Goal: Information Seeking & Learning: Learn about a topic

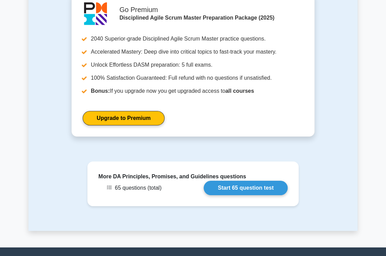
scroll to position [823, 0]
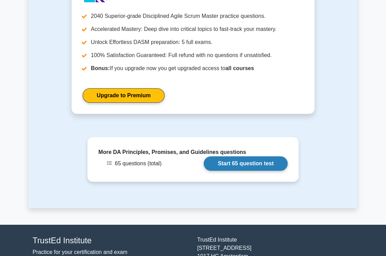
click at [245, 156] on link "Start 65 question test" at bounding box center [246, 163] width 84 height 14
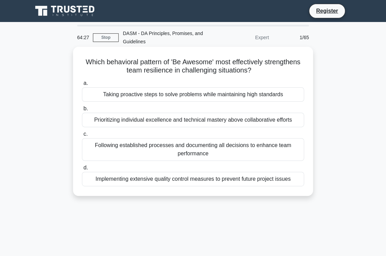
click at [191, 96] on div "Taking proactive steps to solve problems while maintaining high standards" at bounding box center [193, 94] width 222 height 14
click at [82, 85] on input "a. Taking proactive steps to solve problems while maintaining high standards" at bounding box center [82, 83] width 0 height 4
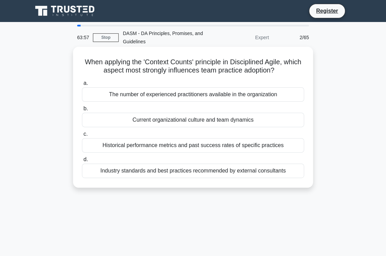
click at [180, 121] on div "Current organizational culture and team dynamics" at bounding box center [193, 120] width 222 height 14
click at [82, 111] on input "b. Current organizational culture and team dynamics" at bounding box center [82, 108] width 0 height 4
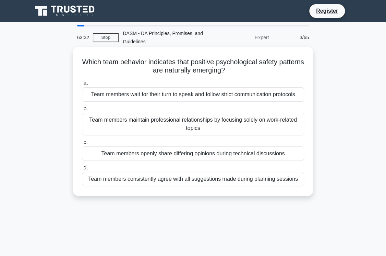
click at [230, 153] on div "Team members openly share differing opinions during technical discussions" at bounding box center [193, 153] width 222 height 14
click at [82, 144] on input "c. Team members openly share differing opinions during technical discussions" at bounding box center [82, 142] width 0 height 4
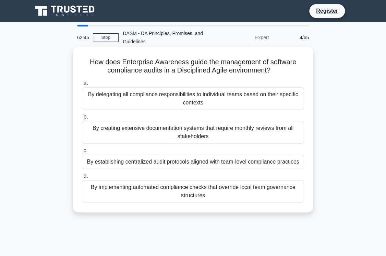
click at [222, 99] on div "By delegating all compliance responsibilities to individual teams based on thei…" at bounding box center [193, 98] width 222 height 23
click at [82, 85] on input "a. By delegating all compliance responsibilities to individual teams based on t…" at bounding box center [82, 83] width 0 height 4
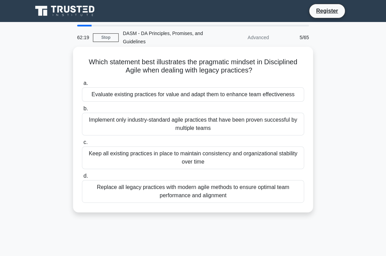
click at [225, 97] on div "Evaluate existing practices for value and adapt them to enhance team effectiven…" at bounding box center [193, 94] width 222 height 14
click at [82, 85] on input "a. Evaluate existing practices for value and adapt them to enhance team effecti…" at bounding box center [82, 83] width 0 height 4
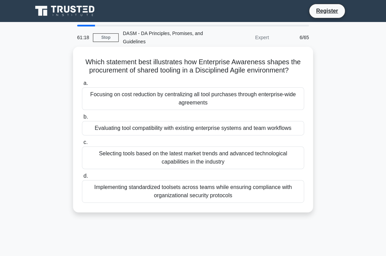
click at [262, 130] on div "Evaluating tool compatibility with existing enterprise systems and team workflo…" at bounding box center [193, 128] width 222 height 14
click at [82, 119] on input "b. Evaluating tool compatibility with existing enterprise systems and team work…" at bounding box center [82, 117] width 0 height 4
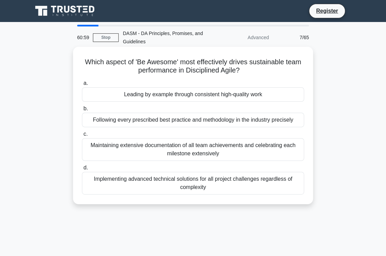
click at [213, 93] on div "Leading by example through consistent high-quality work" at bounding box center [193, 94] width 222 height 14
click at [82, 85] on input "a. Leading by example through consistent high-quality work" at bounding box center [82, 83] width 0 height 4
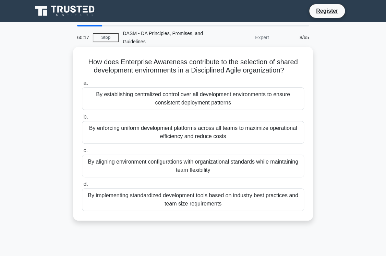
click at [198, 166] on div "By aligning environment configurations with organizational standards while main…" at bounding box center [193, 165] width 222 height 23
click at [82, 153] on input "c. By aligning environment configurations with organizational standards while m…" at bounding box center [82, 150] width 0 height 4
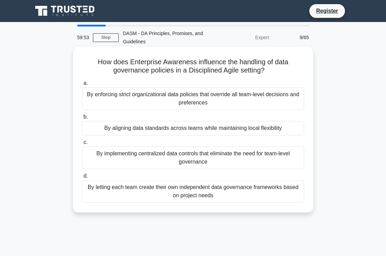
click at [202, 129] on div "By aligning data standards across teams while maintaining local flexibility" at bounding box center [193, 128] width 222 height 14
click at [82, 119] on input "b. By aligning data standards across teams while maintaining local flexibility" at bounding box center [82, 117] width 0 height 4
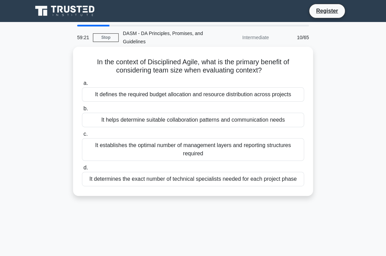
click at [222, 121] on div "It helps determine suitable collaboration patterns and communication needs" at bounding box center [193, 120] width 222 height 14
click at [82, 111] on input "b. It helps determine suitable collaboration patterns and communication needs" at bounding box center [82, 108] width 0 height 4
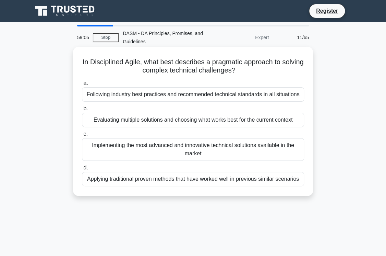
click at [152, 125] on div "Evaluating multiple solutions and choosing what works best for the current cont…" at bounding box center [193, 120] width 222 height 14
click at [82, 111] on input "b. Evaluating multiple solutions and choosing what works best for the current c…" at bounding box center [82, 108] width 0 height 4
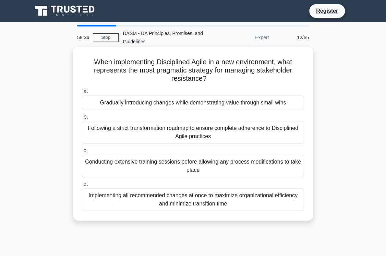
click at [202, 105] on div "Gradually introducing changes while demonstrating value through small wins" at bounding box center [193, 102] width 222 height 14
click at [82, 94] on input "a. Gradually introducing changes while demonstrating value through small wins" at bounding box center [82, 91] width 0 height 4
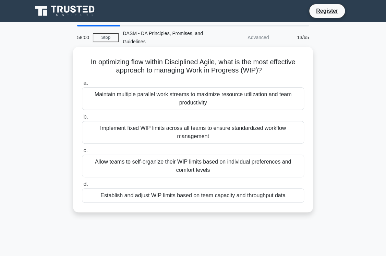
click at [266, 193] on div "Establish and adjust WIP limits based on team capacity and throughput data" at bounding box center [193, 195] width 222 height 14
click at [82, 186] on input "d. Establish and adjust WIP limits based on team capacity and throughput data" at bounding box center [82, 184] width 0 height 4
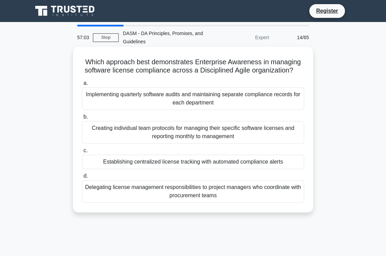
click at [222, 131] on div "Creating individual team protocols for managing their specific software license…" at bounding box center [193, 132] width 222 height 23
click at [82, 119] on input "b. Creating individual team protocols for managing their specific software lice…" at bounding box center [82, 117] width 0 height 4
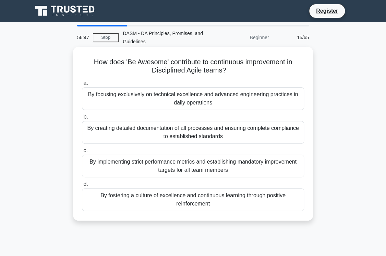
click at [210, 200] on div "By fostering a culture of excellence and continuous learning through positive r…" at bounding box center [193, 199] width 222 height 23
click at [82, 186] on input "d. By fostering a culture of excellence and continuous learning through positiv…" at bounding box center [82, 184] width 0 height 4
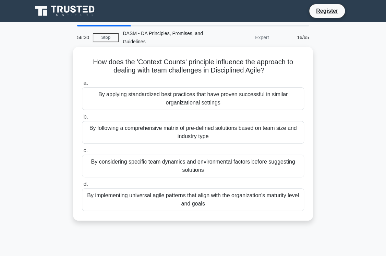
click at [198, 159] on div "By considering specific team dynamics and environmental factors before suggesti…" at bounding box center [193, 165] width 222 height 23
click at [82, 153] on input "c. By considering specific team dynamics and environmental factors before sugge…" at bounding box center [82, 150] width 0 height 4
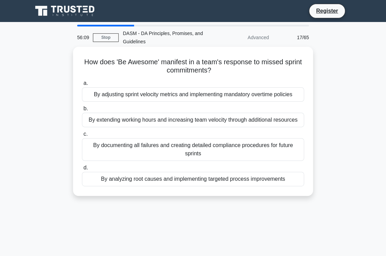
click at [249, 181] on div "By analyzing root causes and implementing targeted process improvements" at bounding box center [193, 179] width 222 height 14
click at [82, 170] on input "d. By analyzing root causes and implementing targeted process improvements" at bounding box center [82, 167] width 0 height 4
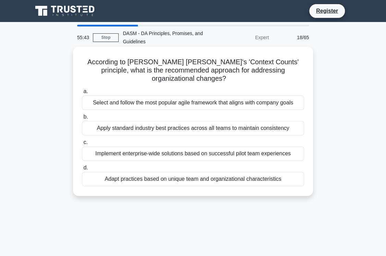
click at [212, 172] on div "Adapt practices based on unique team and organizational characteristics" at bounding box center [193, 179] width 222 height 14
click at [82, 170] on input "d. Adapt practices based on unique team and organizational characteristics" at bounding box center [82, 167] width 0 height 4
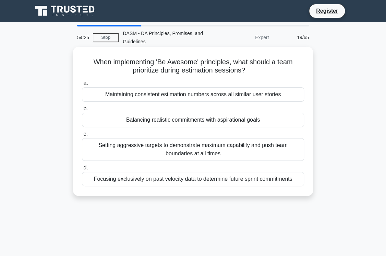
click at [184, 120] on div "Balancing realistic commitments with aspirational goals" at bounding box center [193, 120] width 222 height 14
click at [82, 111] on input "b. Balancing realistic commitments with aspirational goals" at bounding box center [82, 108] width 0 height 4
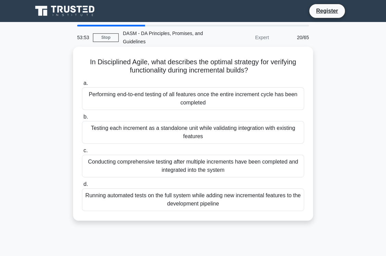
click at [209, 199] on div "Running automated tests on the full system while adding new incremental feature…" at bounding box center [193, 199] width 222 height 23
click at [82, 186] on input "d. Running automated tests on the full system while adding new incremental feat…" at bounding box center [82, 184] width 0 height 4
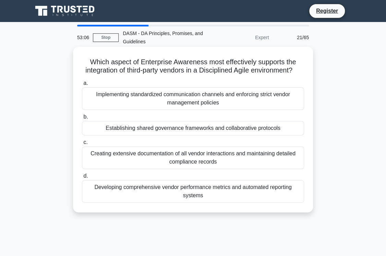
click at [234, 135] on div "Establishing shared governance frameworks and collaborative protocols" at bounding box center [193, 128] width 222 height 14
click at [82, 119] on input "b. Establishing shared governance frameworks and collaborative protocols" at bounding box center [82, 117] width 0 height 4
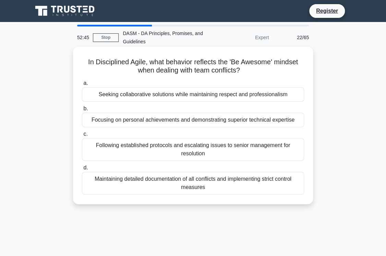
click at [298, 99] on div "Seeking collaborative solutions while maintaining respect and professionalism" at bounding box center [193, 94] width 222 height 14
click at [82, 85] on input "a. Seeking collaborative solutions while maintaining respect and professionalism" at bounding box center [82, 83] width 0 height 4
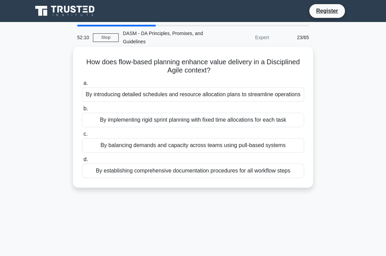
click at [250, 145] on div "By balancing demands and capacity across teams using pull-based systems" at bounding box center [193, 145] width 222 height 14
click at [82, 136] on input "c. By balancing demands and capacity across teams using pull-based systems" at bounding box center [82, 134] width 0 height 4
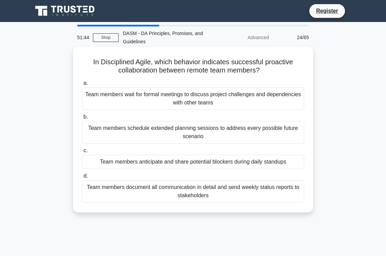
click at [271, 163] on div "Team members anticipate and share potential blockers during daily standups" at bounding box center [193, 161] width 222 height 14
click at [82, 153] on input "c. Team members anticipate and share potential blockers during daily standups" at bounding box center [82, 150] width 0 height 4
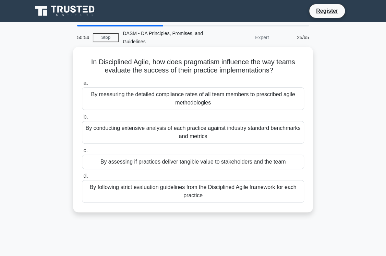
click at [263, 159] on div "By assessing if practices deliver tangible value to stakeholders and the team" at bounding box center [193, 161] width 222 height 14
click at [82, 153] on input "c. By assessing if practices deliver tangible value to stakeholders and the team" at bounding box center [82, 150] width 0 height 4
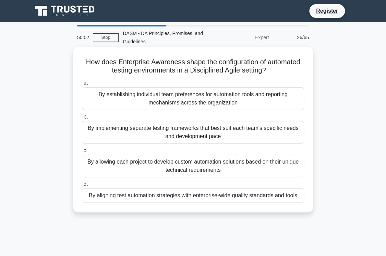
click at [275, 195] on div "By aligning test automation strategies with enterprise-wide quality standards a…" at bounding box center [193, 195] width 222 height 14
click at [82, 186] on input "d. By aligning test automation strategies with enterprise-wide quality standard…" at bounding box center [82, 184] width 0 height 4
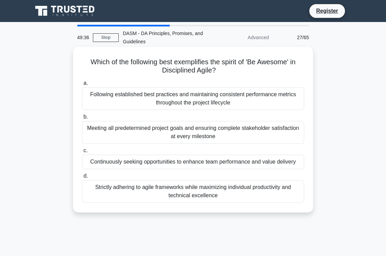
click at [244, 162] on div "Continuously seeking opportunities to enhance team performance and value delive…" at bounding box center [193, 161] width 222 height 14
click at [82, 153] on input "c. Continuously seeking opportunities to enhance team performance and value del…" at bounding box center [82, 150] width 0 height 4
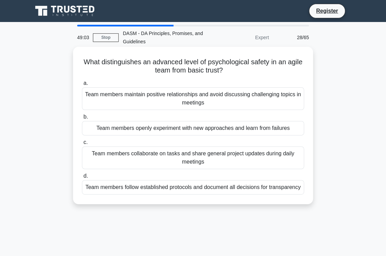
click at [198, 130] on div "Team members openly experiment with new approaches and learn from failures" at bounding box center [193, 128] width 222 height 14
click at [82, 119] on input "b. Team members openly experiment with new approaches and learn from failures" at bounding box center [82, 117] width 0 height 4
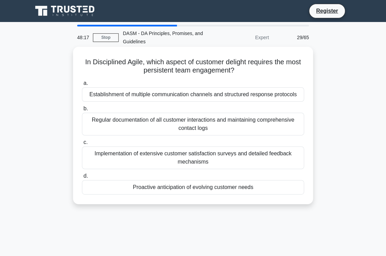
click at [246, 188] on div "Proactive anticipation of evolving customer needs" at bounding box center [193, 187] width 222 height 14
click at [82, 178] on input "d. Proactive anticipation of evolving customer needs" at bounding box center [82, 176] width 0 height 4
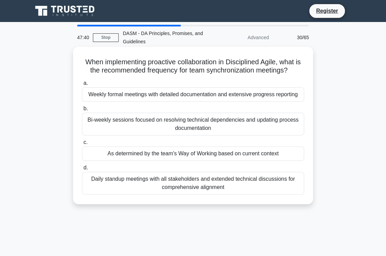
click at [220, 181] on div "Daily standup meetings with all stakeholders and extended technical discussions…" at bounding box center [193, 183] width 222 height 23
click at [82, 170] on input "d. Daily standup meetings with all stakeholders and extended technical discussi…" at bounding box center [82, 167] width 0 height 4
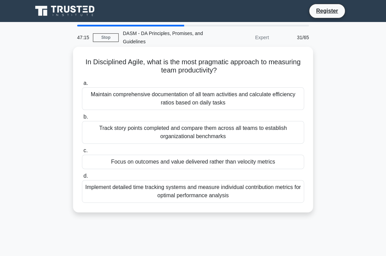
click at [210, 162] on div "Focus on outcomes and value delivered rather than velocity metrics" at bounding box center [193, 161] width 222 height 14
click at [82, 153] on input "c. Focus on outcomes and value delivered rather than velocity metrics" at bounding box center [82, 150] width 0 height 4
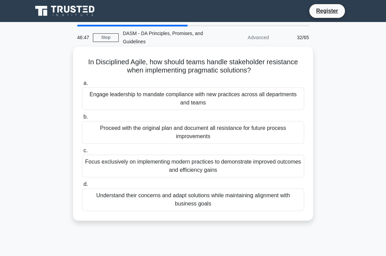
click at [257, 200] on div "Understand their concerns and adapt solutions while maintaining alignment with …" at bounding box center [193, 199] width 222 height 23
click at [82, 186] on input "d. Understand their concerns and adapt solutions while maintaining alignment wi…" at bounding box center [82, 184] width 0 height 4
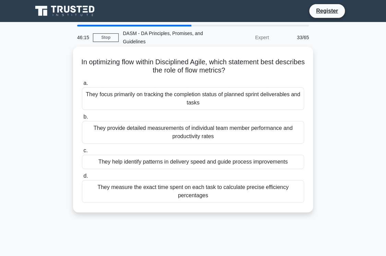
click at [223, 161] on div "They help identify patterns in delivery speed and guide process improvements" at bounding box center [193, 161] width 222 height 14
click at [82, 153] on input "c. They help identify patterns in delivery speed and guide process improvements" at bounding box center [82, 150] width 0 height 4
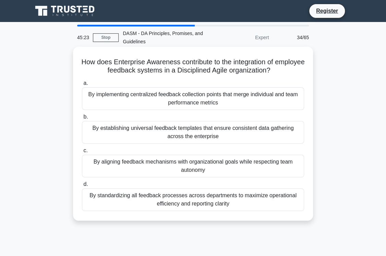
click at [200, 159] on div "By aligning feedback mechanisms with organizational goals while respecting team…" at bounding box center [193, 165] width 222 height 23
click at [82, 153] on input "c. By aligning feedback mechanisms with organizational goals while respecting t…" at bounding box center [82, 150] width 0 height 4
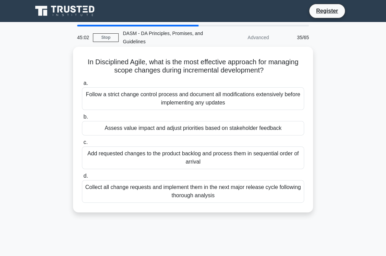
click at [241, 128] on div "Assess value impact and adjust priorities based on stakeholder feedback" at bounding box center [193, 128] width 222 height 14
click at [82, 119] on input "b. Assess value impact and adjust priorities based on stakeholder feedback" at bounding box center [82, 117] width 0 height 4
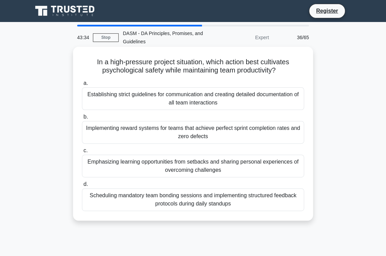
click at [228, 167] on div "Emphasizing learning opportunities from setbacks and sharing personal experienc…" at bounding box center [193, 165] width 222 height 23
click at [82, 153] on input "c. Emphasizing learning opportunities from setbacks and sharing personal experi…" at bounding box center [82, 150] width 0 height 4
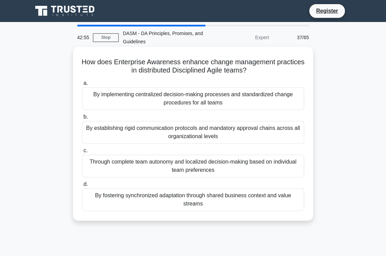
click at [235, 194] on div "By fostering synchronized adaptation through shared business context and value …" at bounding box center [193, 199] width 222 height 23
click at [82, 186] on input "d. By fostering synchronized adaptation through shared business context and val…" at bounding box center [82, 184] width 0 height 4
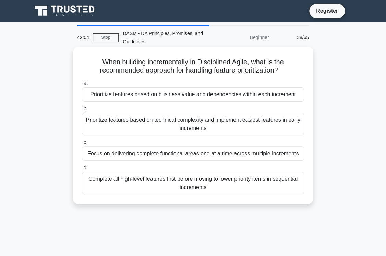
click at [225, 126] on div "Prioritize features based on technical complexity and implement easiest feature…" at bounding box center [193, 124] width 222 height 23
click at [82, 111] on input "b. Prioritize features based on technical complexity and implement easiest feat…" at bounding box center [82, 108] width 0 height 4
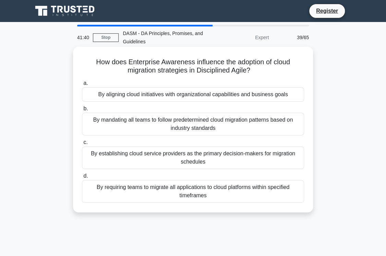
click at [271, 96] on div "By aligning cloud initiatives with organizational capabilities and business goa…" at bounding box center [193, 94] width 222 height 14
click at [82, 85] on input "a. By aligning cloud initiatives with organizational capabilities and business …" at bounding box center [82, 83] width 0 height 4
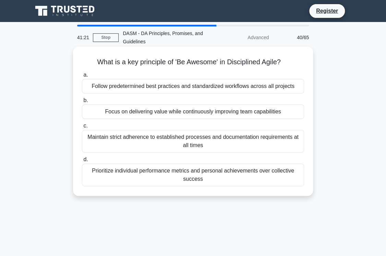
click at [268, 113] on div "Focus on delivering value while continuously improving team capabilities" at bounding box center [193, 111] width 222 height 14
click at [82, 103] on input "b. Focus on delivering value while continuously improving team capabilities" at bounding box center [82, 100] width 0 height 4
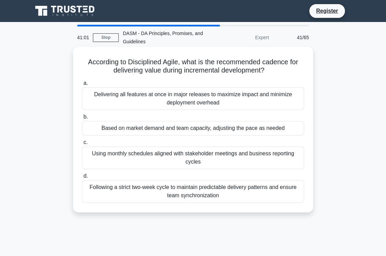
click at [290, 127] on div "Based on market demand and team capacity, adjusting the pace as needed" at bounding box center [193, 128] width 222 height 14
click at [82, 119] on input "b. Based on market demand and team capacity, adjusting the pace as needed" at bounding box center [82, 117] width 0 height 4
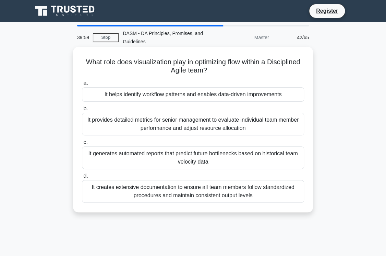
click at [283, 93] on div "It helps identify workflow patterns and enables data-driven improvements" at bounding box center [193, 94] width 222 height 14
click at [82, 85] on input "a. It helps identify workflow patterns and enables data-driven improvements" at bounding box center [82, 83] width 0 height 4
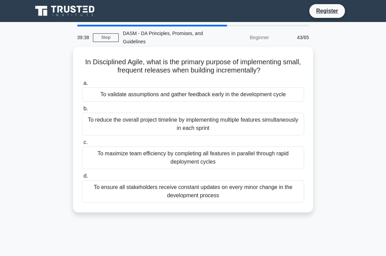
click at [246, 94] on div "To validate assumptions and gather feedback early in the development cycle" at bounding box center [193, 94] width 222 height 14
click at [82, 85] on input "a. To validate assumptions and gather feedback early in the development cycle" at bounding box center [82, 83] width 0 height 4
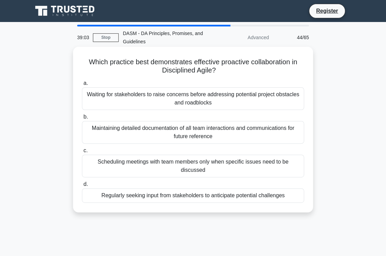
click at [281, 188] on div "Regularly seeking input from stakeholders to anticipate potential challenges" at bounding box center [193, 195] width 222 height 14
click at [82, 186] on input "d. Regularly seeking input from stakeholders to anticipate potential challenges" at bounding box center [82, 184] width 0 height 4
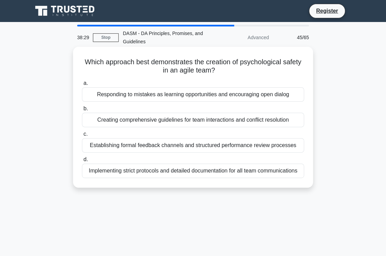
click at [295, 94] on div "Responding to mistakes as learning opportunities and encouraging open dialog" at bounding box center [193, 94] width 222 height 14
click at [82, 85] on input "a. Responding to mistakes as learning opportunities and encouraging open dialog" at bounding box center [82, 83] width 0 height 4
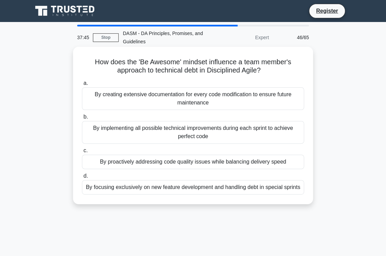
click at [289, 162] on div "By proactively addressing code quality issues while balancing delivery speed" at bounding box center [193, 161] width 222 height 14
click at [82, 153] on input "c. By proactively addressing code quality issues while balancing delivery speed" at bounding box center [82, 150] width 0 height 4
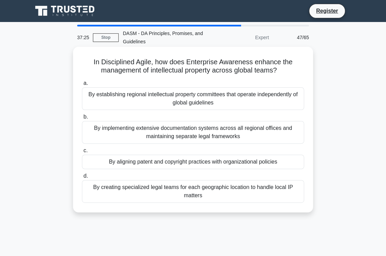
click at [233, 163] on div "By aligning patent and copyright practices with organizational policies" at bounding box center [193, 161] width 222 height 14
click at [82, 153] on input "c. By aligning patent and copyright practices with organizational policies" at bounding box center [82, 150] width 0 height 4
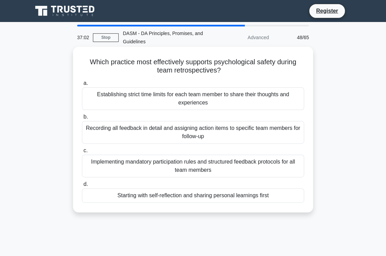
click at [274, 196] on div "Starting with self-reflection and sharing personal learnings first" at bounding box center [193, 195] width 222 height 14
click at [82, 186] on input "d. Starting with self-reflection and sharing personal learnings first" at bounding box center [82, 184] width 0 height 4
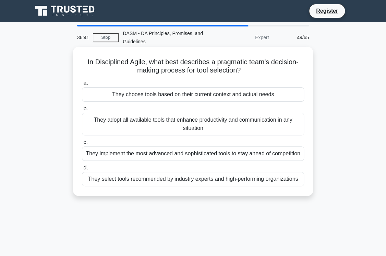
click at [279, 95] on div "They choose tools based on their current context and actual needs" at bounding box center [193, 94] width 222 height 14
click at [82, 85] on input "a. They choose tools based on their current context and actual needs" at bounding box center [82, 83] width 0 height 4
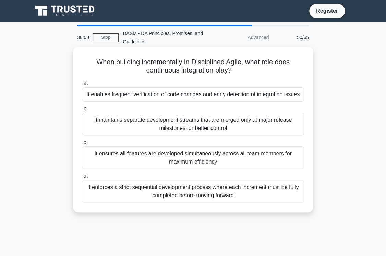
click at [266, 94] on div "It enables frequent verification of code changes and early detection of integra…" at bounding box center [193, 94] width 222 height 14
click at [82, 85] on input "a. It enables frequent verification of code changes and early detection of inte…" at bounding box center [82, 83] width 0 height 4
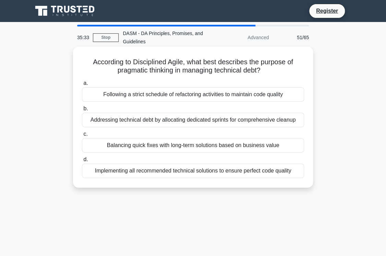
click at [278, 146] on div "Balancing quick fixes with long-term solutions based on business value" at bounding box center [193, 145] width 222 height 14
click at [82, 136] on input "c. Balancing quick fixes with long-term solutions based on business value" at bounding box center [82, 134] width 0 height 4
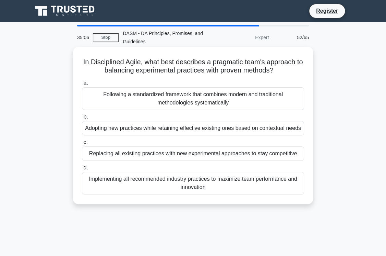
click at [256, 131] on div "Adopting new practices while retaining effective existing ones based on context…" at bounding box center [193, 128] width 222 height 14
click at [82, 119] on input "b. Adopting new practices while retaining effective existing ones based on cont…" at bounding box center [82, 117] width 0 height 4
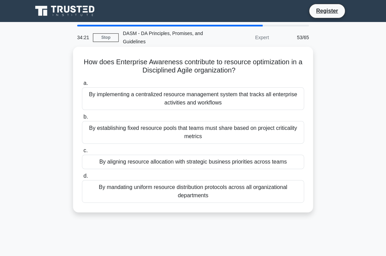
click at [266, 161] on div "By aligning resource allocation with strategic business priorities across teams" at bounding box center [193, 161] width 222 height 14
click at [82, 153] on input "c. By aligning resource allocation with strategic business priorities across te…" at bounding box center [82, 150] width 0 height 4
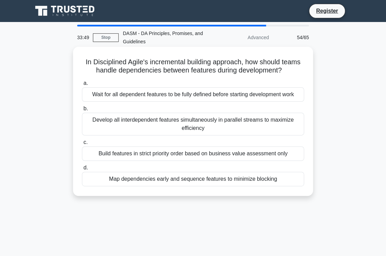
click at [281, 177] on div "Map dependencies early and sequence features to minimize blocking" at bounding box center [193, 179] width 222 height 14
click at [82, 170] on input "d. Map dependencies early and sequence features to minimize blocking" at bounding box center [82, 167] width 0 height 4
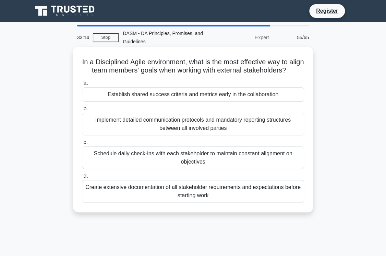
click at [290, 169] on div "Schedule daily check-ins with each stakeholder to maintain constant alignment o…" at bounding box center [193, 157] width 222 height 23
click at [82, 144] on input "c. Schedule daily check-ins with each stakeholder to maintain constant alignmen…" at bounding box center [82, 142] width 0 height 4
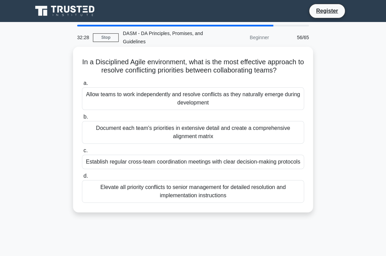
click at [279, 105] on div "Allow teams to work independently and resolve conflicts as they naturally emerg…" at bounding box center [193, 98] width 222 height 23
click at [82, 85] on input "a. Allow teams to work independently and resolve conflicts as they naturally em…" at bounding box center [82, 83] width 0 height 4
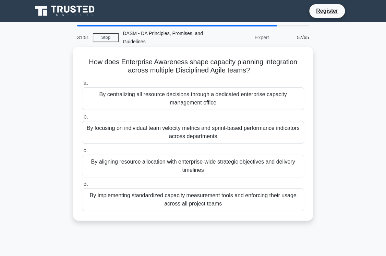
click at [253, 170] on div "By aligning resource allocation with enterprise-wide strategic objectives and d…" at bounding box center [193, 165] width 222 height 23
click at [82, 153] on input "c. By aligning resource allocation with enterprise-wide strategic objectives an…" at bounding box center [82, 150] width 0 height 4
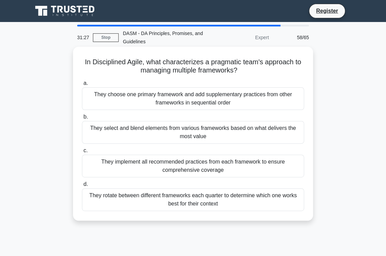
click at [227, 137] on div "They select and blend elements from various frameworks based on what delivers t…" at bounding box center [193, 132] width 222 height 23
click at [82, 119] on input "b. They select and blend elements from various frameworks based on what deliver…" at bounding box center [82, 117] width 0 height 4
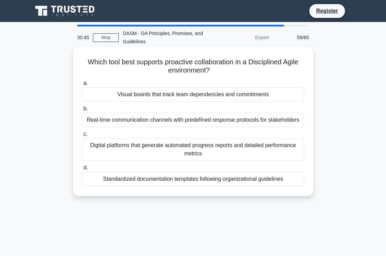
click at [274, 94] on div "Visual boards that track team dependencies and commitments" at bounding box center [193, 94] width 222 height 14
click at [82, 85] on input "a. Visual boards that track team dependencies and commitments" at bounding box center [82, 83] width 0 height 4
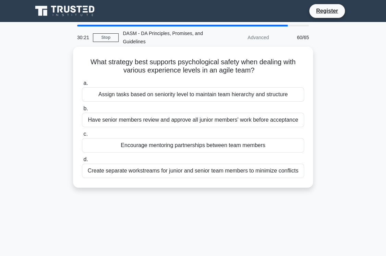
click at [273, 146] on div "Encourage mentoring partnerships between team members" at bounding box center [193, 145] width 222 height 14
click at [82, 136] on input "c. Encourage mentoring partnerships between team members" at bounding box center [82, 134] width 0 height 4
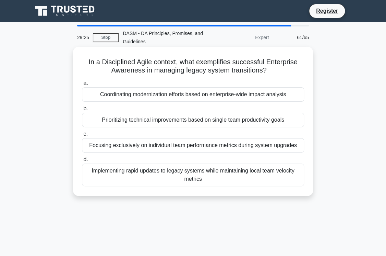
click at [292, 95] on div "Coordinating modernization efforts based on enterprise-wide impact analysis" at bounding box center [193, 94] width 222 height 14
click at [82, 85] on input "a. Coordinating modernization efforts based on enterprise-wide impact analysis" at bounding box center [82, 83] width 0 height 4
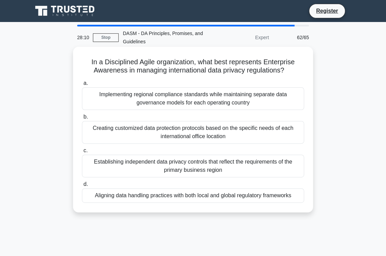
click at [285, 196] on div "Aligning data handling practices with both local and global regulatory framewor…" at bounding box center [193, 195] width 222 height 14
click at [82, 186] on input "d. Aligning data handling practices with both local and global regulatory frame…" at bounding box center [82, 184] width 0 height 4
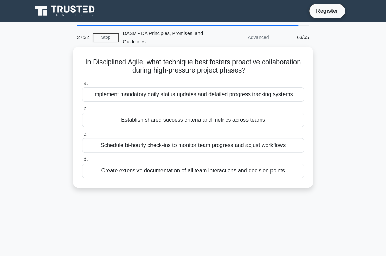
click at [299, 95] on div "Implement mandatory daily status updates and detailed progress tracking systems" at bounding box center [193, 94] width 222 height 14
click at [82, 85] on input "a. Implement mandatory daily status updates and detailed progress tracking syst…" at bounding box center [82, 83] width 0 height 4
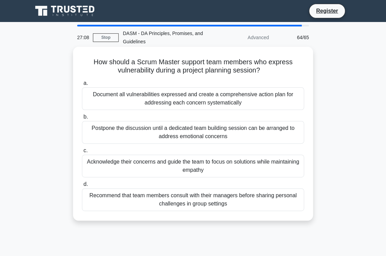
click at [266, 169] on div "Acknowledge their concerns and guide the team to focus on solutions while maint…" at bounding box center [193, 165] width 222 height 23
click at [82, 153] on input "c. Acknowledge their concerns and guide the team to focus on solutions while ma…" at bounding box center [82, 150] width 0 height 4
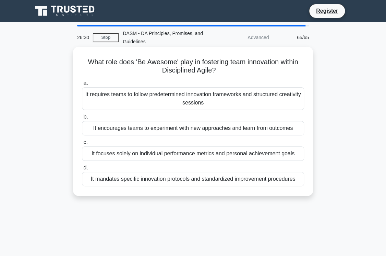
click at [297, 129] on div "It encourages teams to experiment with new approaches and learn from outcomes" at bounding box center [193, 128] width 222 height 14
click at [82, 119] on input "b. It encourages teams to experiment with new approaches and learn from outcomes" at bounding box center [82, 117] width 0 height 4
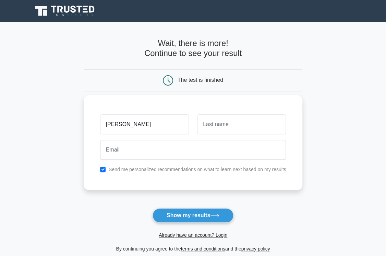
type input "Nora"
click at [224, 127] on input "text" at bounding box center [241, 124] width 89 height 20
type input "Nora"
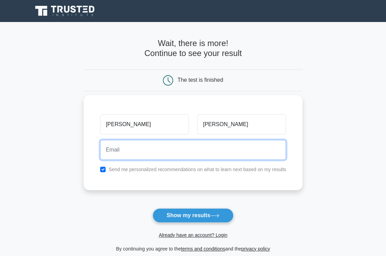
click at [167, 151] on input "email" at bounding box center [193, 150] width 186 height 20
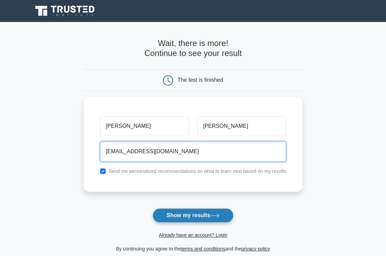
type input "nomara_alemar@hotmail.com"
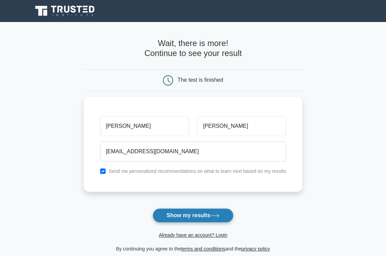
click at [187, 213] on button "Show my results" at bounding box center [193, 215] width 81 height 14
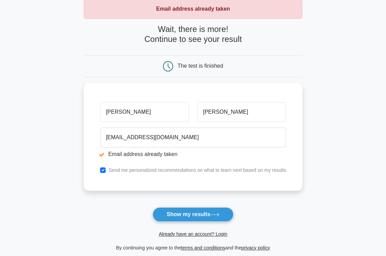
scroll to position [27, 0]
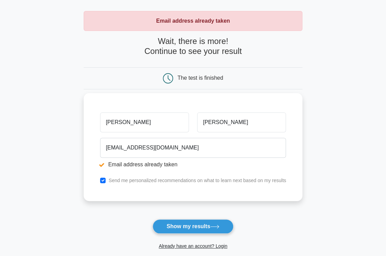
type input "nora"
click at [233, 118] on input "Nora" at bounding box center [241, 122] width 89 height 20
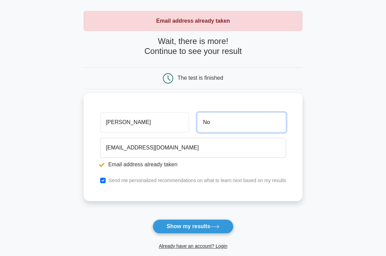
type input "N"
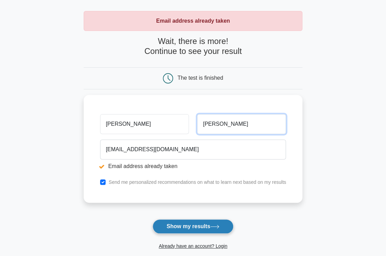
type input "mikaela"
click at [192, 222] on button "Show my results" at bounding box center [193, 226] width 81 height 14
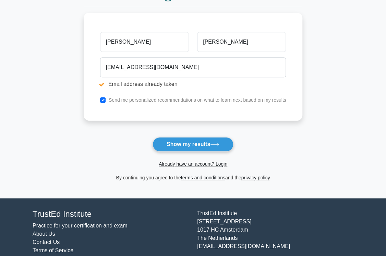
scroll to position [72, 0]
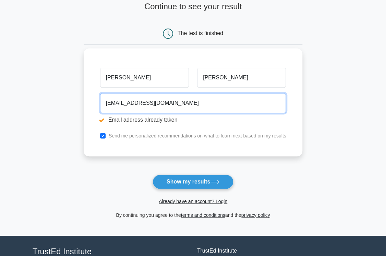
click at [127, 101] on input "nomara_alemar@hotmail.com" at bounding box center [193, 103] width 186 height 20
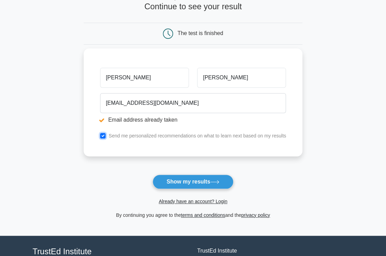
click at [102, 133] on input "checkbox" at bounding box center [102, 135] width 5 height 5
checkbox input "false"
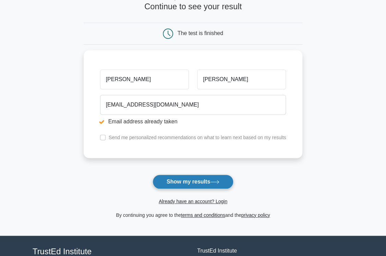
click at [194, 178] on button "Show my results" at bounding box center [193, 181] width 81 height 14
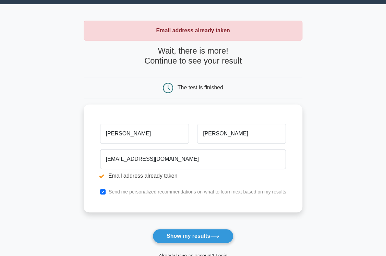
scroll to position [27, 0]
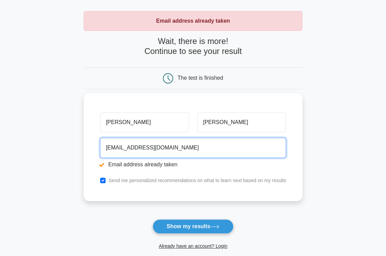
click at [142, 146] on input "nomara_alemar@hotmail.com" at bounding box center [193, 148] width 186 height 20
type input "nora1234@hotmail.com"
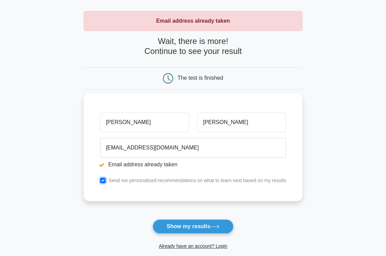
click at [102, 179] on input "checkbox" at bounding box center [102, 179] width 5 height 5
checkbox input "false"
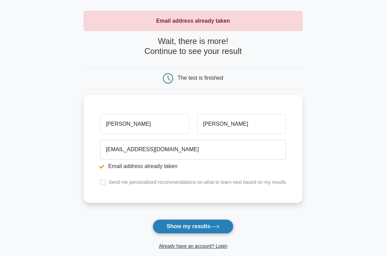
click at [191, 225] on button "Show my results" at bounding box center [193, 226] width 81 height 14
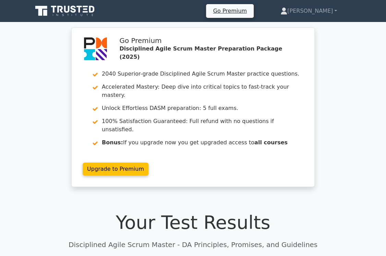
click at [352, 74] on div "Go Premium Disciplined Agile Scrum Master Preparation Package (2025) 2040 Super…" at bounding box center [193, 110] width 386 height 167
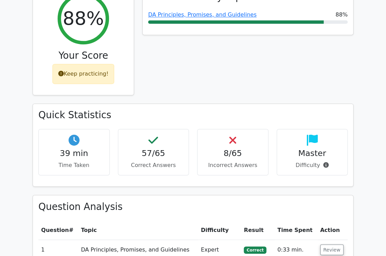
scroll to position [329, 0]
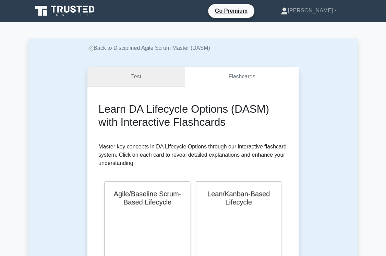
click at [139, 75] on link "Test" at bounding box center [135, 77] width 97 height 20
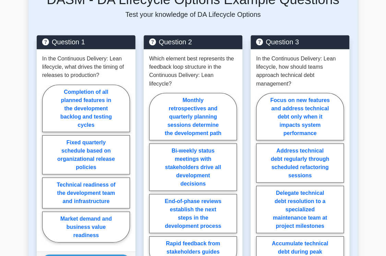
scroll to position [412, 0]
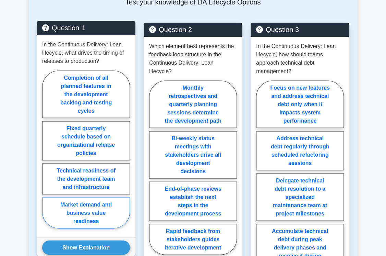
click at [97, 197] on label "Market demand and business value readiness" at bounding box center [86, 212] width 88 height 31
click at [47, 153] on input "Market demand and business value readiness" at bounding box center [44, 151] width 4 height 4
radio input "true"
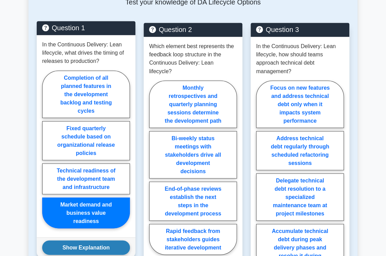
click at [107, 240] on button "Show Explanation" at bounding box center [86, 247] width 88 height 14
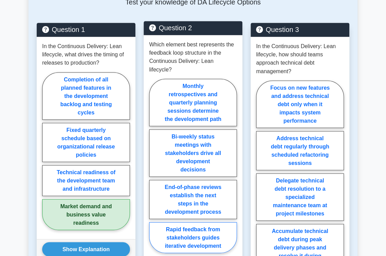
click at [206, 222] on label "Rapid feedback from stakeholders guides iterative development" at bounding box center [193, 237] width 88 height 31
click at [154, 170] on input "Rapid feedback from stakeholders guides iterative development" at bounding box center [151, 167] width 4 height 4
radio input "true"
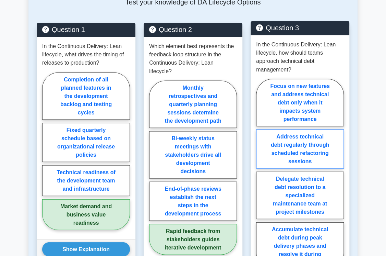
click at [321, 134] on label "Address technical debt regularly through scheduled refactoring sessions" at bounding box center [300, 148] width 88 height 39
click at [261, 174] on input "Address technical debt regularly through scheduled refactoring sessions" at bounding box center [258, 176] width 4 height 4
radio input "true"
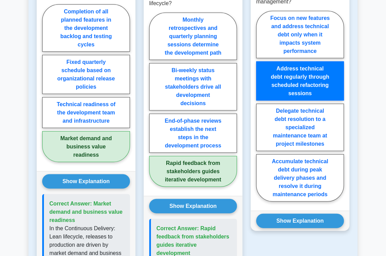
scroll to position [494, 0]
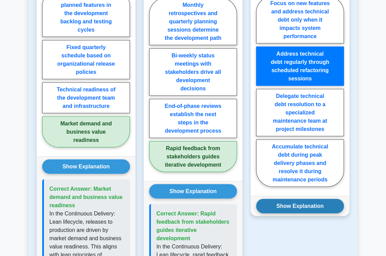
click at [317, 199] on button "Show Explanation" at bounding box center [300, 206] width 88 height 14
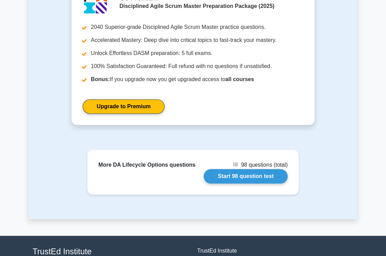
scroll to position [1098, 0]
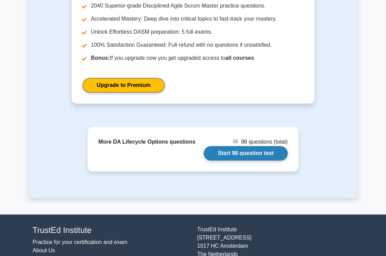
click at [248, 146] on link "Start 98 question test" at bounding box center [246, 153] width 84 height 14
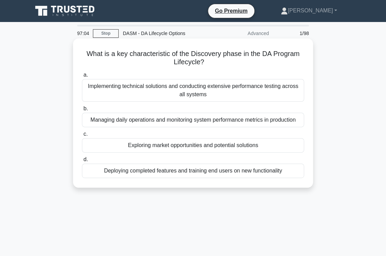
click at [269, 147] on div "Exploring market opportunities and potential solutions" at bounding box center [193, 145] width 222 height 14
click at [82, 136] on input "c. Exploring market opportunities and potential solutions" at bounding box center [82, 134] width 0 height 4
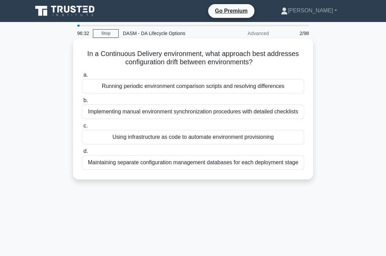
click at [257, 88] on div "Running periodic environment comparison scripts and resolving differences" at bounding box center [193, 86] width 222 height 14
click at [82, 77] on input "a. Running periodic environment comparison scripts and resolving differences" at bounding box center [82, 75] width 0 height 4
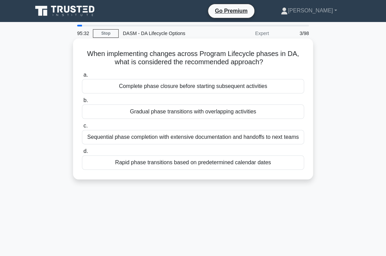
click at [279, 113] on div "Gradual phase transitions with overlapping activities" at bounding box center [193, 111] width 222 height 14
click at [82, 103] on input "b. Gradual phase transitions with overlapping activities" at bounding box center [82, 100] width 0 height 4
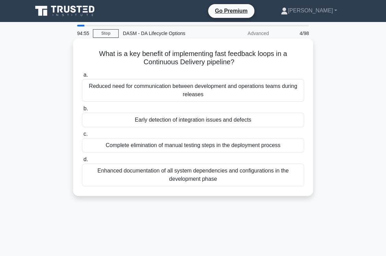
click at [266, 122] on div "Early detection of integration issues and defects" at bounding box center [193, 120] width 222 height 14
click at [82, 111] on input "b. Early detection of integration issues and defects" at bounding box center [82, 108] width 0 height 4
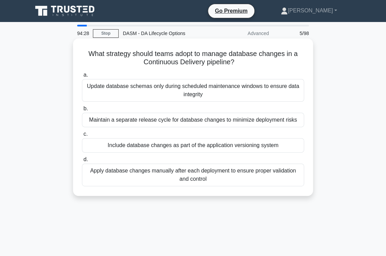
click at [295, 145] on div "Include database changes as part of the application versioning system" at bounding box center [193, 145] width 222 height 14
click at [82, 136] on input "c. Include database changes as part of the application versioning system" at bounding box center [82, 134] width 0 height 4
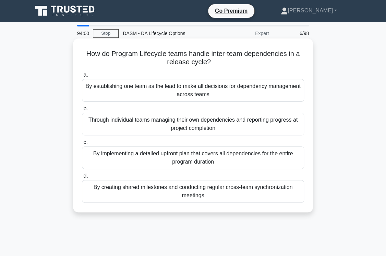
click at [256, 195] on div "By creating shared milestones and conducting regular cross-team synchronization…" at bounding box center [193, 191] width 222 height 23
click at [82, 178] on input "d. By creating shared milestones and conducting regular cross-team synchronizat…" at bounding box center [82, 176] width 0 height 4
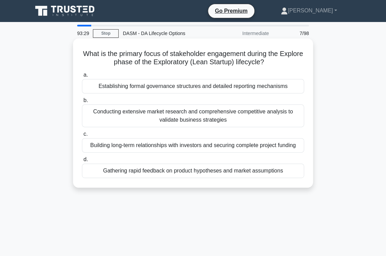
click at [291, 170] on div "Gathering rapid feedback on product hypotheses and market assumptions" at bounding box center [193, 170] width 222 height 14
click at [82, 162] on input "d. Gathering rapid feedback on product hypotheses and market assumptions" at bounding box center [82, 159] width 0 height 4
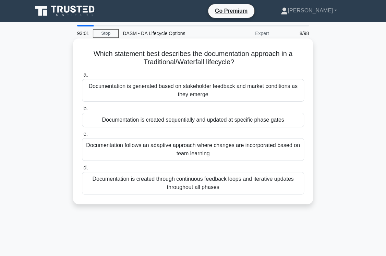
click at [292, 117] on div "Documentation is created sequentially and updated at specific phase gates" at bounding box center [193, 120] width 222 height 14
click at [82, 111] on input "b. Documentation is created sequentially and updated at specific phase gates" at bounding box center [82, 108] width 0 height 4
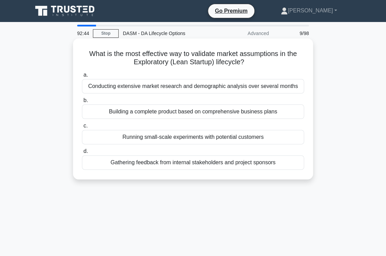
click at [278, 139] on div "Running small-scale experiments with potential customers" at bounding box center [193, 137] width 222 height 14
click at [82, 128] on input "c. Running small-scale experiments with potential customers" at bounding box center [82, 125] width 0 height 4
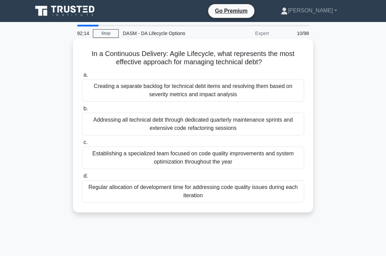
click at [281, 196] on div "Regular allocation of development time for addressing code quality issues durin…" at bounding box center [193, 191] width 222 height 23
click at [82, 178] on input "d. Regular allocation of development time for addressing code quality issues du…" at bounding box center [82, 176] width 0 height 4
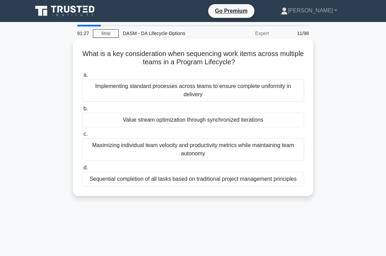
click at [224, 142] on div "Maximizing individual team velocity and productivity metrics while maintaining …" at bounding box center [193, 149] width 222 height 23
click at [82, 136] on input "c. Maximizing individual team velocity and productivity metrics while maintaini…" at bounding box center [82, 134] width 0 height 4
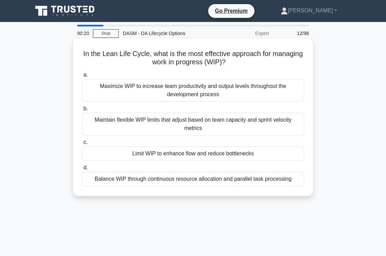
click at [271, 153] on div "Limit WIP to enhance flow and reduce bottlenecks" at bounding box center [193, 153] width 222 height 14
click at [82, 144] on input "c. Limit WIP to enhance flow and reduce bottlenecks" at bounding box center [82, 142] width 0 height 4
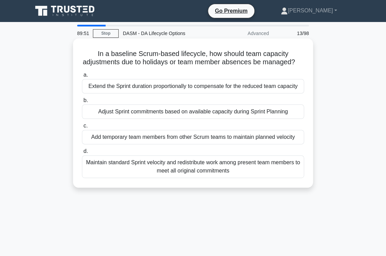
click at [291, 119] on div "Adjust Sprint commitments based on available capacity during Sprint Planning" at bounding box center [193, 111] width 222 height 14
click at [82, 103] on input "b. Adjust Sprint commitments based on available capacity during Sprint Planning" at bounding box center [82, 100] width 0 height 4
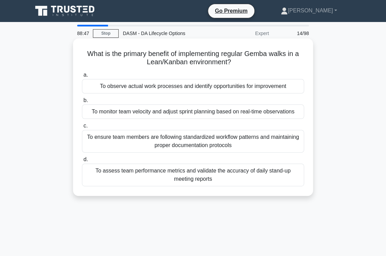
click at [283, 87] on div "To observe actual work processes and identify opportunities for improvement" at bounding box center [193, 86] width 222 height 14
click at [82, 77] on input "a. To observe actual work processes and identify opportunities for improvement" at bounding box center [82, 75] width 0 height 4
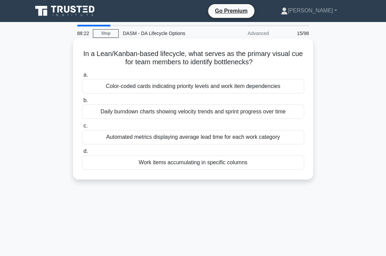
click at [271, 165] on div "Work items accumulating in specific columns" at bounding box center [193, 162] width 222 height 14
click at [82, 153] on input "d. Work items accumulating in specific columns" at bounding box center [82, 151] width 0 height 4
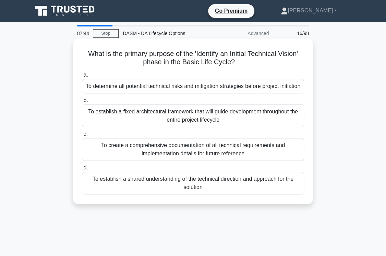
click at [263, 93] on div "To determine all potential technical risks and mitigation strategies before pro…" at bounding box center [193, 86] width 222 height 14
click at [82, 77] on input "a. To determine all potential technical risks and mitigation strategies before …" at bounding box center [82, 75] width 0 height 4
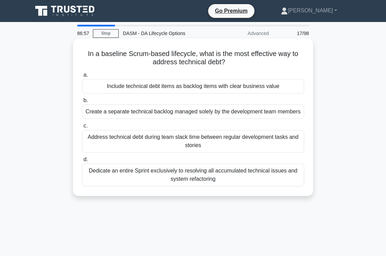
click at [294, 88] on div "Include technical debt items as backlog items with clear business value" at bounding box center [193, 86] width 222 height 14
click at [82, 77] on input "a. Include technical debt items as backlog items with clear business value" at bounding box center [82, 75] width 0 height 4
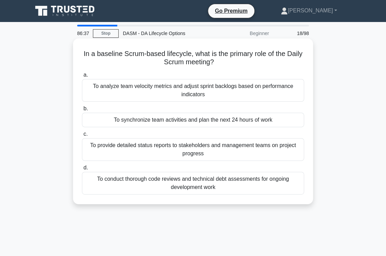
click at [275, 119] on div "To synchronize team activities and plan the next 24 hours of work" at bounding box center [193, 120] width 222 height 14
click at [82, 111] on input "b. To synchronize team activities and plan the next 24 hours of work" at bounding box center [82, 108] width 0 height 4
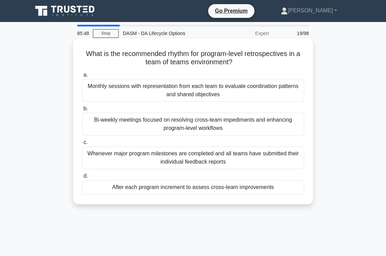
click at [279, 188] on div "After each program increment to assess cross-team improvements" at bounding box center [193, 187] width 222 height 14
click at [82, 178] on input "d. After each program increment to assess cross-team improvements" at bounding box center [82, 176] width 0 height 4
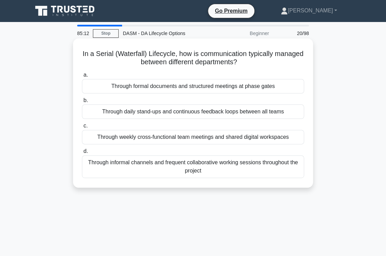
click at [282, 84] on div "Through formal documents and structured meetings at phase gates" at bounding box center [193, 86] width 222 height 14
click at [82, 77] on input "a. Through formal documents and structured meetings at phase gates" at bounding box center [82, 75] width 0 height 4
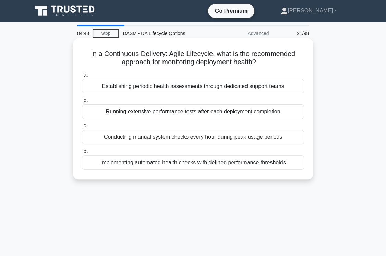
click at [292, 163] on div "Implementing automated health checks with defined performance thresholds" at bounding box center [193, 162] width 222 height 14
click at [82, 153] on input "d. Implementing automated health checks with defined performance thresholds" at bounding box center [82, 151] width 0 height 4
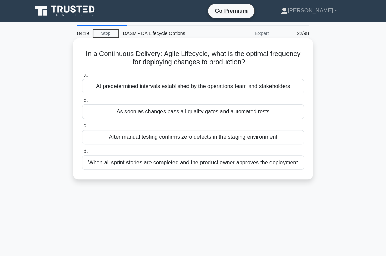
click at [284, 111] on div "As soon as changes pass all quality gates and automated tests" at bounding box center [193, 111] width 222 height 14
click at [82, 103] on input "b. As soon as changes pass all quality gates and automated tests" at bounding box center [82, 100] width 0 height 4
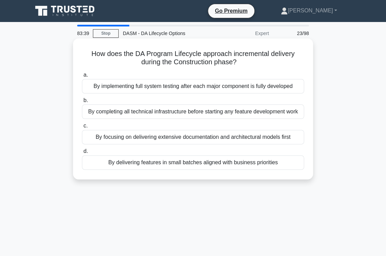
click at [295, 165] on div "By delivering features in small batches aligned with business priorities" at bounding box center [193, 162] width 222 height 14
click at [82, 153] on input "d. By delivering features in small batches aligned with business priorities" at bounding box center [82, 151] width 0 height 4
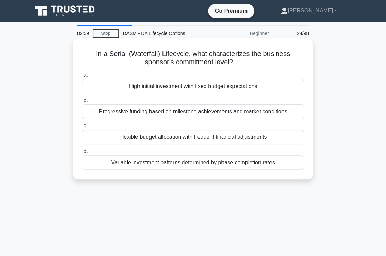
click at [293, 83] on div "High initial investment with fixed budget expectations" at bounding box center [193, 86] width 222 height 14
click at [82, 77] on input "a. High initial investment with fixed budget expectations" at bounding box center [82, 75] width 0 height 4
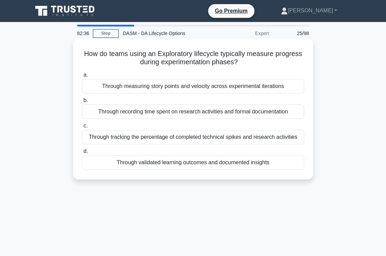
click at [296, 165] on div "Through validated learning outcomes and documented insights" at bounding box center [193, 162] width 222 height 14
click at [82, 153] on input "d. Through validated learning outcomes and documented insights" at bounding box center [82, 151] width 0 height 4
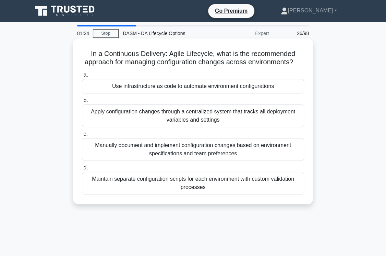
click at [291, 120] on div "Apply configuration changes through a centralized system that tracks all deploy…" at bounding box center [193, 115] width 222 height 23
click at [82, 103] on input "b. Apply configuration changes through a centralized system that tracks all dep…" at bounding box center [82, 100] width 0 height 4
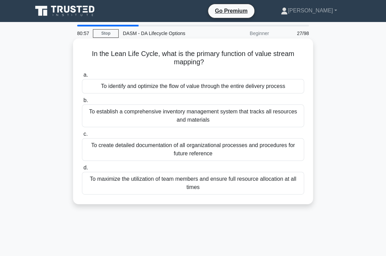
click at [296, 85] on div "To identify and optimize the flow of value through the entire delivery process" at bounding box center [193, 86] width 222 height 14
click at [82, 77] on input "a. To identify and optimize the flow of value through the entire delivery proce…" at bounding box center [82, 75] width 0 height 4
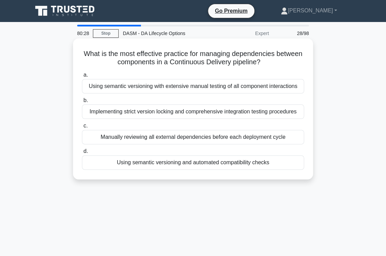
click at [294, 165] on div "Using semantic versioning and automated compatibility checks" at bounding box center [193, 162] width 222 height 14
click at [82, 153] on input "d. Using semantic versioning and automated compatibility checks" at bounding box center [82, 151] width 0 height 4
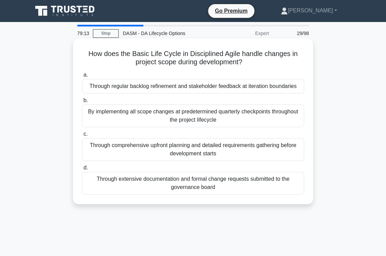
click at [291, 153] on div "Through comprehensive upfront planning and detailed requirements gathering befo…" at bounding box center [193, 149] width 222 height 23
click at [82, 136] on input "c. Through comprehensive upfront planning and detailed requirements gathering b…" at bounding box center [82, 134] width 0 height 4
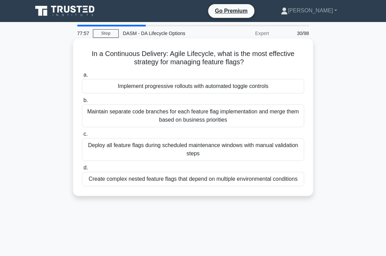
click at [280, 88] on div "Implement progressive rollouts with automated toggle controls" at bounding box center [193, 86] width 222 height 14
click at [82, 77] on input "a. Implement progressive rollouts with automated toggle controls" at bounding box center [82, 75] width 0 height 4
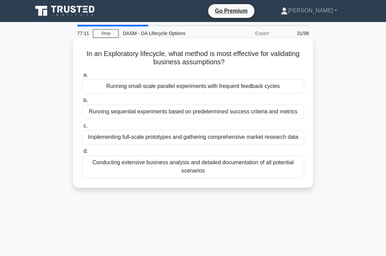
click at [295, 88] on div "Running small-scale parallel experiments with frequent feedback cycles" at bounding box center [193, 86] width 222 height 14
click at [82, 77] on input "a. Running small-scale parallel experiments with frequent feedback cycles" at bounding box center [82, 75] width 0 height 4
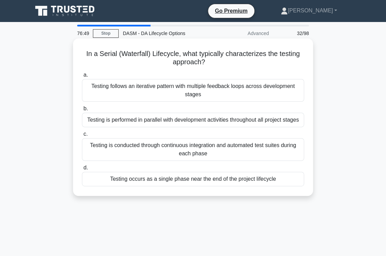
click at [285, 180] on div "Testing occurs as a single phase near the end of the project lifecycle" at bounding box center [193, 179] width 222 height 14
click at [82, 170] on input "d. Testing occurs as a single phase near the end of the project lifecycle" at bounding box center [82, 167] width 0 height 4
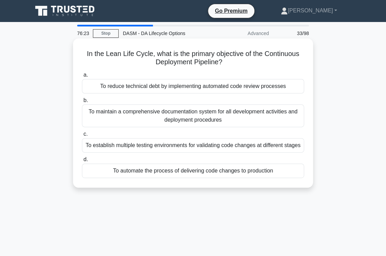
click at [296, 85] on div "To reduce technical debt by implementing automated code review processes" at bounding box center [193, 86] width 222 height 14
click at [82, 77] on input "a. To reduce technical debt by implementing automated code review processes" at bounding box center [82, 75] width 0 height 4
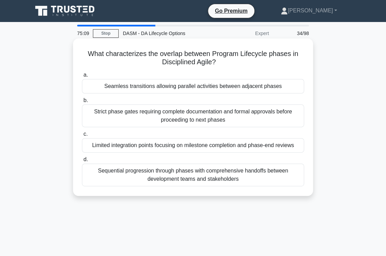
click at [292, 86] on div "Seamless transitions allowing parallel activities between adjacent phases" at bounding box center [193, 86] width 222 height 14
click at [82, 77] on input "a. Seamless transitions allowing parallel activities between adjacent phases" at bounding box center [82, 75] width 0 height 4
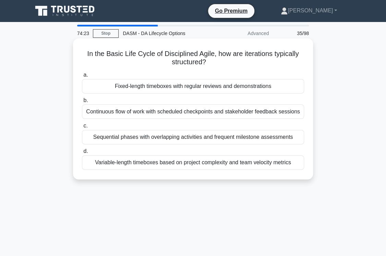
click at [298, 161] on div "Variable-length timeboxes based on project complexity and team velocity metrics" at bounding box center [193, 162] width 222 height 14
click at [82, 153] on input "d. Variable-length timeboxes based on project complexity and team velocity metr…" at bounding box center [82, 151] width 0 height 4
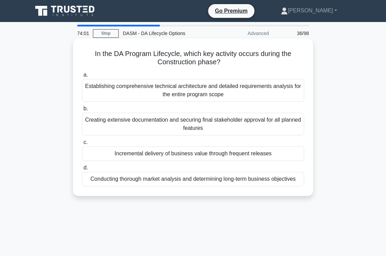
click at [293, 152] on div "Incremental delivery of business value through frequent releases" at bounding box center [193, 153] width 222 height 14
click at [82, 144] on input "c. Incremental delivery of business value through frequent releases" at bounding box center [82, 142] width 0 height 4
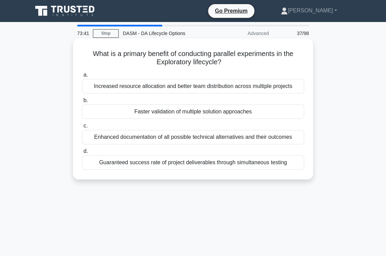
click at [291, 111] on div "Faster validation of multiple solution approaches" at bounding box center [193, 111] width 222 height 14
click at [82, 103] on input "b. Faster validation of multiple solution approaches" at bounding box center [82, 100] width 0 height 4
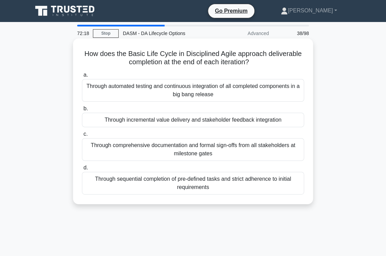
click at [298, 121] on div "Through incremental value delivery and stakeholder feedback integration" at bounding box center [193, 120] width 222 height 14
click at [82, 111] on input "b. Through incremental value delivery and stakeholder feedback integration" at bounding box center [82, 108] width 0 height 4
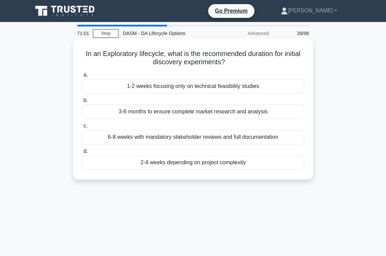
click at [256, 163] on div "2-4 weeks depending on project complexity" at bounding box center [193, 162] width 222 height 14
click at [82, 153] on input "d. 2-4 weeks depending on project complexity" at bounding box center [82, 151] width 0 height 4
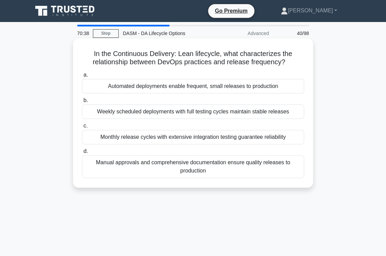
click at [290, 86] on div "Automated deployments enable frequent, small releases to production" at bounding box center [193, 86] width 222 height 14
click at [82, 77] on input "a. Automated deployments enable frequent, small releases to production" at bounding box center [82, 75] width 0 height 4
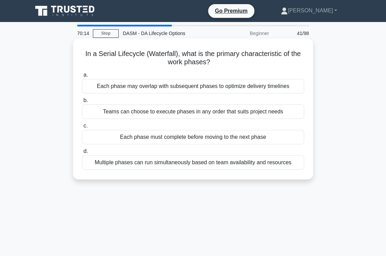
click at [273, 139] on div "Each phase must complete before moving to the next phase" at bounding box center [193, 137] width 222 height 14
click at [82, 128] on input "c. Each phase must complete before moving to the next phase" at bounding box center [82, 125] width 0 height 4
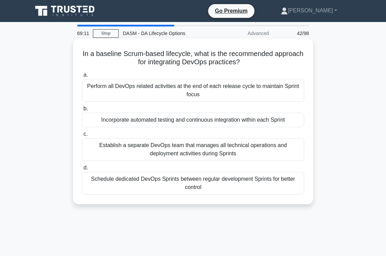
click at [295, 121] on div "Incorporate automated testing and continuous integration within each Sprint" at bounding box center [193, 120] width 222 height 14
click at [82, 111] on input "b. Incorporate automated testing and continuous integration within each Sprint" at bounding box center [82, 108] width 0 height 4
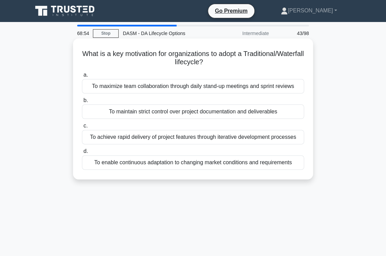
click at [285, 111] on div "To maintain strict control over project documentation and deliverables" at bounding box center [193, 111] width 222 height 14
click at [82, 103] on input "b. To maintain strict control over project documentation and deliverables" at bounding box center [82, 100] width 0 height 4
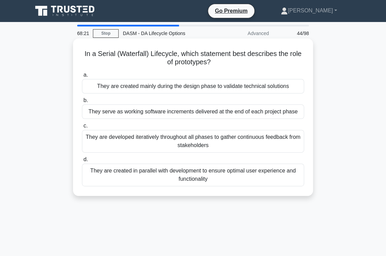
click at [292, 87] on div "They are created mainly during the design phase to validate technical solutions" at bounding box center [193, 86] width 222 height 14
click at [82, 77] on input "a. They are created mainly during the design phase to validate technical soluti…" at bounding box center [82, 75] width 0 height 4
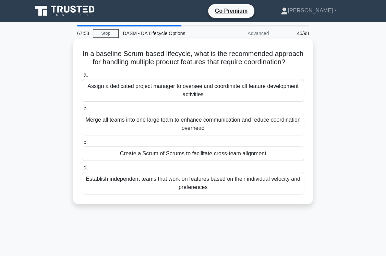
click at [283, 160] on div "Create a Scrum of Scrums to facilitate cross-team alignment" at bounding box center [193, 153] width 222 height 14
click at [82, 144] on input "c. Create a Scrum of Scrums to facilitate cross-team alignment" at bounding box center [82, 142] width 0 height 4
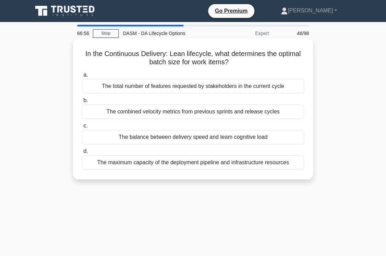
click at [284, 110] on div "The combined velocity metrics from previous sprints and release cycles" at bounding box center [193, 111] width 222 height 14
click at [82, 103] on input "b. The combined velocity metrics from previous sprints and release cycles" at bounding box center [82, 100] width 0 height 4
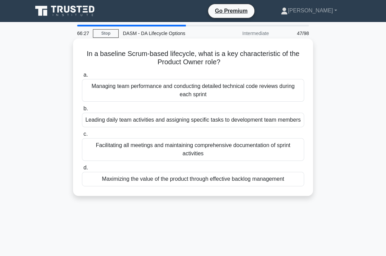
click at [294, 177] on div "Maximizing the value of the product through effective backlog management" at bounding box center [193, 179] width 222 height 14
click at [82, 170] on input "d. Maximizing the value of the product through effective backlog management" at bounding box center [82, 167] width 0 height 4
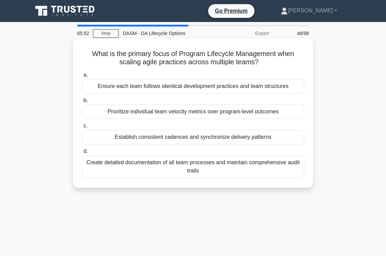
click at [280, 137] on div "Establish consistent cadences and synchronize delivery patterns" at bounding box center [193, 137] width 222 height 14
click at [82, 128] on input "c. Establish consistent cadences and synchronize delivery patterns" at bounding box center [82, 125] width 0 height 4
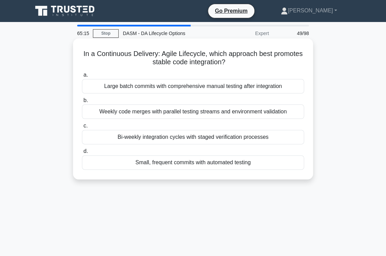
click at [260, 164] on div "Small, frequent commits with automated testing" at bounding box center [193, 162] width 222 height 14
click at [82, 153] on input "d. Small, frequent commits with automated testing" at bounding box center [82, 151] width 0 height 4
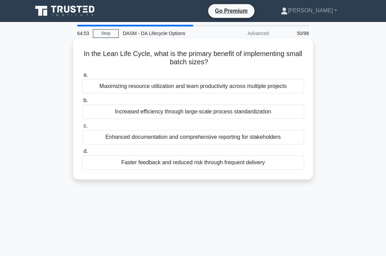
click at [273, 163] on div "Faster feedback and reduced risk through frequent delivery" at bounding box center [193, 162] width 222 height 14
click at [82, 153] on input "d. Faster feedback and reduced risk through frequent delivery" at bounding box center [82, 151] width 0 height 4
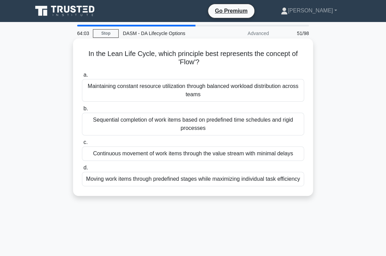
click at [298, 155] on div "Continuous movement of work items through the value stream with minimal delays" at bounding box center [193, 153] width 222 height 14
click at [82, 144] on input "c. Continuous movement of work items through the value stream with minimal dela…" at bounding box center [82, 142] width 0 height 4
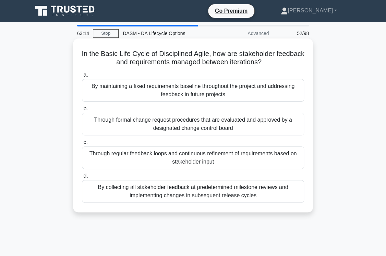
click at [292, 163] on div "Through regular feedback loops and continuous refinement of requirements based …" at bounding box center [193, 157] width 222 height 23
click at [82, 144] on input "c. Through regular feedback loops and continuous refinement of requirements bas…" at bounding box center [82, 142] width 0 height 4
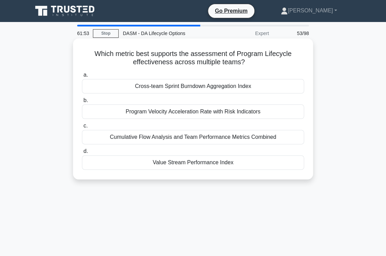
click at [284, 114] on div "Program Velocity Acceleration Rate with Risk Indicators" at bounding box center [193, 111] width 222 height 14
click at [82, 103] on input "b. Program Velocity Acceleration Rate with Risk Indicators" at bounding box center [82, 100] width 0 height 4
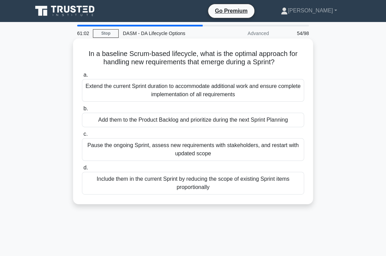
click at [226, 187] on div "Include them in the current Sprint by reducing the scope of existing Sprint ite…" at bounding box center [193, 183] width 222 height 23
click at [82, 170] on input "d. Include them in the current Sprint by reducing the scope of existing Sprint …" at bounding box center [82, 167] width 0 height 4
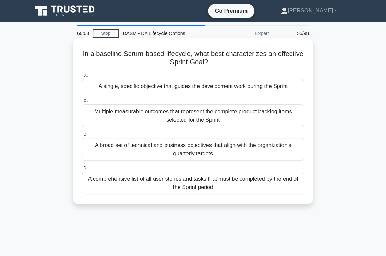
click at [284, 121] on div "Multiple measurable outcomes that represent the complete product backlog items …" at bounding box center [193, 115] width 222 height 23
click at [82, 103] on input "b. Multiple measurable outcomes that represent the complete product backlog ite…" at bounding box center [82, 100] width 0 height 4
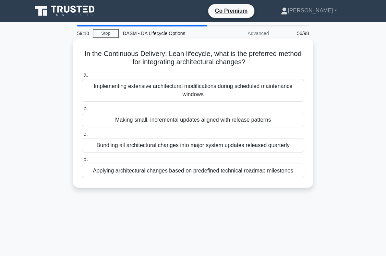
click at [297, 173] on div "Applying architectural changes based on predefined technical roadmap milestones" at bounding box center [193, 170] width 222 height 14
click at [82, 162] on input "d. Applying architectural changes based on predefined technical roadmap milesto…" at bounding box center [82, 159] width 0 height 4
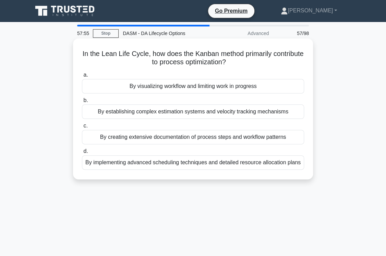
click at [280, 87] on div "By visualizing workflow and limiting work in progress" at bounding box center [193, 86] width 222 height 14
click at [82, 77] on input "a. By visualizing workflow and limiting work in progress" at bounding box center [82, 75] width 0 height 4
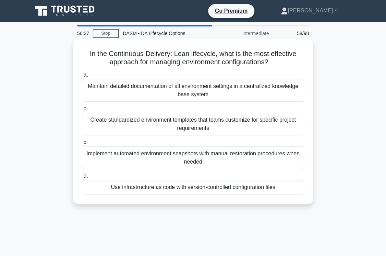
click at [290, 186] on div "Use infrastructure as code with version-controlled configuration files" at bounding box center [193, 187] width 222 height 14
click at [82, 178] on input "d. Use infrastructure as code with version-controlled configuration files" at bounding box center [82, 176] width 0 height 4
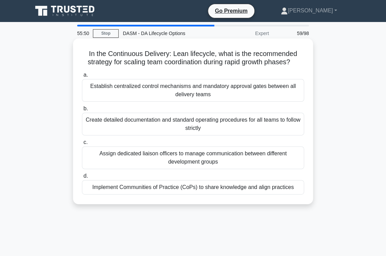
click at [285, 163] on div "Assign dedicated liaison officers to manage communication between different dev…" at bounding box center [193, 157] width 222 height 23
click at [82, 144] on input "c. Assign dedicated liaison officers to manage communication between different …" at bounding box center [82, 142] width 0 height 4
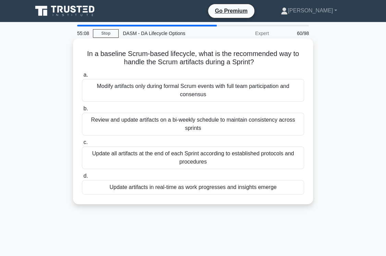
click at [286, 188] on div "Update artifacts in real-time as work progresses and insights emerge" at bounding box center [193, 187] width 222 height 14
click at [82, 178] on input "d. Update artifacts in real-time as work progresses and insights emerge" at bounding box center [82, 176] width 0 height 4
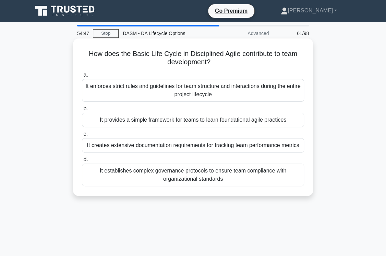
click at [295, 121] on div "It provides a simple framework for teams to learn foundational agile practices" at bounding box center [193, 120] width 222 height 14
click at [82, 111] on input "b. It provides a simple framework for teams to learn foundational agile practic…" at bounding box center [82, 108] width 0 height 4
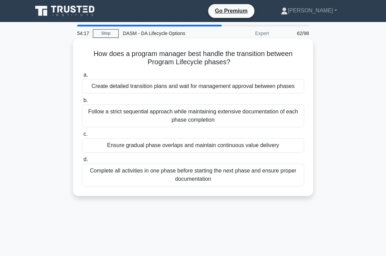
click at [291, 147] on div "Ensure gradual phase overlaps and maintain continuous value delivery" at bounding box center [193, 145] width 222 height 14
click at [82, 136] on input "c. Ensure gradual phase overlaps and maintain continuous value delivery" at bounding box center [82, 134] width 0 height 4
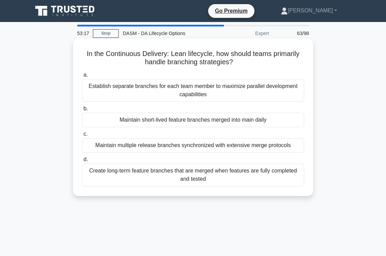
click at [285, 93] on div "Establish separate branches for each team member to maximize parallel developme…" at bounding box center [193, 90] width 222 height 23
click at [82, 77] on input "a. Establish separate branches for each team member to maximize parallel develo…" at bounding box center [82, 75] width 0 height 4
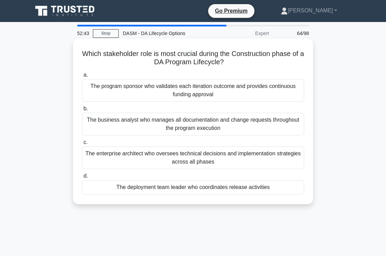
click at [266, 163] on div "The enterprise architect who oversees technical decisions and implementation st…" at bounding box center [193, 157] width 222 height 23
click at [82, 144] on input "c. The enterprise architect who oversees technical decisions and implementation…" at bounding box center [82, 142] width 0 height 4
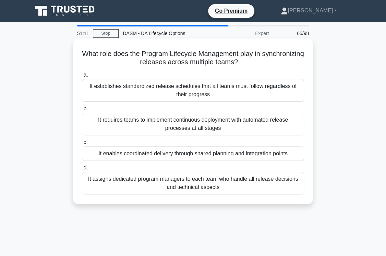
click at [294, 154] on div "It enables coordinated delivery through shared planning and integration points" at bounding box center [193, 153] width 222 height 14
click at [82, 144] on input "c. It enables coordinated delivery through shared planning and integration poin…" at bounding box center [82, 142] width 0 height 4
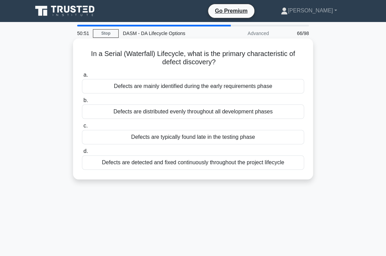
click at [285, 138] on div "Defects are typically found late in the testing phase" at bounding box center [193, 137] width 222 height 14
click at [82, 128] on input "c. Defects are typically found late in the testing phase" at bounding box center [82, 125] width 0 height 4
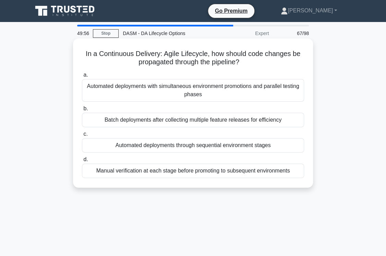
click at [291, 146] on div "Automated deployments through sequential environment stages" at bounding box center [193, 145] width 222 height 14
click at [82, 136] on input "c. Automated deployments through sequential environment stages" at bounding box center [82, 134] width 0 height 4
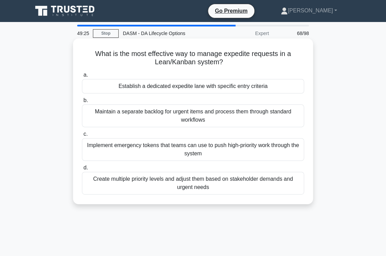
click at [280, 87] on div "Establish a dedicated expedite lane with specific entry criteria" at bounding box center [193, 86] width 222 height 14
click at [82, 77] on input "a. Establish a dedicated expedite lane with specific entry criteria" at bounding box center [82, 75] width 0 height 4
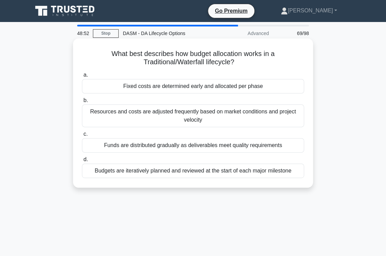
click at [273, 85] on div "Fixed costs are determined early and allocated per phase" at bounding box center [193, 86] width 222 height 14
click at [82, 77] on input "a. Fixed costs are determined early and allocated per phase" at bounding box center [82, 75] width 0 height 4
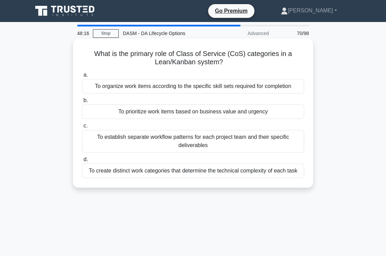
click at [297, 86] on div "To organize work items according to the specific skill sets required for comple…" at bounding box center [193, 86] width 222 height 14
click at [82, 77] on input "a. To organize work items according to the specific skill sets required for com…" at bounding box center [82, 75] width 0 height 4
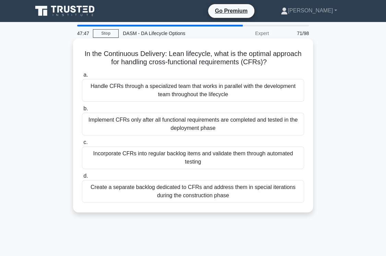
click at [292, 160] on div "Incorporate CFRs into regular backlog items and validate them through automated…" at bounding box center [193, 157] width 222 height 23
click at [82, 144] on input "c. Incorporate CFRs into regular backlog items and validate them through automa…" at bounding box center [82, 142] width 0 height 4
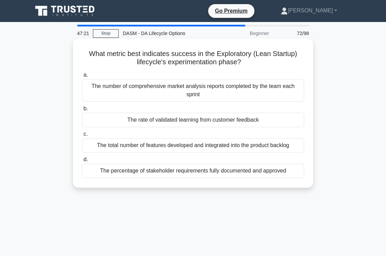
click at [292, 119] on div "The rate of validated learning from customer feedback" at bounding box center [193, 120] width 222 height 14
click at [82, 111] on input "b. The rate of validated learning from customer feedback" at bounding box center [82, 108] width 0 height 4
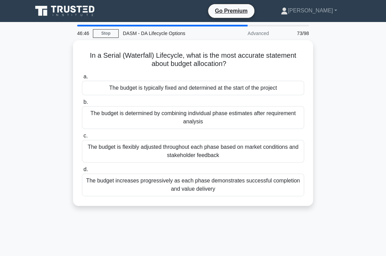
click at [292, 119] on div "The budget is determined by combining individual phase estimates after requirem…" at bounding box center [193, 117] width 222 height 23
click at [82, 104] on input "b. The budget is determined by combining individual phase estimates after requi…" at bounding box center [82, 102] width 0 height 4
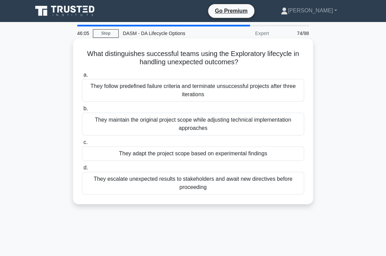
click at [285, 154] on div "They adapt the project scope based on experimental findings" at bounding box center [193, 153] width 222 height 14
click at [82, 144] on input "c. They adapt the project scope based on experimental findings" at bounding box center [82, 142] width 0 height 4
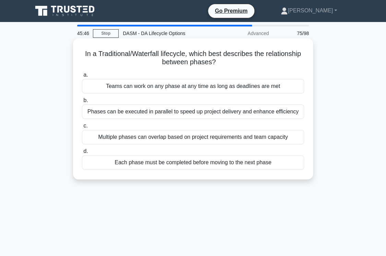
click at [282, 162] on div "Each phase must be completed before moving to the next phase" at bounding box center [193, 162] width 222 height 14
click at [82, 153] on input "d. Each phase must be completed before moving to the next phase" at bounding box center [82, 151] width 0 height 4
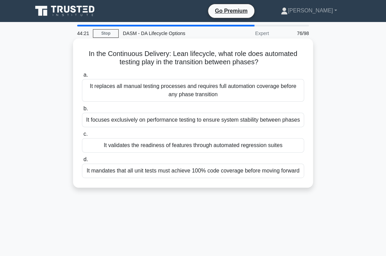
click at [283, 95] on div "It replaces all manual testing processes and requires full automation coverage …" at bounding box center [193, 90] width 222 height 23
click at [82, 77] on input "a. It replaces all manual testing processes and requires full automation covera…" at bounding box center [82, 75] width 0 height 4
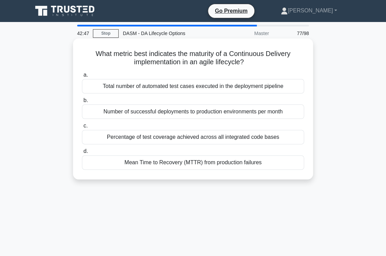
click at [282, 139] on div "Percentage of test coverage achieved across all integrated code bases" at bounding box center [193, 137] width 222 height 14
click at [82, 128] on input "c. Percentage of test coverage achieved across all integrated code bases" at bounding box center [82, 125] width 0 height 4
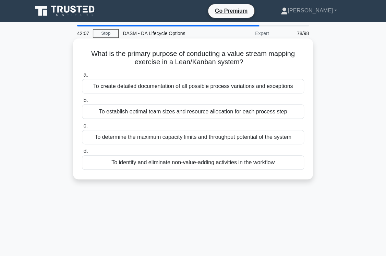
click at [292, 163] on div "To identify and eliminate non-value-adding activities in the workflow" at bounding box center [193, 162] width 222 height 14
click at [82, 153] on input "d. To identify and eliminate non-value-adding activities in the workflow" at bounding box center [82, 151] width 0 height 4
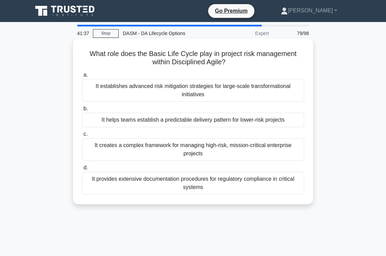
click at [292, 119] on div "It helps teams establish a predictable delivery pattern for lower-risk projects" at bounding box center [193, 120] width 222 height 14
click at [82, 111] on input "b. It helps teams establish a predictable delivery pattern for lower-risk proje…" at bounding box center [82, 108] width 0 height 4
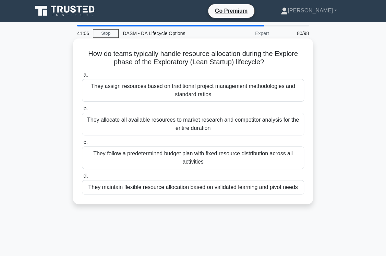
click at [301, 188] on div "They maintain flexible resource allocation based on validated learning and pivo…" at bounding box center [193, 187] width 222 height 14
click at [82, 178] on input "d. They maintain flexible resource allocation based on validated learning and p…" at bounding box center [82, 176] width 0 height 4
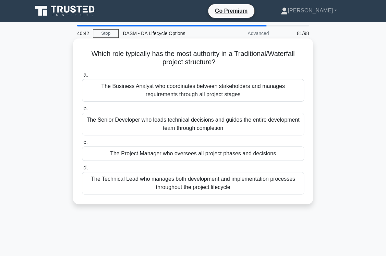
click at [292, 154] on div "The Project Manager who oversees all project phases and decisions" at bounding box center [193, 153] width 222 height 14
click at [82, 144] on input "c. The Project Manager who oversees all project phases and decisions" at bounding box center [82, 142] width 0 height 4
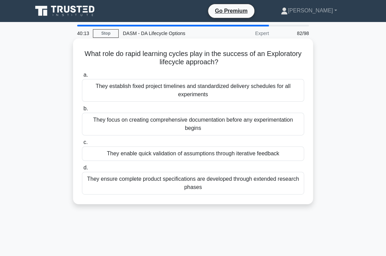
click at [292, 155] on div "They enable quick validation of assumptions through iterative feedback" at bounding box center [193, 153] width 222 height 14
click at [82, 144] on input "c. They enable quick validation of assumptions through iterative feedback" at bounding box center [82, 142] width 0 height 4
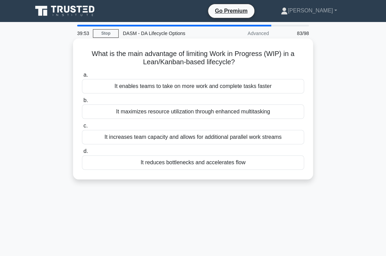
click at [291, 160] on div "It reduces bottlenecks and accelerates flow" at bounding box center [193, 162] width 222 height 14
click at [82, 153] on input "d. It reduces bottlenecks and accelerates flow" at bounding box center [82, 151] width 0 height 4
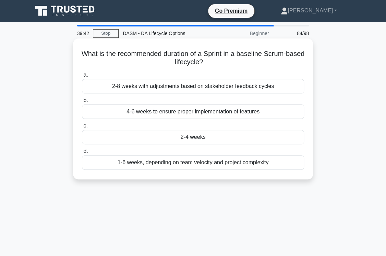
click at [287, 138] on div "2-4 weeks" at bounding box center [193, 137] width 222 height 14
click at [82, 128] on input "c. 2-4 weeks" at bounding box center [82, 125] width 0 height 4
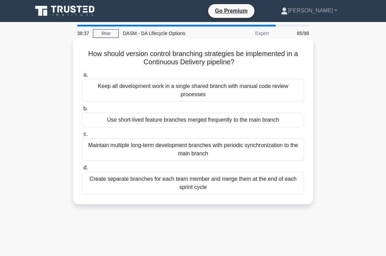
click at [288, 146] on div "Maintain multiple long-term development branches with periodic synchronization …" at bounding box center [193, 149] width 222 height 23
click at [82, 136] on input "c. Maintain multiple long-term development branches with periodic synchronizati…" at bounding box center [82, 134] width 0 height 4
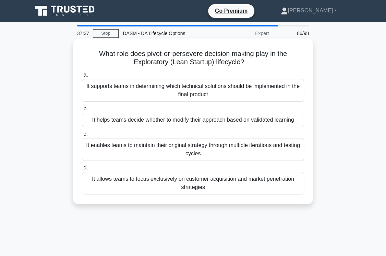
click at [299, 121] on div "It helps teams decide whether to modify their approach based on validated learn…" at bounding box center [193, 120] width 222 height 14
click at [82, 111] on input "b. It helps teams decide whether to modify their approach based on validated le…" at bounding box center [82, 108] width 0 height 4
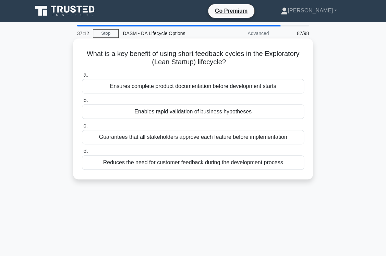
click at [294, 113] on div "Enables rapid validation of business hypotheses" at bounding box center [193, 111] width 222 height 14
click at [82, 103] on input "b. Enables rapid validation of business hypotheses" at bounding box center [82, 100] width 0 height 4
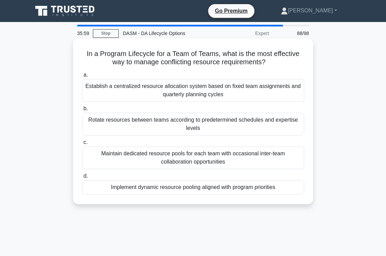
click at [289, 161] on div "Maintain dedicated resource pools for each team with occasional inter-team coll…" at bounding box center [193, 157] width 222 height 23
click at [82, 144] on input "c. Maintain dedicated resource pools for each team with occasional inter-team c…" at bounding box center [82, 142] width 0 height 4
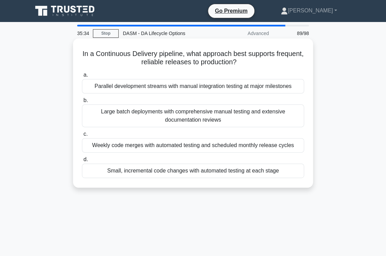
click at [291, 170] on div "Small, incremental code changes with automated testing at each stage" at bounding box center [193, 170] width 222 height 14
click at [82, 162] on input "d. Small, incremental code changes with automated testing at each stage" at bounding box center [82, 159] width 0 height 4
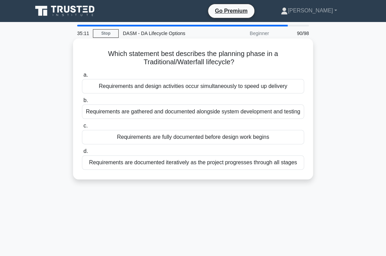
click at [292, 139] on div "Requirements are fully documented before design work begins" at bounding box center [193, 137] width 222 height 14
click at [82, 128] on input "c. Requirements are fully documented before design work begins" at bounding box center [82, 125] width 0 height 4
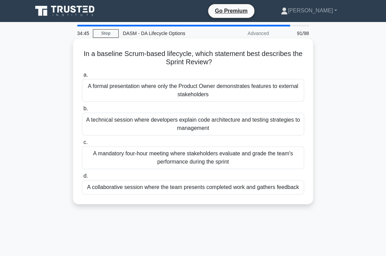
click at [291, 186] on div "A collaborative session where the team presents completed work and gathers feed…" at bounding box center [193, 187] width 222 height 14
click at [82, 178] on input "d. A collaborative session where the team presents completed work and gathers f…" at bounding box center [82, 176] width 0 height 4
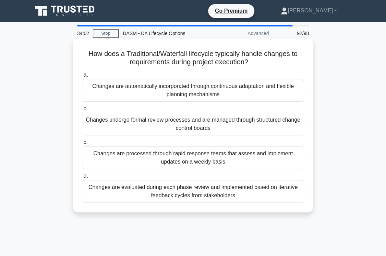
click at [284, 127] on div "Changes undergo formal review processes and are managed through structured chan…" at bounding box center [193, 124] width 222 height 23
click at [82, 111] on input "b. Changes undergo formal review processes and are managed through structured c…" at bounding box center [82, 108] width 0 height 4
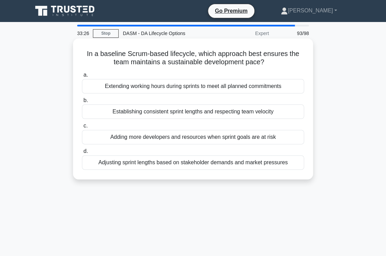
click at [294, 114] on div "Establishing consistent sprint lengths and respecting team velocity" at bounding box center [193, 111] width 222 height 14
click at [82, 103] on input "b. Establishing consistent sprint lengths and respecting team velocity" at bounding box center [82, 100] width 0 height 4
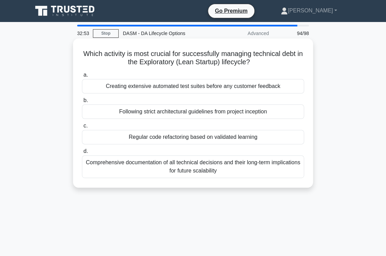
click at [295, 136] on div "Regular code refactoring based on validated learning" at bounding box center [193, 137] width 222 height 14
click at [82, 128] on input "c. Regular code refactoring based on validated learning" at bounding box center [82, 125] width 0 height 4
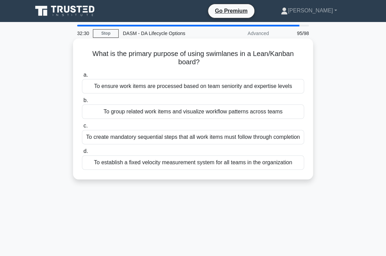
click at [297, 113] on div "To group related work items and visualize workflow patterns across teams" at bounding box center [193, 111] width 222 height 14
click at [82, 103] on input "b. To group related work items and visualize workflow patterns across teams" at bounding box center [82, 100] width 0 height 4
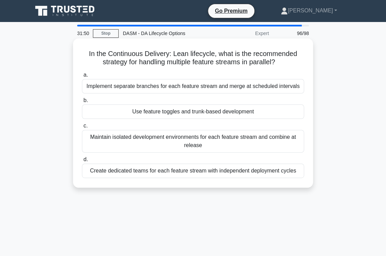
click at [273, 114] on div "Use feature toggles and trunk-based development" at bounding box center [193, 111] width 222 height 14
click at [82, 103] on input "b. Use feature toggles and trunk-based development" at bounding box center [82, 100] width 0 height 4
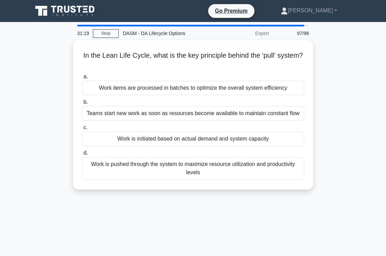
click at [273, 114] on div "Teams start new work as soon as resources become available to maintain constant…" at bounding box center [193, 113] width 222 height 14
click at [82, 104] on input "b. Teams start new work as soon as resources become available to maintain const…" at bounding box center [82, 102] width 0 height 4
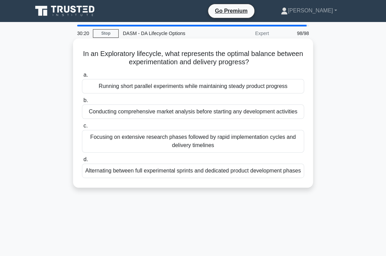
click at [294, 86] on div "Running short parallel experiments while maintaining steady product progress" at bounding box center [193, 86] width 222 height 14
click at [82, 77] on input "a. Running short parallel experiments while maintaining steady product progress" at bounding box center [82, 75] width 0 height 4
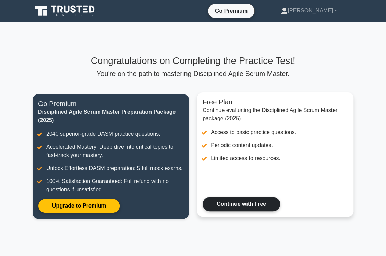
click at [252, 202] on link "Continue with Free" at bounding box center [242, 204] width 78 height 14
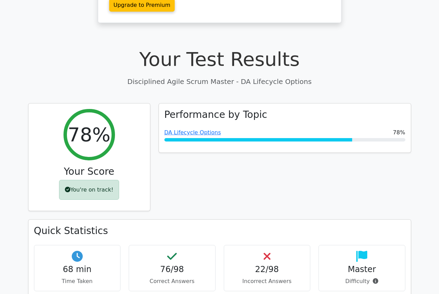
scroll to position [157, 0]
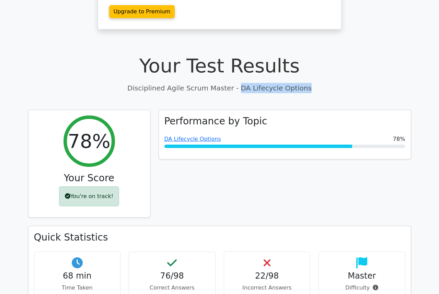
drag, startPoint x: 296, startPoint y: 70, endPoint x: 238, endPoint y: 72, distance: 58.0
click at [238, 83] on p "Disciplined Agile Scrum Master - DA Lifecycle Options" at bounding box center [219, 88] width 383 height 10
copy p "DA Lifecycle Options"
click at [264, 172] on div "Performance by Topic DA Lifecycle Options 78%" at bounding box center [284, 168] width 261 height 117
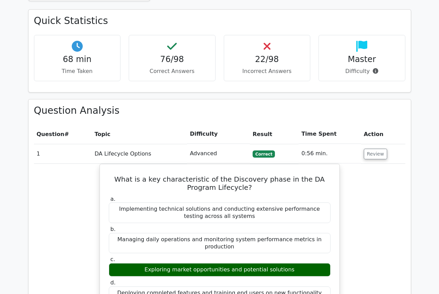
scroll to position [375, 0]
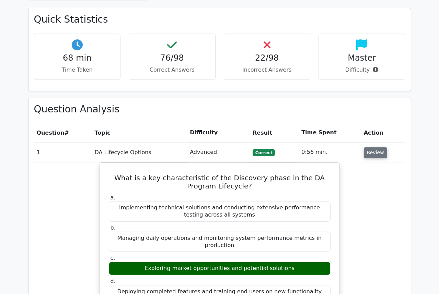
click at [368, 148] on button "Review" at bounding box center [375, 153] width 23 height 11
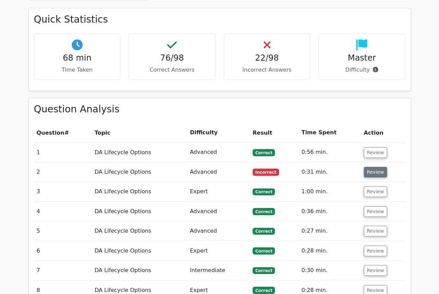
click at [371, 167] on button "Review" at bounding box center [375, 172] width 23 height 11
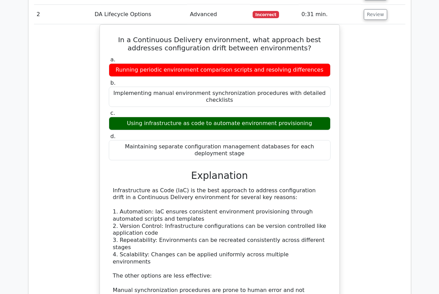
scroll to position [542, 0]
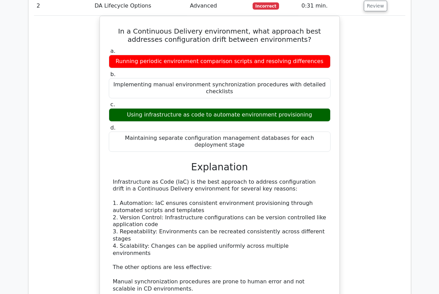
click at [378, 101] on div "In a Continuous Delivery environment, what approach best addresses configuratio…" at bounding box center [219, 194] width 371 height 356
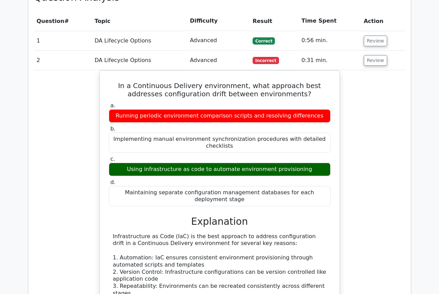
scroll to position [479, 0]
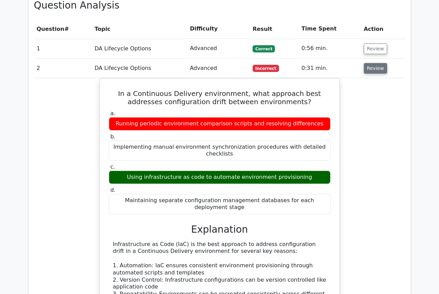
click at [374, 63] on button "Review" at bounding box center [375, 68] width 23 height 11
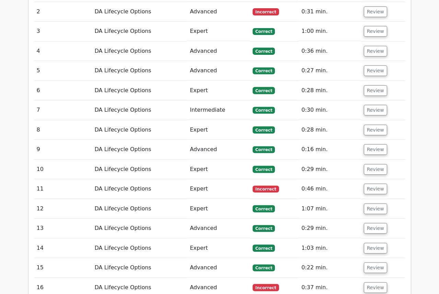
scroll to position [542, 0]
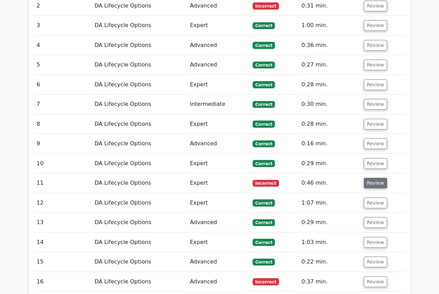
click at [375, 178] on button "Review" at bounding box center [375, 183] width 23 height 11
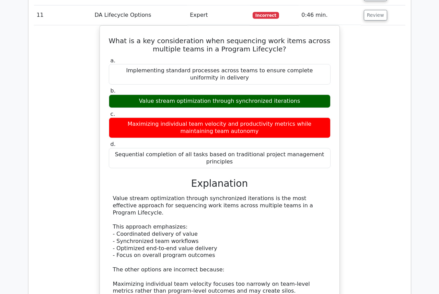
scroll to position [725, 0]
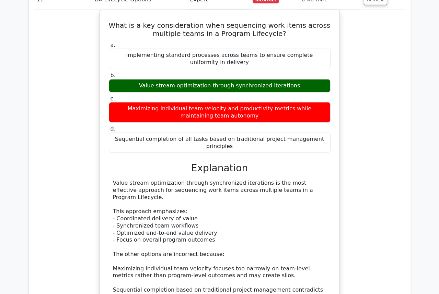
click at [366, 95] on div "What is a key consideration when sequencing work items across multiple teams in…" at bounding box center [219, 188] width 371 height 356
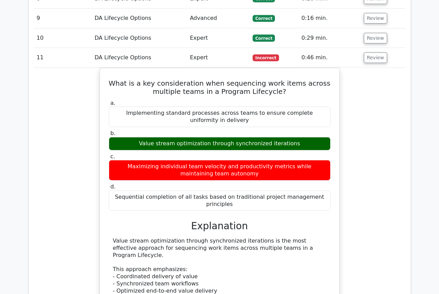
scroll to position [663, 0]
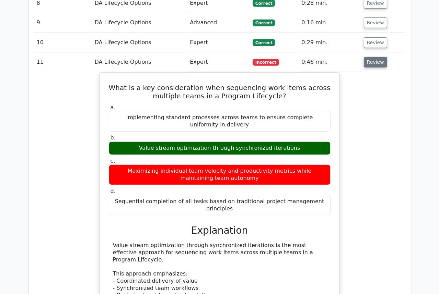
click at [366, 57] on button "Review" at bounding box center [375, 62] width 23 height 11
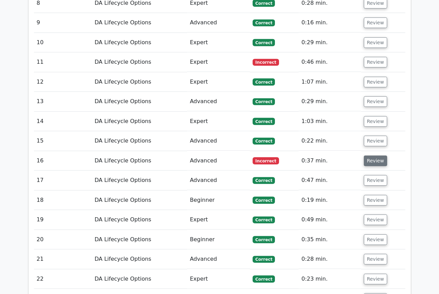
click at [377, 156] on button "Review" at bounding box center [375, 161] width 23 height 11
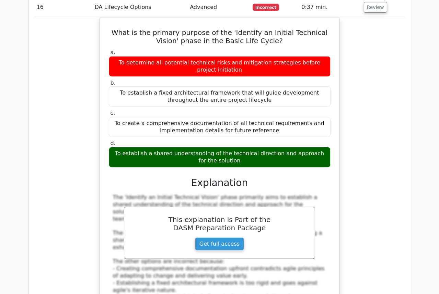
scroll to position [819, 0]
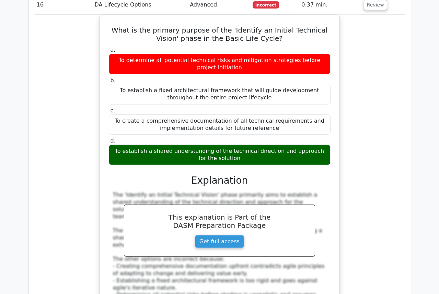
click at [386, 63] on div "What is the primary purpose of the 'Identify an Initial Technical Vision' phase…" at bounding box center [219, 182] width 371 height 335
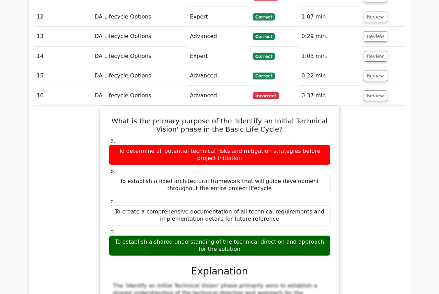
scroll to position [694, 0]
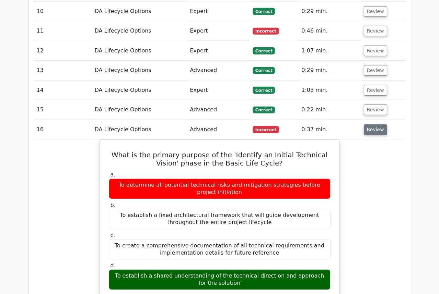
click at [370, 125] on button "Review" at bounding box center [375, 130] width 23 height 11
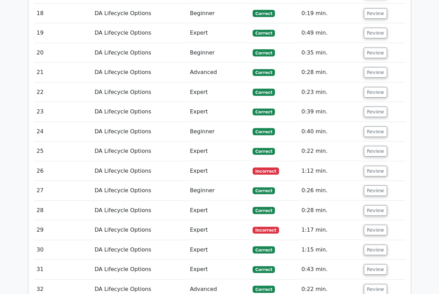
scroll to position [850, 0]
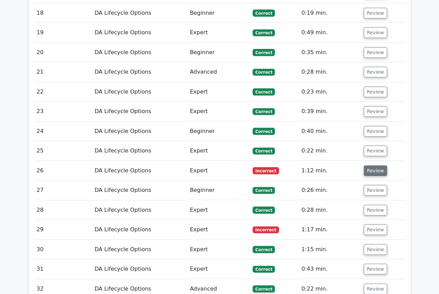
click at [375, 166] on button "Review" at bounding box center [375, 171] width 23 height 11
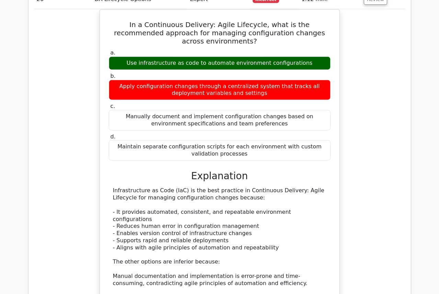
scroll to position [1027, 0]
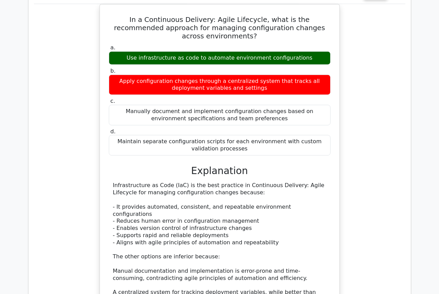
drag, startPoint x: 373, startPoint y: 91, endPoint x: 376, endPoint y: 84, distance: 7.4
click at [373, 91] on div "In a Continuous Delivery: Agile Lifecycle, what is the recommended approach for…" at bounding box center [219, 186] width 371 height 365
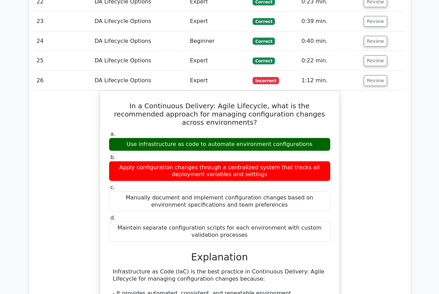
scroll to position [933, 0]
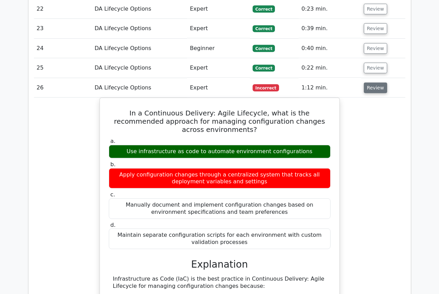
click at [374, 83] on button "Review" at bounding box center [375, 88] width 23 height 11
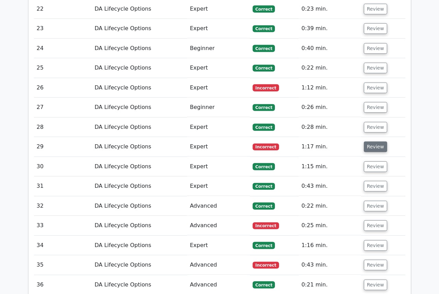
click at [371, 142] on button "Review" at bounding box center [375, 147] width 23 height 11
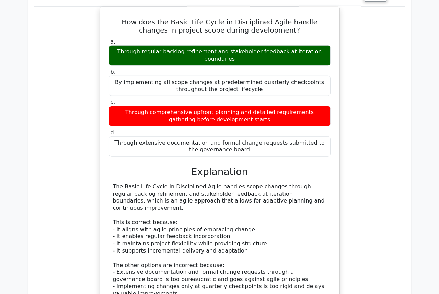
scroll to position [1079, 0]
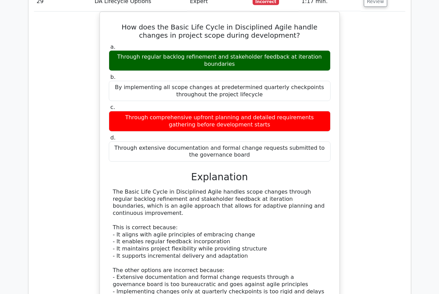
click at [377, 167] on div "How does the Basic Life Cycle in Disciplined Agile handle changes in project sc…" at bounding box center [219, 201] width 371 height 378
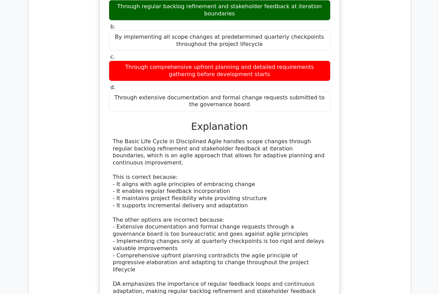
scroll to position [1141, 0]
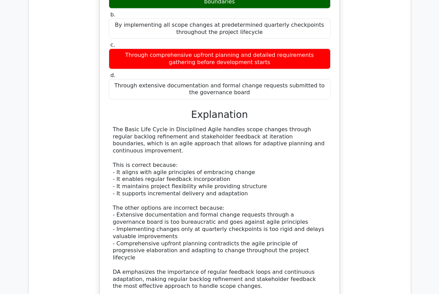
click at [374, 99] on div "How does the Basic Life Cycle in Disciplined Agile handle changes in project sc…" at bounding box center [219, 138] width 371 height 378
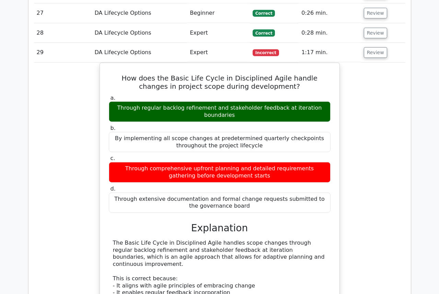
scroll to position [1016, 0]
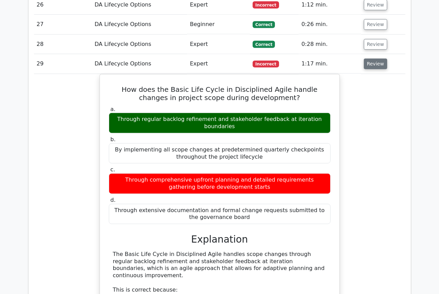
click at [370, 59] on button "Review" at bounding box center [375, 64] width 23 height 11
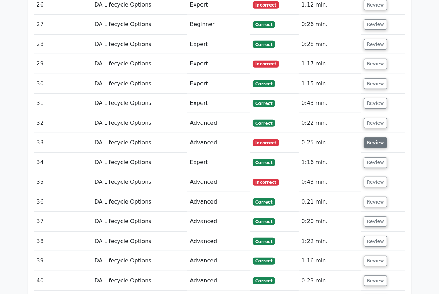
click at [374, 138] on button "Review" at bounding box center [375, 143] width 23 height 11
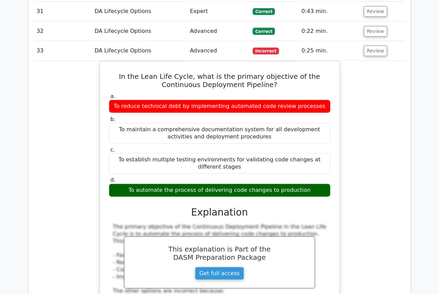
scroll to position [1110, 0]
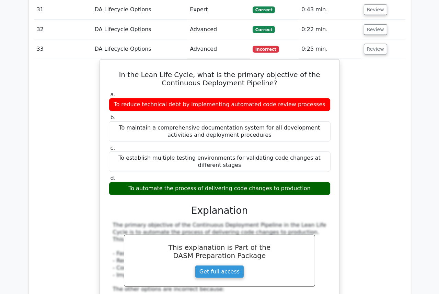
click at [384, 71] on div "In the Lean Life Cycle, what is the primary objective of the Continuous Deploym…" at bounding box center [219, 237] width 371 height 356
click at [373, 44] on button "Review" at bounding box center [375, 49] width 23 height 11
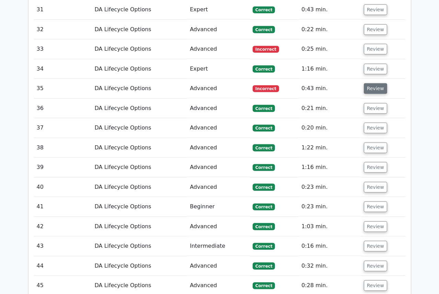
click at [372, 83] on button "Review" at bounding box center [375, 88] width 23 height 11
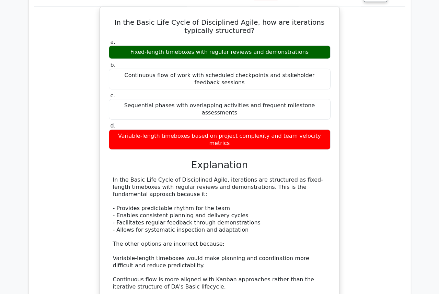
scroll to position [1190, 0]
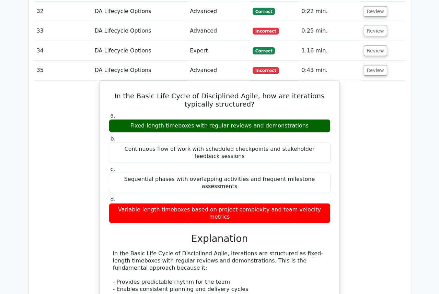
scroll to position [1127, 0]
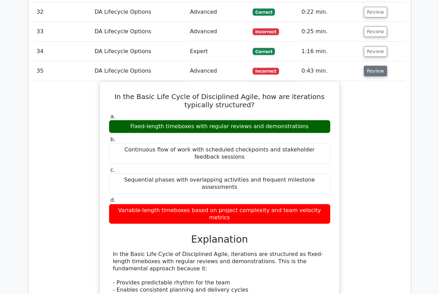
click at [373, 66] on button "Review" at bounding box center [375, 71] width 23 height 11
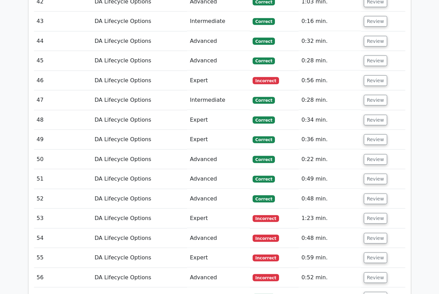
scroll to position [1345, 0]
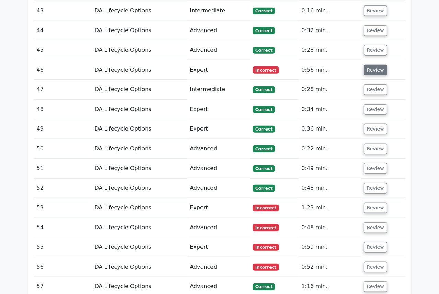
click at [377, 65] on button "Review" at bounding box center [375, 70] width 23 height 11
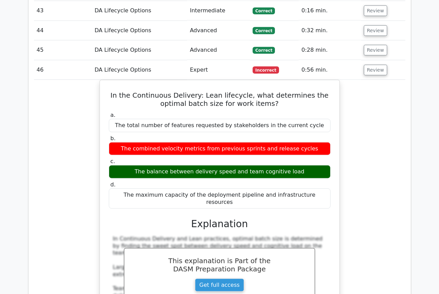
click at [383, 105] on div "In the Continuous Delivery: Lean lifecycle, what determines the optimal batch s…" at bounding box center [219, 247] width 371 height 335
click at [375, 65] on button "Review" at bounding box center [375, 70] width 23 height 11
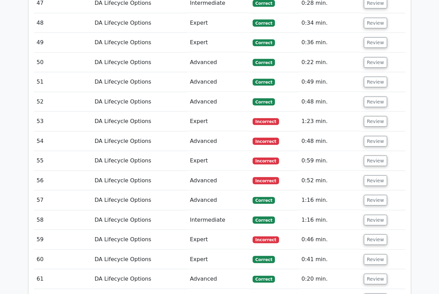
scroll to position [1470, 0]
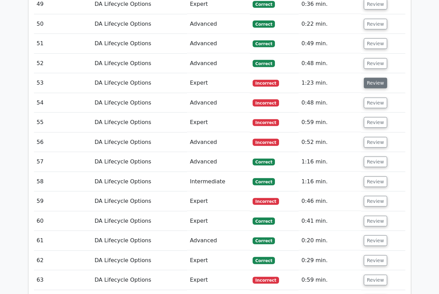
click at [373, 78] on button "Review" at bounding box center [375, 83] width 23 height 11
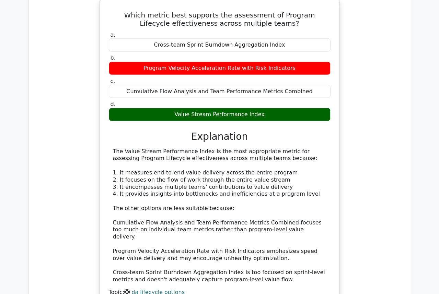
scroll to position [1533, 0]
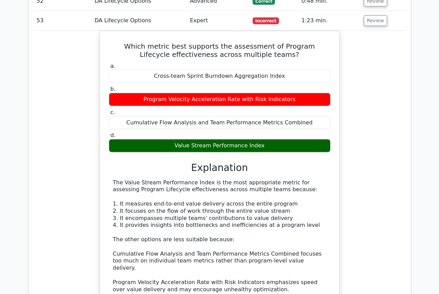
click at [384, 79] on div "Which metric best supports the assessment of Program Lifecycle effectiveness ac…" at bounding box center [219, 191] width 371 height 321
click at [374, 15] on button "Review" at bounding box center [375, 20] width 23 height 11
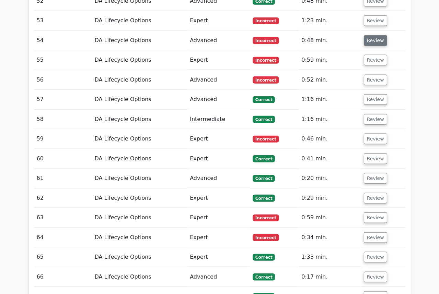
scroll to position [1502, 0]
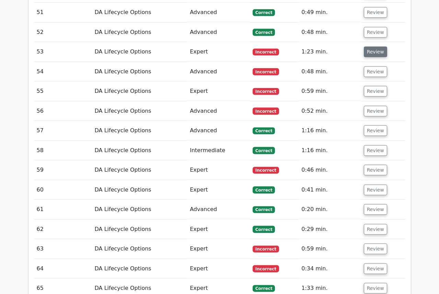
click at [375, 47] on button "Review" at bounding box center [375, 52] width 23 height 11
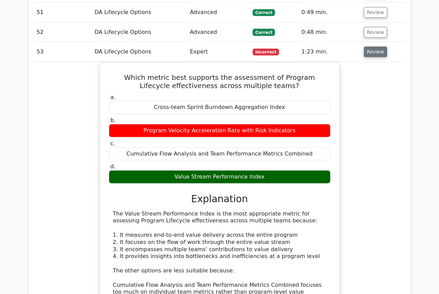
click at [375, 47] on button "Review" at bounding box center [375, 52] width 23 height 11
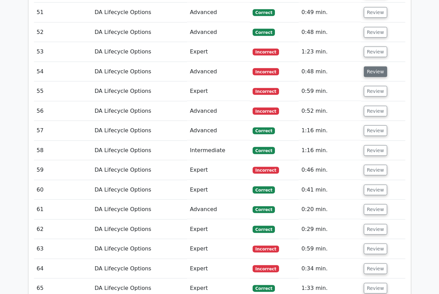
click at [374, 67] on button "Review" at bounding box center [375, 72] width 23 height 11
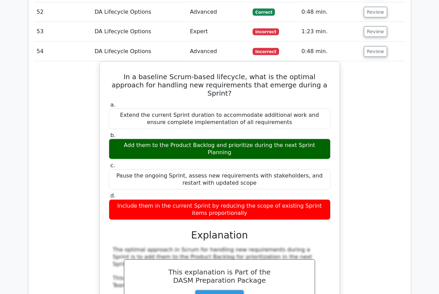
scroll to position [1533, 0]
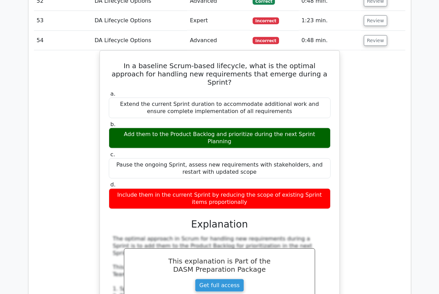
click at [386, 79] on div "In a baseline Scrum-based lifecycle, what is the optimal approach for handling …" at bounding box center [219, 243] width 371 height 386
click at [368, 35] on button "Review" at bounding box center [375, 40] width 23 height 11
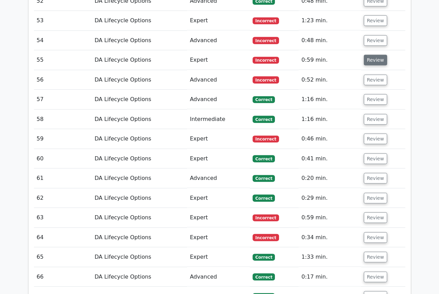
click at [372, 55] on button "Review" at bounding box center [375, 60] width 23 height 11
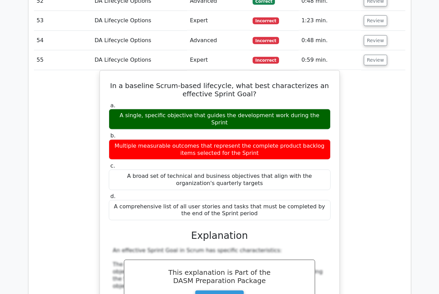
click at [384, 108] on div "In a baseline Scrum-based lifecycle, what best characterizes an effective Sprin…" at bounding box center [219, 251] width 371 height 363
click at [372, 55] on button "Review" at bounding box center [375, 60] width 23 height 11
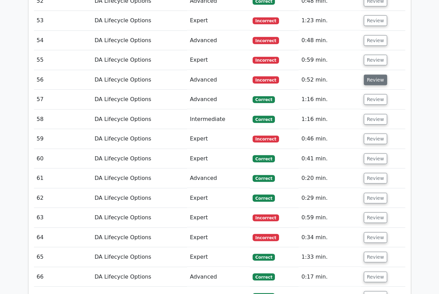
click at [370, 75] on button "Review" at bounding box center [375, 80] width 23 height 11
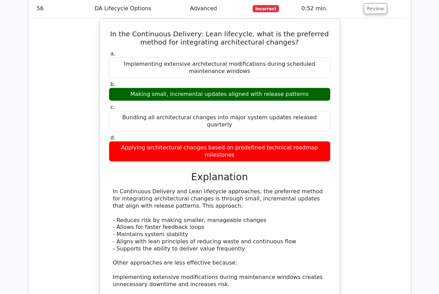
scroll to position [1613, 0]
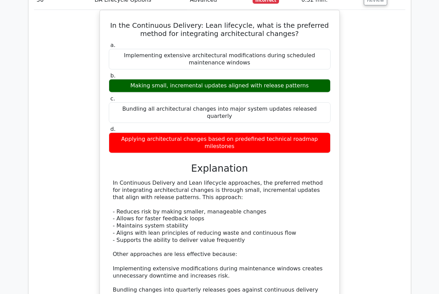
click at [386, 56] on div "In the Continuous Delivery: Lean lifecycle, what is the preferred method for in…" at bounding box center [219, 184] width 371 height 349
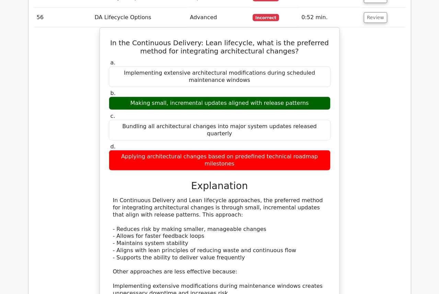
scroll to position [1581, 0]
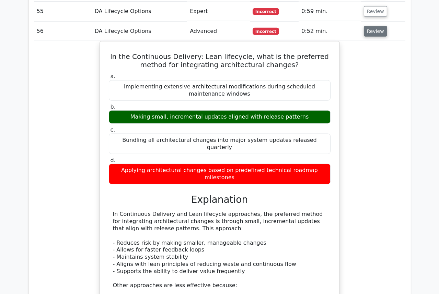
click at [374, 26] on button "Review" at bounding box center [375, 31] width 23 height 11
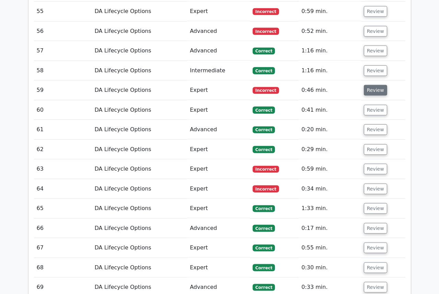
click at [374, 85] on button "Review" at bounding box center [375, 90] width 23 height 11
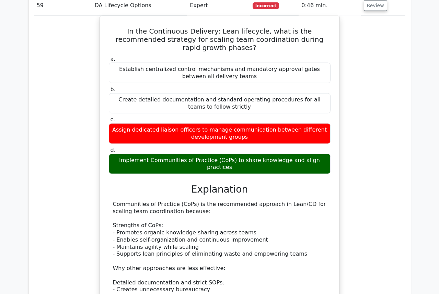
scroll to position [1672, 0]
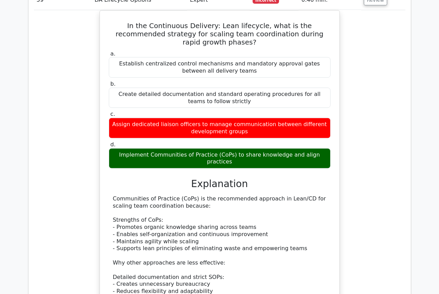
click at [383, 133] on div "In the Continuous Delivery: Lean lifecycle, what is the recommended strategy fo…" at bounding box center [219, 224] width 371 height 429
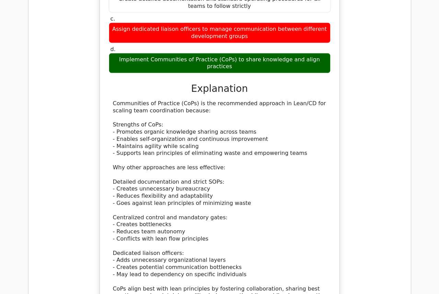
scroll to position [1797, 0]
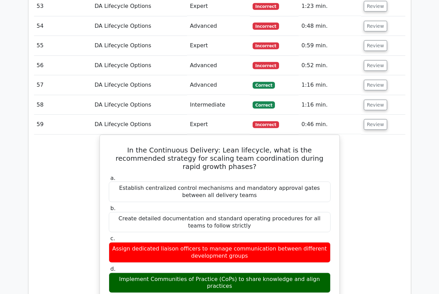
scroll to position [1547, 0]
click at [377, 119] on button "Review" at bounding box center [375, 124] width 23 height 11
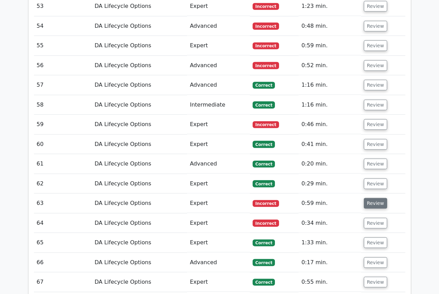
click at [366, 198] on button "Review" at bounding box center [375, 203] width 23 height 11
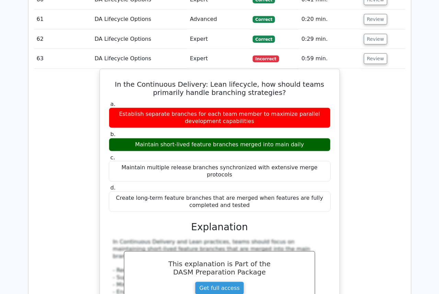
scroll to position [1703, 0]
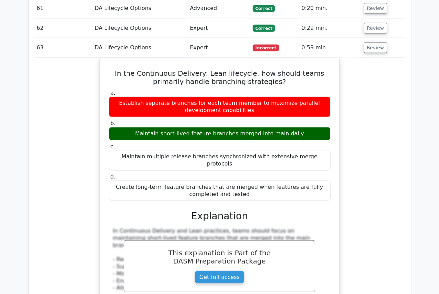
click at [386, 101] on div "In the Continuous Delivery: Lean lifecycle, how should teams primarily handle b…" at bounding box center [219, 232] width 371 height 349
click at [379, 43] on button "Review" at bounding box center [375, 48] width 23 height 11
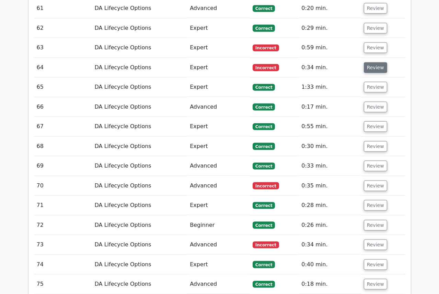
click at [372, 62] on button "Review" at bounding box center [375, 67] width 23 height 11
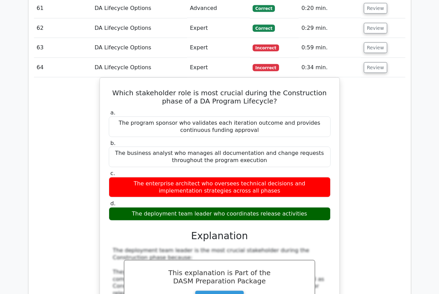
click at [369, 89] on div "Which stakeholder role is most crucial during the Construction phase of a DA Pr…" at bounding box center [219, 263] width 371 height 370
click at [373, 62] on button "Review" at bounding box center [375, 67] width 23 height 11
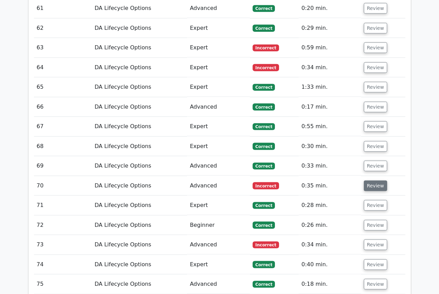
click at [369, 181] on button "Review" at bounding box center [375, 186] width 23 height 11
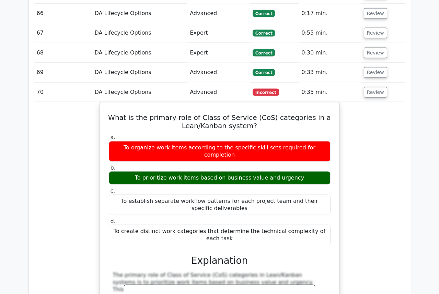
scroll to position [1828, 0]
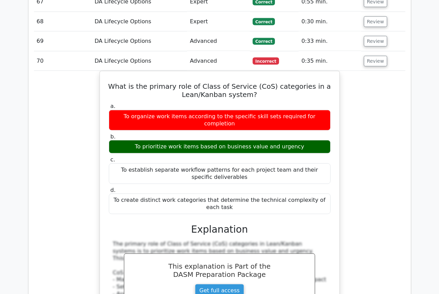
click at [381, 120] on div "What is the primary role of Class of Service (CoS) categories in a Lean/Kanban …" at bounding box center [219, 249] width 371 height 356
click at [374, 56] on button "Review" at bounding box center [375, 61] width 23 height 11
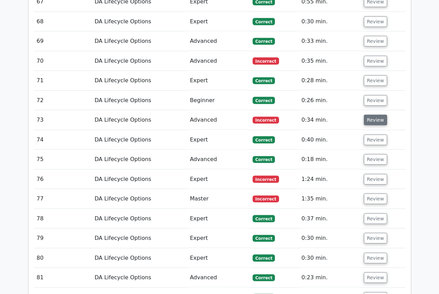
click at [372, 115] on button "Review" at bounding box center [375, 120] width 23 height 11
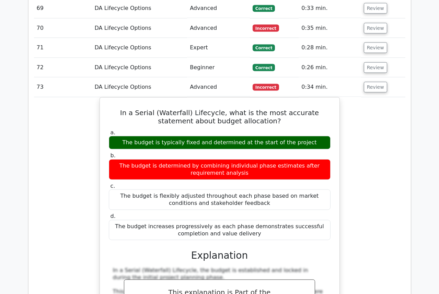
scroll to position [1890, 0]
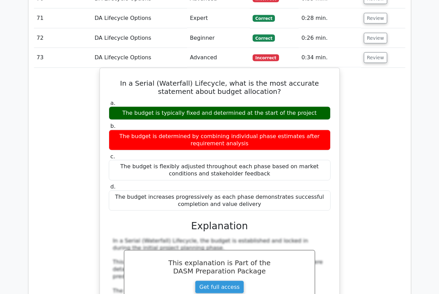
click at [374, 78] on div "In a Serial (Waterfall) Lifecycle, what is the most accurate statement about bu…" at bounding box center [219, 246] width 371 height 356
click at [370, 52] on button "Review" at bounding box center [375, 57] width 23 height 11
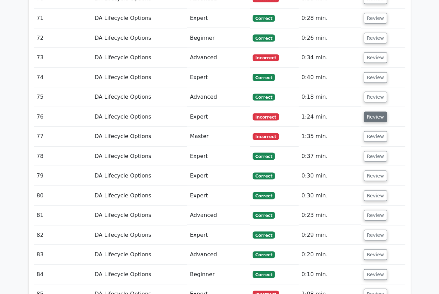
click at [371, 112] on button "Review" at bounding box center [375, 117] width 23 height 11
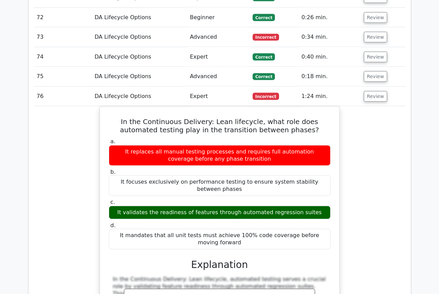
scroll to position [1921, 0]
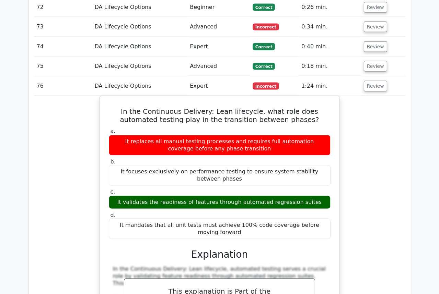
click at [378, 101] on div "In the Continuous Delivery: Lean lifecycle, what role does automated testing pl…" at bounding box center [219, 274] width 371 height 356
click at [371, 81] on button "Review" at bounding box center [375, 86] width 23 height 11
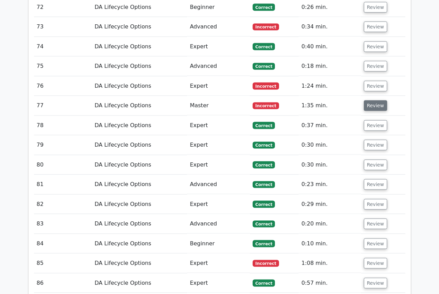
click at [371, 101] on button "Review" at bounding box center [375, 106] width 23 height 11
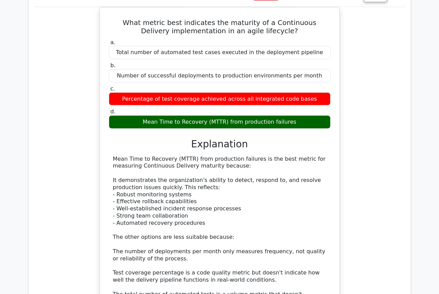
scroll to position [2028, 0]
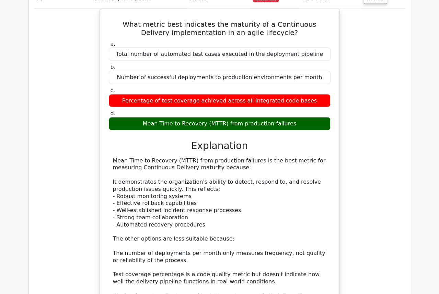
click at [363, 89] on div "What metric best indicates the maturity of a Continuous Delivery implementation…" at bounding box center [219, 180] width 371 height 342
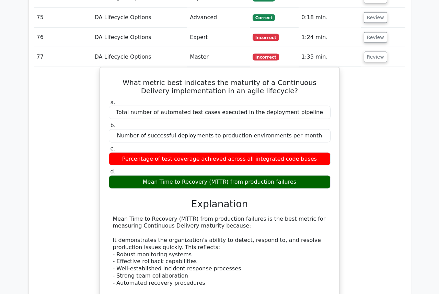
scroll to position [1966, 0]
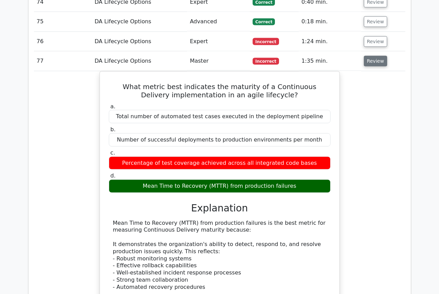
click at [377, 56] on button "Review" at bounding box center [375, 61] width 23 height 11
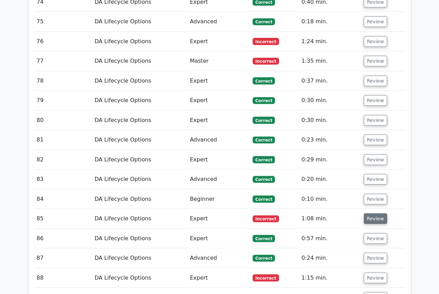
click at [376, 214] on button "Review" at bounding box center [375, 219] width 23 height 11
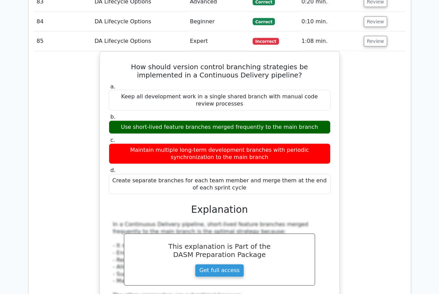
scroll to position [2153, 0]
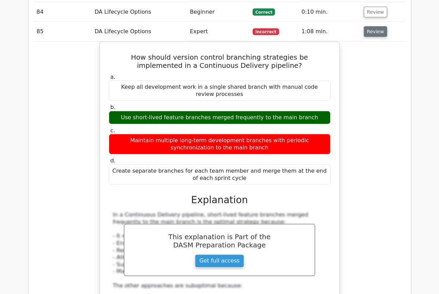
click at [373, 26] on button "Review" at bounding box center [375, 31] width 23 height 11
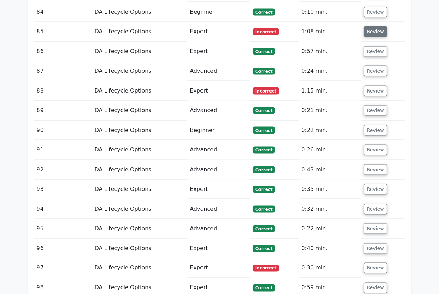
click at [367, 26] on button "Review" at bounding box center [375, 31] width 23 height 11
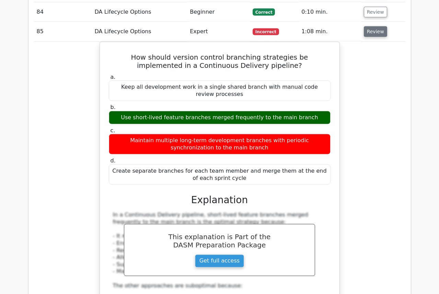
click at [368, 26] on button "Review" at bounding box center [375, 31] width 23 height 11
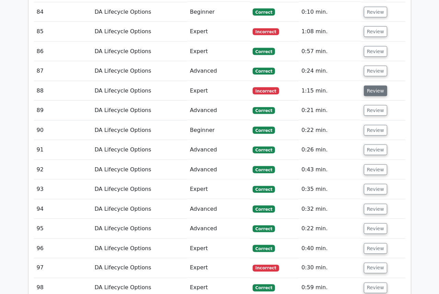
click at [377, 86] on button "Review" at bounding box center [375, 91] width 23 height 11
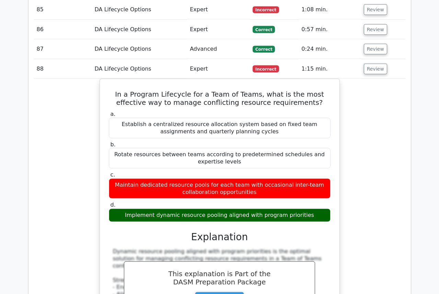
scroll to position [2184, 0]
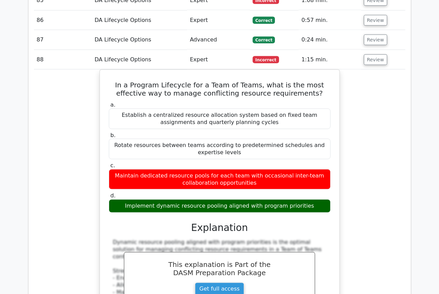
drag, startPoint x: 385, startPoint y: 96, endPoint x: 381, endPoint y: 88, distance: 8.9
click at [385, 96] on div "In a Program Lifecycle for a Team of Teams, what is the most effective way to m…" at bounding box center [219, 273] width 371 height 406
click at [377, 55] on button "Review" at bounding box center [375, 60] width 23 height 11
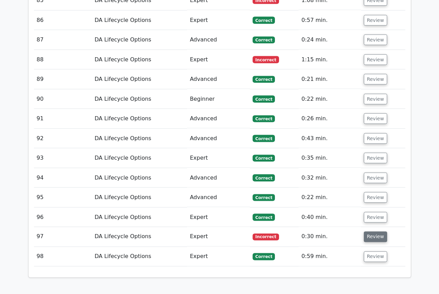
click at [376, 232] on button "Review" at bounding box center [375, 237] width 23 height 11
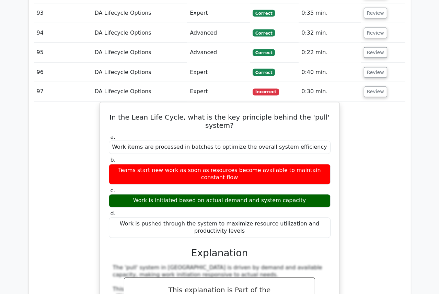
scroll to position [2340, 0]
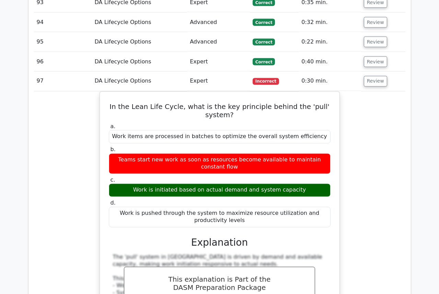
click at [379, 119] on div "In the Lean Life Cycle, what is the key principle behind the 'pull' system? a. …" at bounding box center [219, 270] width 371 height 356
click at [370, 76] on button "Review" at bounding box center [375, 81] width 23 height 11
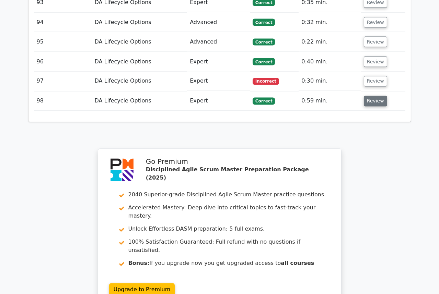
click at [370, 96] on button "Review" at bounding box center [375, 101] width 23 height 11
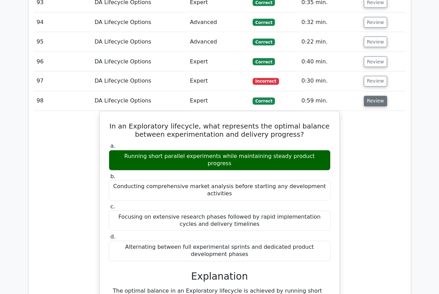
click at [370, 96] on button "Review" at bounding box center [375, 101] width 23 height 11
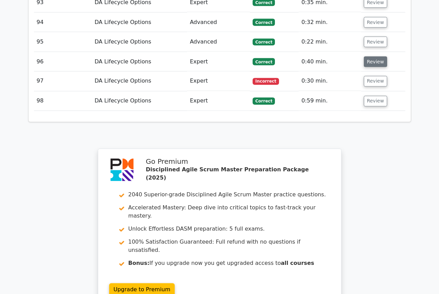
click at [367, 57] on button "Review" at bounding box center [375, 62] width 23 height 11
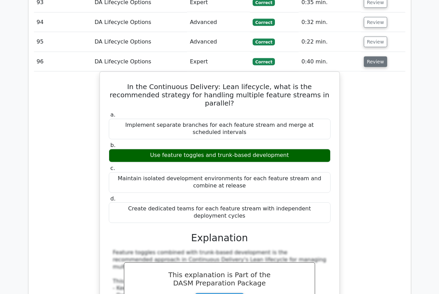
click at [374, 57] on button "Review" at bounding box center [375, 62] width 23 height 11
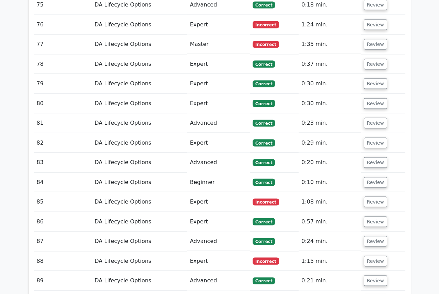
scroll to position [1966, 0]
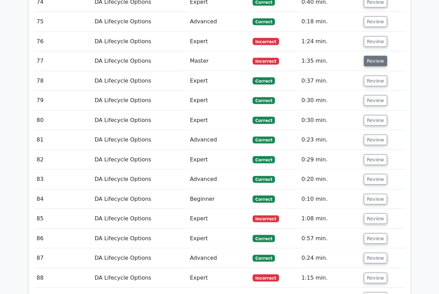
click at [368, 56] on button "Review" at bounding box center [375, 61] width 23 height 11
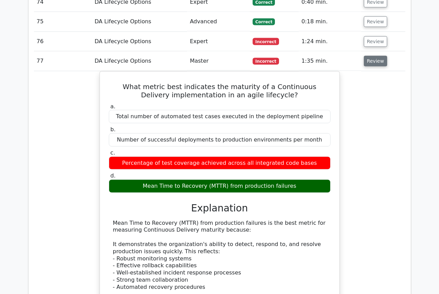
click at [368, 56] on button "Review" at bounding box center [375, 61] width 23 height 11
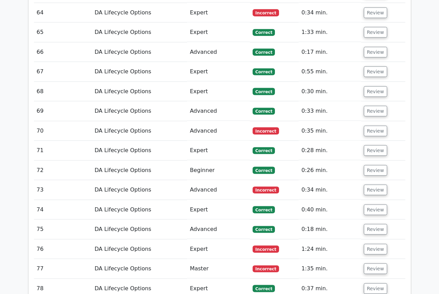
scroll to position [1747, 0]
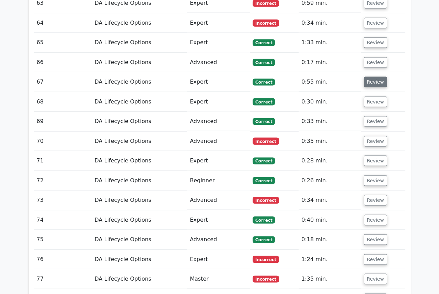
click at [373, 77] on button "Review" at bounding box center [375, 82] width 23 height 11
click at [369, 77] on button "Review" at bounding box center [375, 82] width 23 height 11
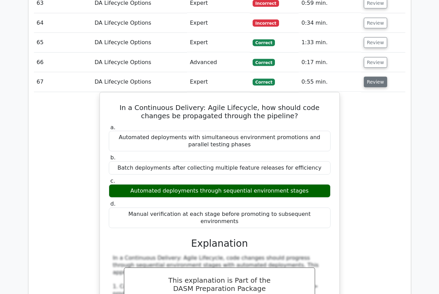
click at [375, 77] on button "Review" at bounding box center [375, 82] width 23 height 11
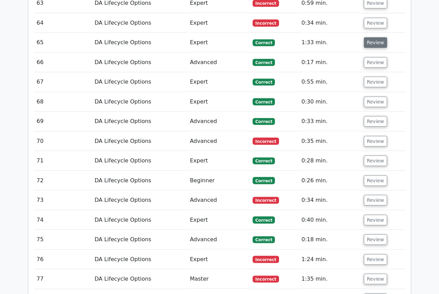
click at [373, 37] on button "Review" at bounding box center [375, 42] width 23 height 11
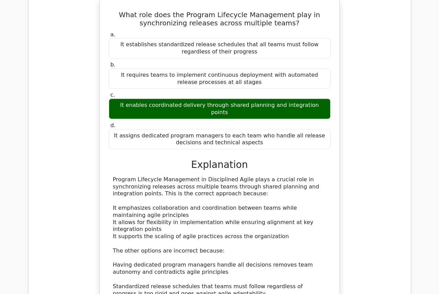
scroll to position [1789, 0]
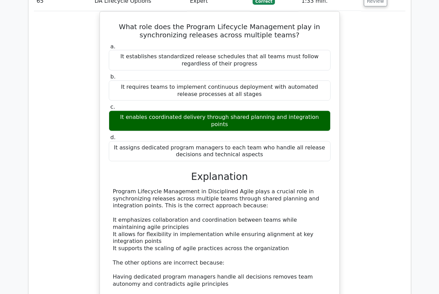
click at [357, 174] on div "What role does the Program Lifecycle Management play in synchronizing releases …" at bounding box center [219, 192] width 371 height 363
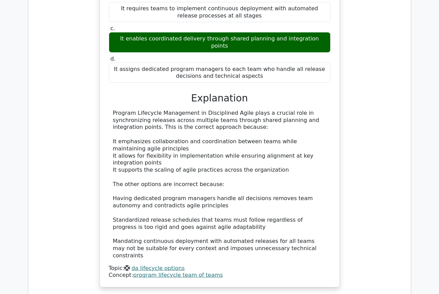
scroll to position [1883, 0]
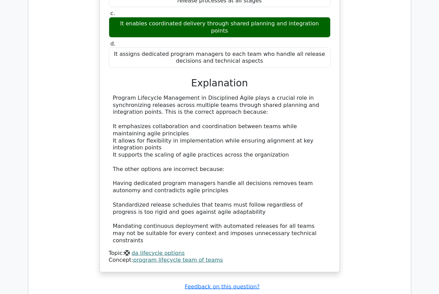
click at [382, 88] on div "What role does the Program Lifecycle Management play in synchronizing releases …" at bounding box center [219, 99] width 371 height 363
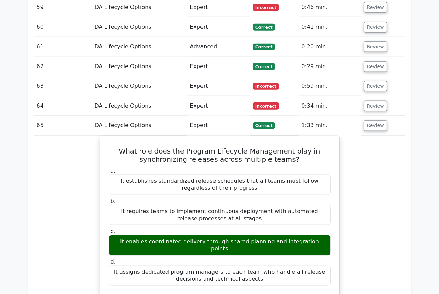
scroll to position [1664, 0]
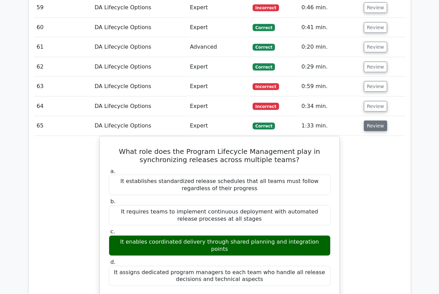
click at [374, 121] on button "Review" at bounding box center [375, 126] width 23 height 11
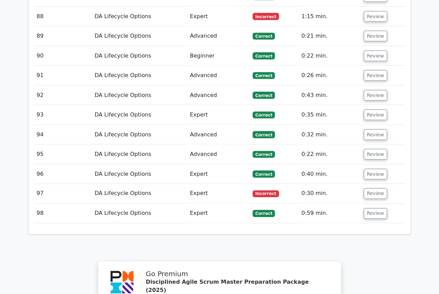
scroll to position [2226, 0]
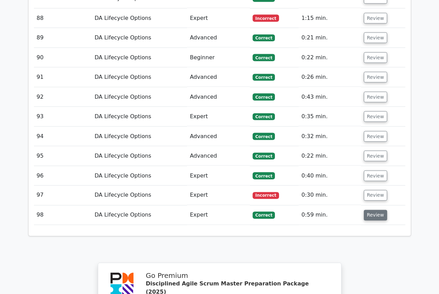
click at [377, 210] on button "Review" at bounding box center [375, 215] width 23 height 11
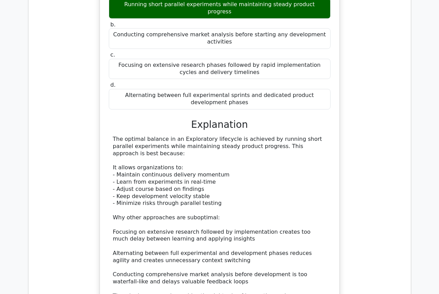
scroll to position [2503, 0]
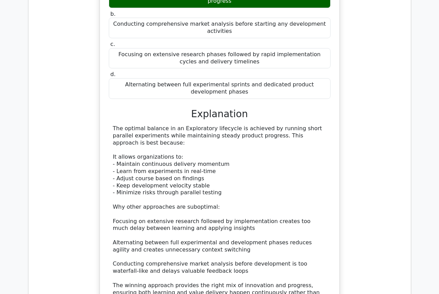
click at [381, 42] on div "In an Exploratory lifecycle, what represents the optimal balance between experi…" at bounding box center [219, 144] width 371 height 392
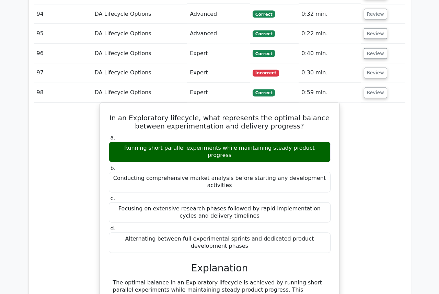
scroll to position [2347, 0]
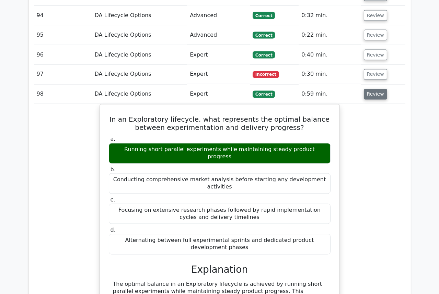
click at [369, 89] on button "Review" at bounding box center [375, 94] width 23 height 11
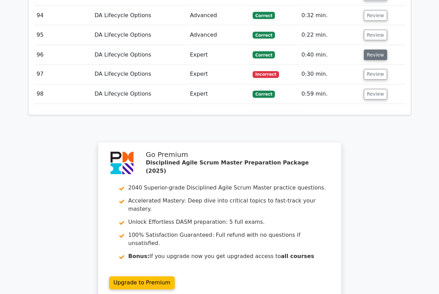
click at [376, 50] on button "Review" at bounding box center [375, 55] width 23 height 11
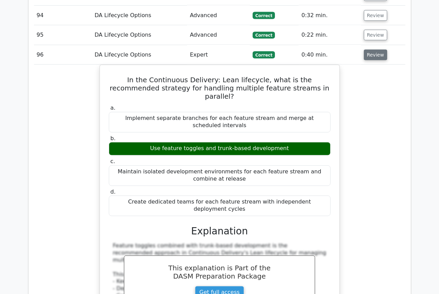
click at [376, 50] on button "Review" at bounding box center [375, 55] width 23 height 11
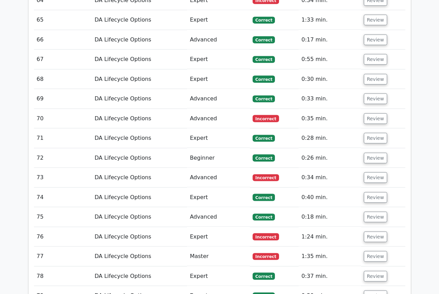
scroll to position [1754, 0]
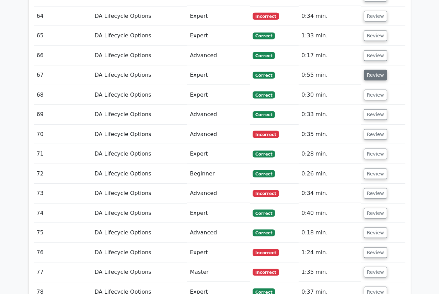
click at [369, 70] on button "Review" at bounding box center [375, 75] width 23 height 11
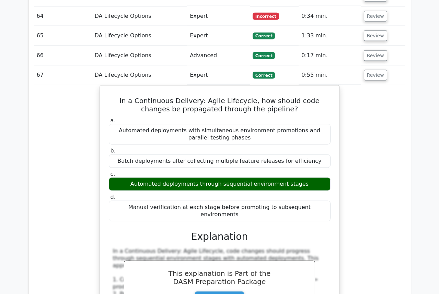
click at [384, 106] on div "In a Continuous Delivery: Agile Lifecycle, how should code changes be propagate…" at bounding box center [219, 256] width 371 height 342
click at [368, 70] on button "Review" at bounding box center [375, 75] width 23 height 11
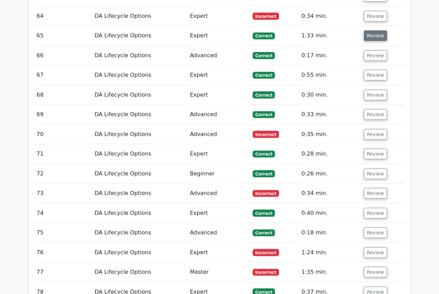
click at [374, 31] on button "Review" at bounding box center [375, 36] width 23 height 11
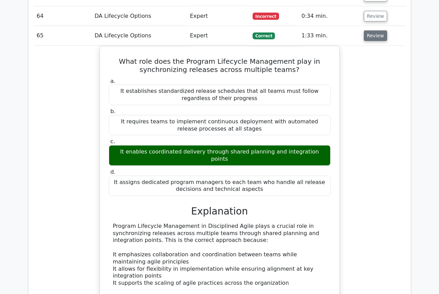
click at [374, 31] on button "Review" at bounding box center [375, 36] width 23 height 11
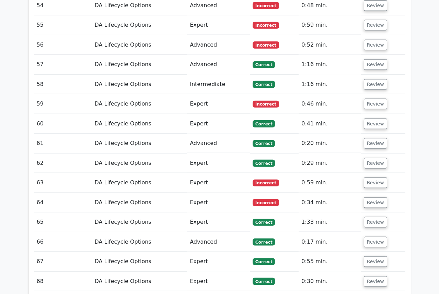
scroll to position [1567, 0]
click at [373, 80] on button "Review" at bounding box center [375, 85] width 23 height 11
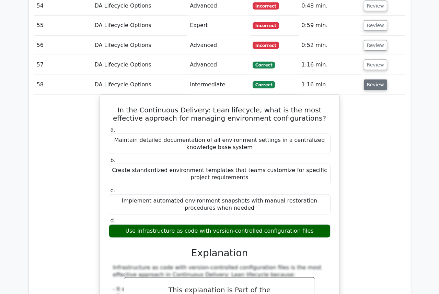
click at [372, 80] on button "Review" at bounding box center [375, 85] width 23 height 11
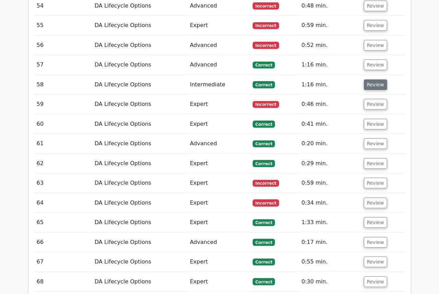
click at [372, 80] on button "Review" at bounding box center [375, 85] width 23 height 11
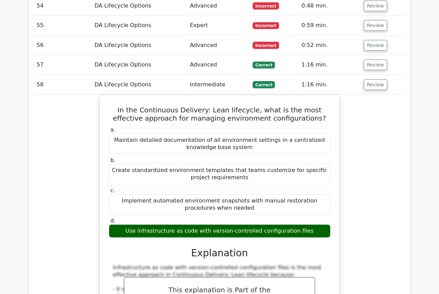
click at [367, 163] on div "In the Continuous Delivery: Lean lifecycle, what is the most effective approach…" at bounding box center [219, 273] width 371 height 356
click at [371, 80] on button "Review" at bounding box center [375, 85] width 23 height 11
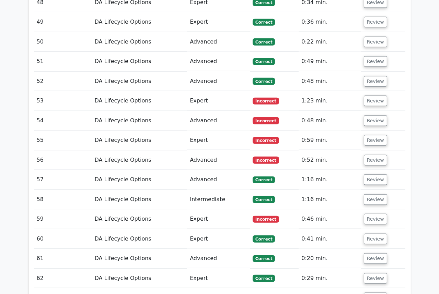
scroll to position [1443, 0]
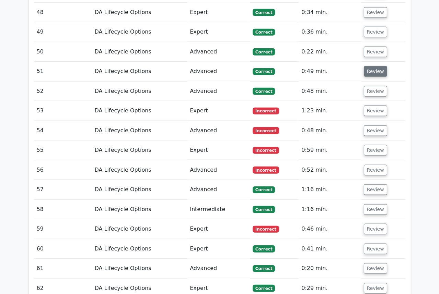
click at [374, 66] on button "Review" at bounding box center [375, 71] width 23 height 11
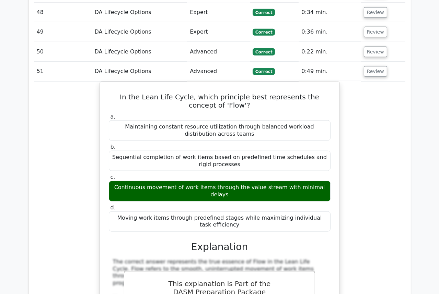
click at [375, 145] on div "In the Lean Life Cycle, which principle best represents the concept of 'Flow'? …" at bounding box center [219, 246] width 371 height 328
click at [370, 66] on button "Review" at bounding box center [375, 71] width 23 height 11
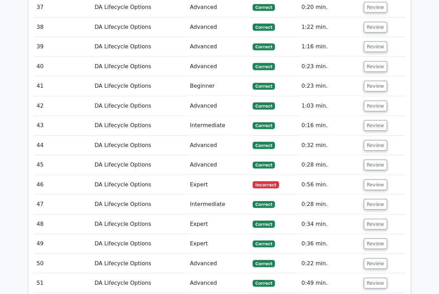
scroll to position [1224, 0]
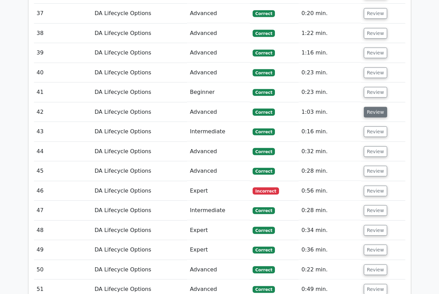
click at [370, 107] on button "Review" at bounding box center [375, 112] width 23 height 11
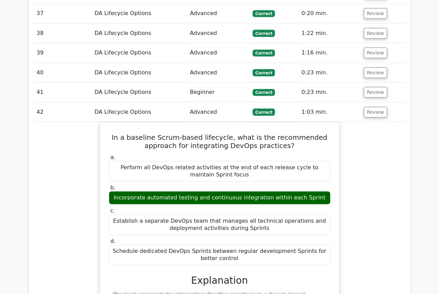
click at [365, 186] on div "In a baseline Scrum-based lifecycle, what is the recommended approach for integ…" at bounding box center [219, 296] width 371 height 349
click at [374, 107] on button "Review" at bounding box center [375, 112] width 23 height 11
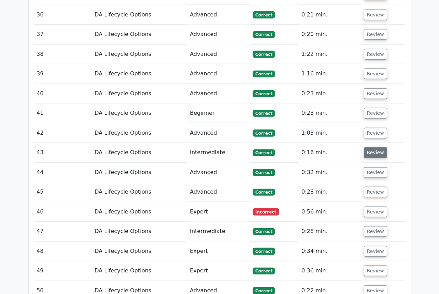
scroll to position [1193, 0]
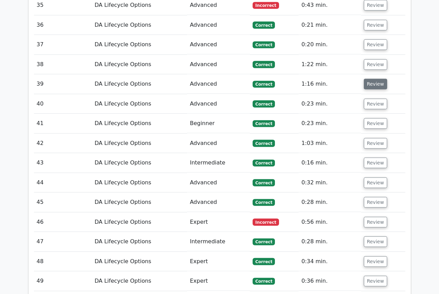
click at [376, 79] on button "Review" at bounding box center [375, 84] width 23 height 11
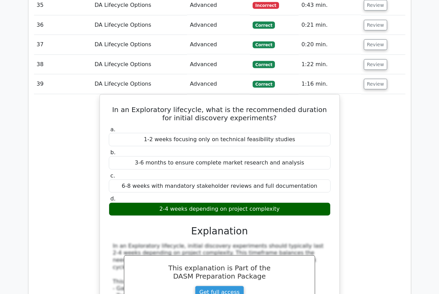
drag, startPoint x: 376, startPoint y: 117, endPoint x: 366, endPoint y: 101, distance: 19.0
click at [376, 117] on div "In an Exploratory lifecycle, what is the recommended duration for initial disco…" at bounding box center [219, 254] width 371 height 321
click at [367, 79] on button "Review" at bounding box center [375, 84] width 23 height 11
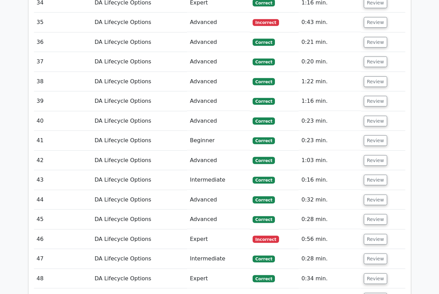
scroll to position [1162, 0]
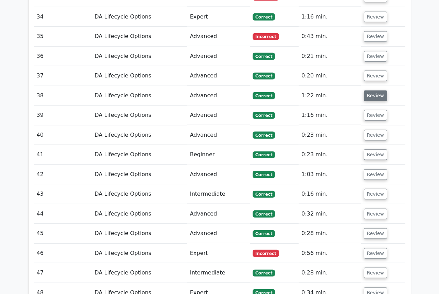
click at [370, 91] on button "Review" at bounding box center [375, 96] width 23 height 11
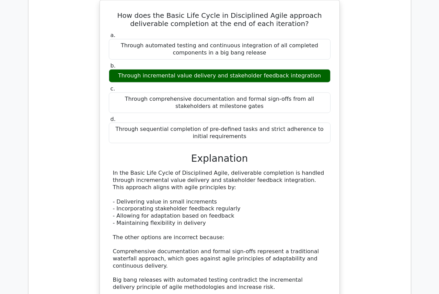
scroll to position [1263, 0]
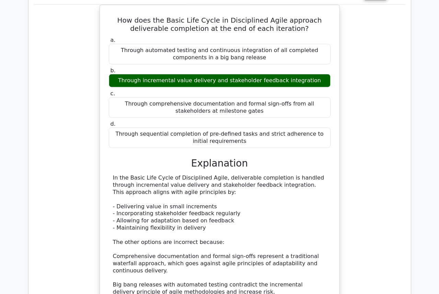
click at [361, 165] on div "How does the Basic Life Cycle in Disciplined Agile approach deliverable complet…" at bounding box center [219, 179] width 371 height 349
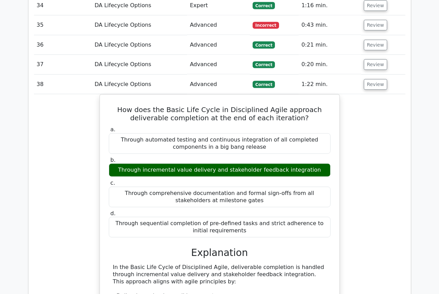
scroll to position [1138, 0]
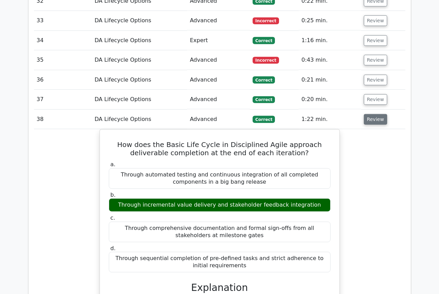
click at [374, 114] on button "Review" at bounding box center [375, 119] width 23 height 11
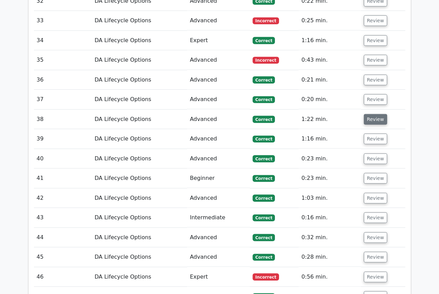
click at [372, 114] on button "Review" at bounding box center [375, 119] width 23 height 11
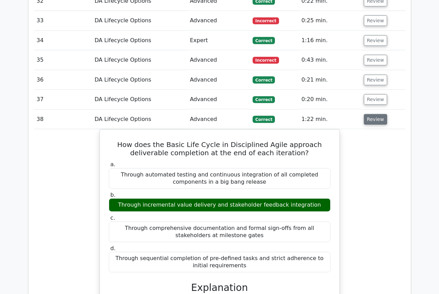
click at [372, 114] on button "Review" at bounding box center [375, 119] width 23 height 11
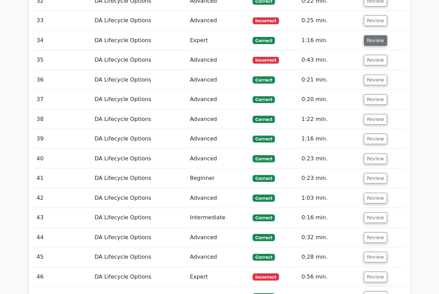
click at [377, 35] on button "Review" at bounding box center [375, 40] width 23 height 11
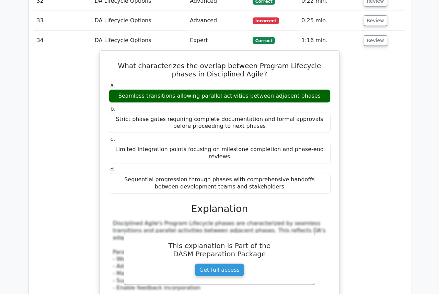
click at [377, 126] on div "What characterizes the overlap between Program Lifecycle phases in Disciplined …" at bounding box center [219, 228] width 371 height 356
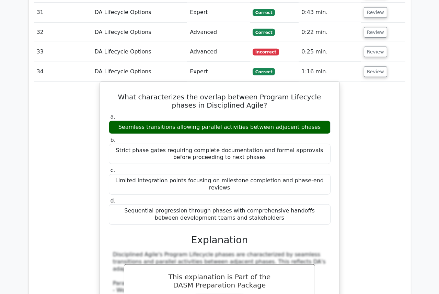
scroll to position [1076, 0]
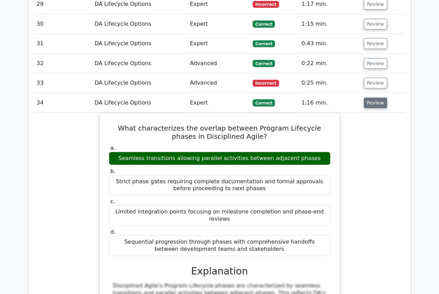
click at [371, 98] on button "Review" at bounding box center [375, 103] width 23 height 11
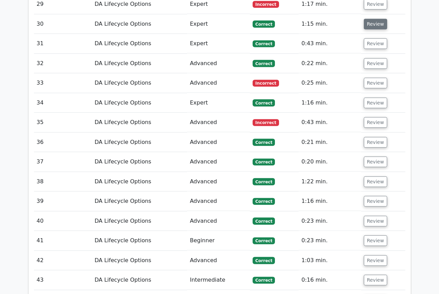
click at [376, 19] on button "Review" at bounding box center [375, 24] width 23 height 11
click at [372, 19] on button "Review" at bounding box center [375, 24] width 23 height 11
click at [367, 19] on button "Review" at bounding box center [375, 24] width 23 height 11
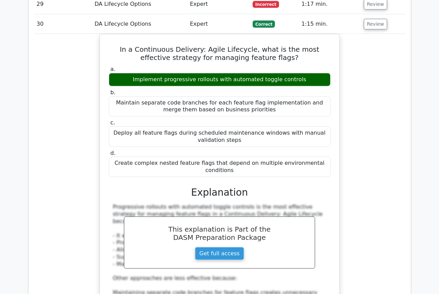
click at [376, 93] on div "In a Continuous Delivery: Agile Lifecycle, what is the most effective strategy …" at bounding box center [219, 208] width 371 height 349
click at [375, 19] on button "Review" at bounding box center [375, 24] width 23 height 11
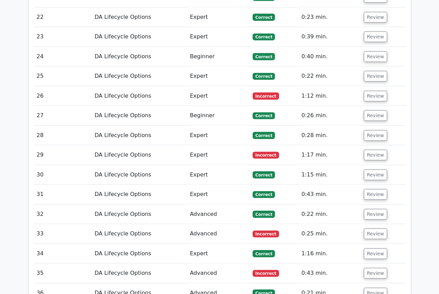
scroll to position [920, 0]
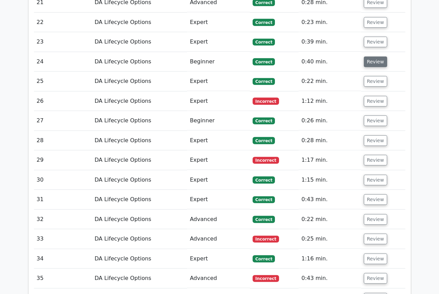
click at [369, 57] on button "Review" at bounding box center [375, 62] width 23 height 11
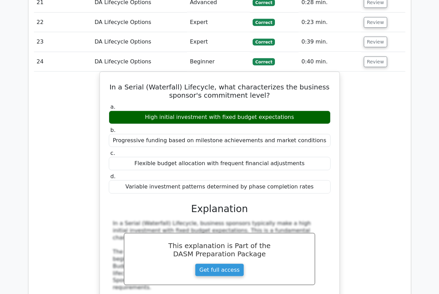
click at [384, 126] on div "In a Serial (Waterfall) Lifecycle, what characterizes the business sponsor's co…" at bounding box center [219, 243] width 371 height 342
click at [368, 57] on button "Review" at bounding box center [375, 62] width 23 height 11
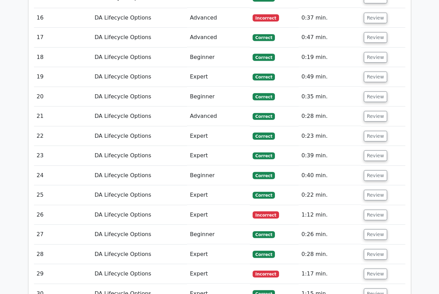
scroll to position [795, 0]
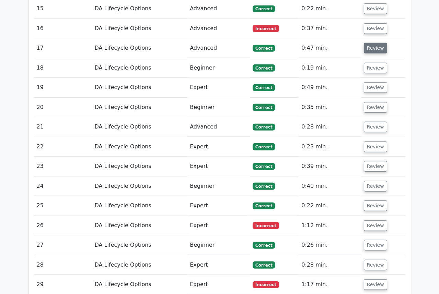
click at [374, 43] on button "Review" at bounding box center [375, 48] width 23 height 11
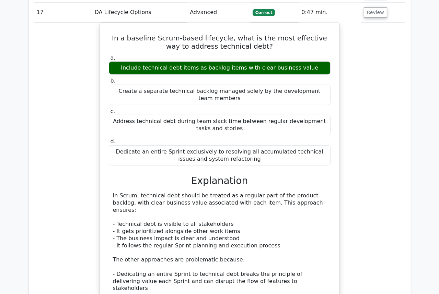
scroll to position [836, 0]
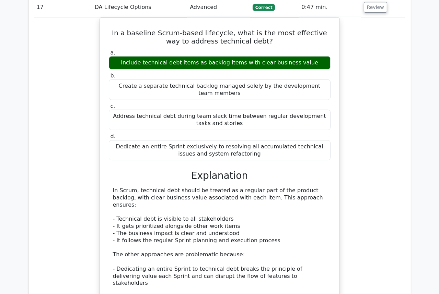
click at [380, 147] on div "In a baseline Scrum-based lifecycle, what is the most effective way to address …" at bounding box center [219, 195] width 371 height 356
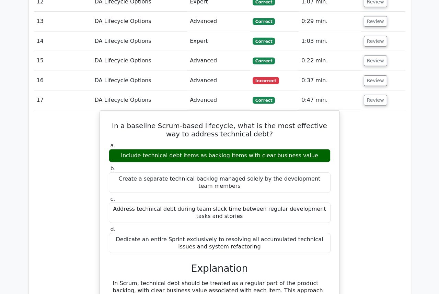
scroll to position [742, 0]
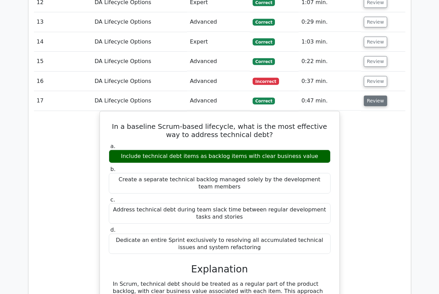
click at [370, 96] on button "Review" at bounding box center [375, 101] width 23 height 11
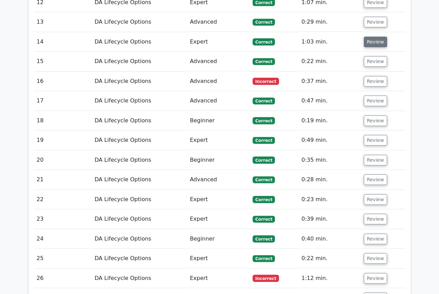
click at [379, 37] on button "Review" at bounding box center [375, 42] width 23 height 11
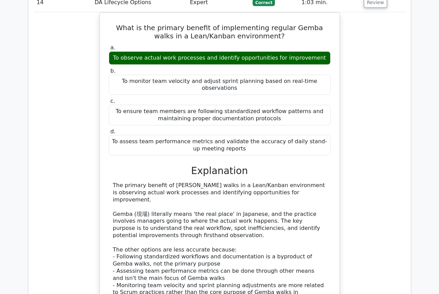
scroll to position [787, 0]
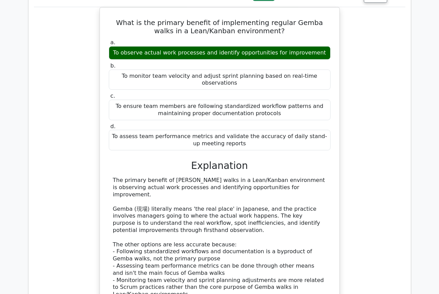
click at [385, 85] on div "What is the primary benefit of implementing regular Gemba walks in a Lean/Kanba…" at bounding box center [219, 185] width 371 height 356
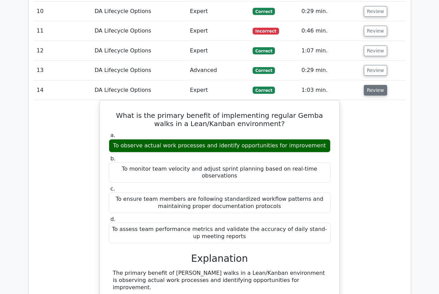
scroll to position [693, 0]
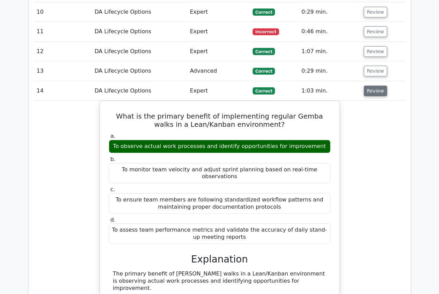
click at [373, 86] on button "Review" at bounding box center [375, 91] width 23 height 11
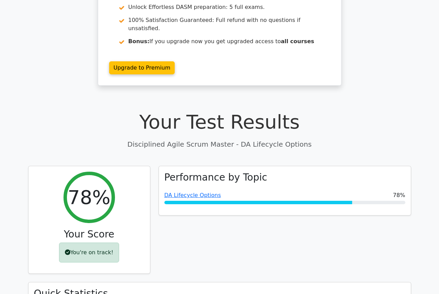
scroll to position [195, 0]
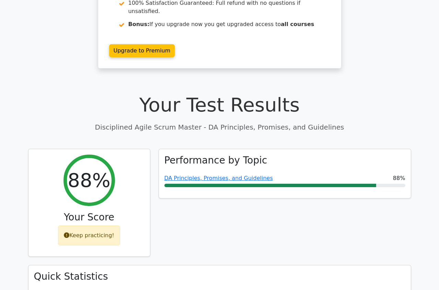
scroll to position [125, 0]
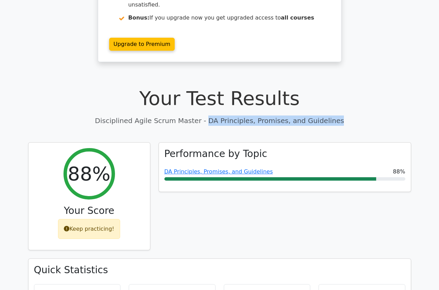
drag, startPoint x: 211, startPoint y: 103, endPoint x: 322, endPoint y: 103, distance: 111.1
click at [322, 116] on p "Disciplined Agile Scrum Master - DA Principles, Promises, and Guidelines" at bounding box center [219, 121] width 383 height 10
copy p "DA Principles, Promises, and Guidelines"
click at [330, 213] on div "Performance by Topic DA Principles, Promises, and Guidelines 88%" at bounding box center [284, 200] width 261 height 117
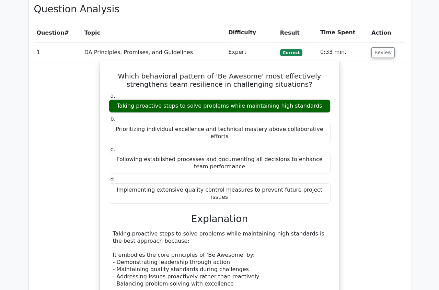
scroll to position [499, 0]
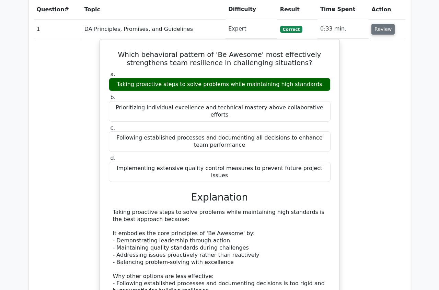
click at [376, 24] on button "Review" at bounding box center [382, 29] width 23 height 11
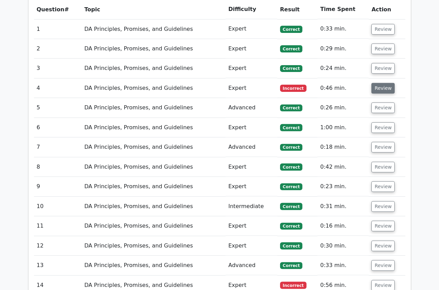
click at [384, 83] on button "Review" at bounding box center [382, 88] width 23 height 11
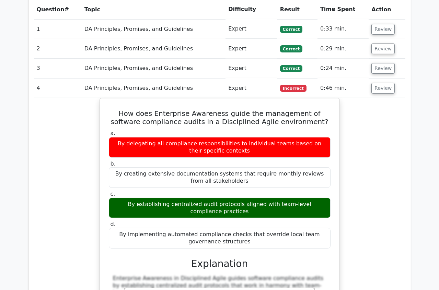
drag, startPoint x: 424, startPoint y: 118, endPoint x: 403, endPoint y: 111, distance: 22.2
click at [378, 83] on button "Review" at bounding box center [382, 88] width 23 height 11
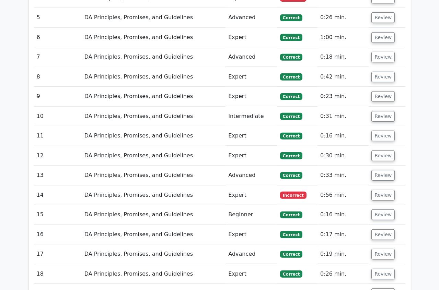
scroll to position [592, 0]
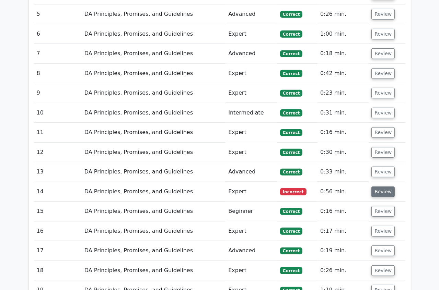
click at [381, 187] on button "Review" at bounding box center [382, 192] width 23 height 11
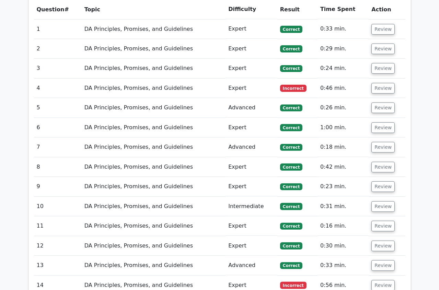
scroll to position [468, 0]
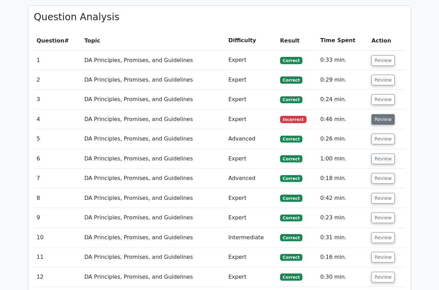
click at [386, 114] on button "Review" at bounding box center [382, 119] width 23 height 11
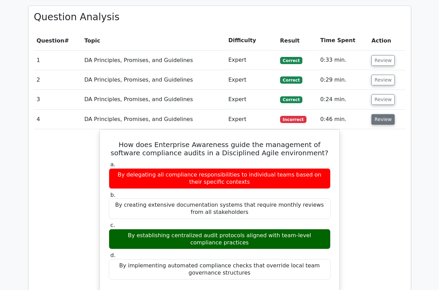
click at [377, 114] on button "Review" at bounding box center [382, 119] width 23 height 11
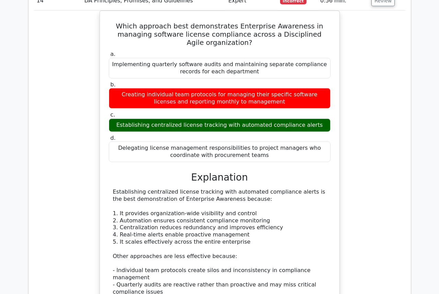
scroll to position [788, 0]
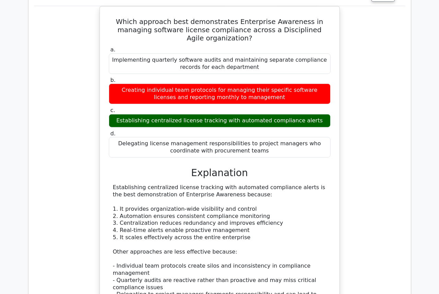
scroll to position [726, 0]
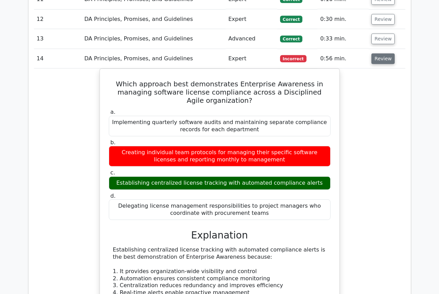
click at [377, 54] on button "Review" at bounding box center [382, 59] width 23 height 11
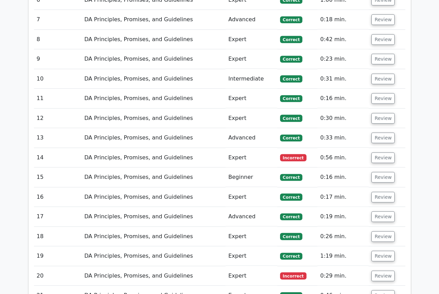
scroll to position [632, 0]
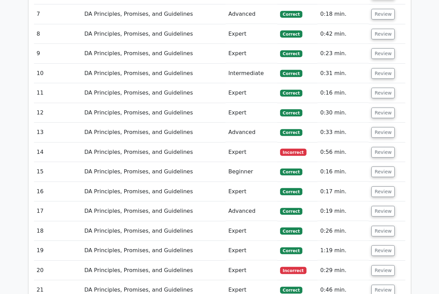
click at [291, 149] on span "Incorrect" at bounding box center [293, 152] width 26 height 7
click at [386, 147] on button "Review" at bounding box center [382, 152] width 23 height 11
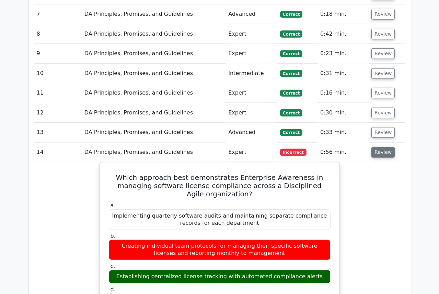
click at [382, 147] on button "Review" at bounding box center [382, 152] width 23 height 11
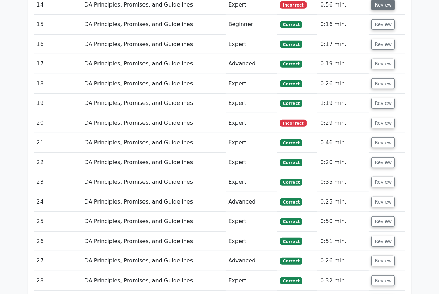
scroll to position [788, 0]
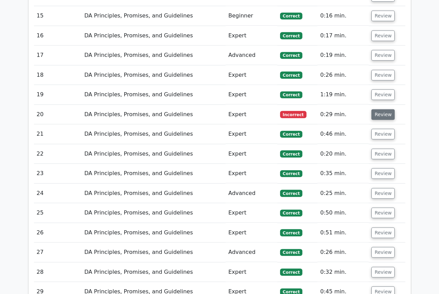
click at [379, 109] on button "Review" at bounding box center [382, 114] width 23 height 11
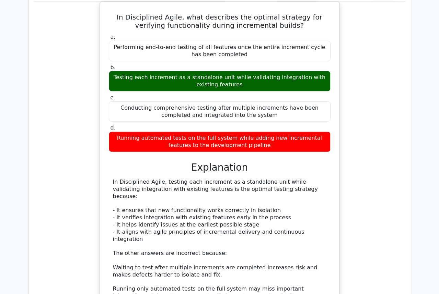
scroll to position [907, 0]
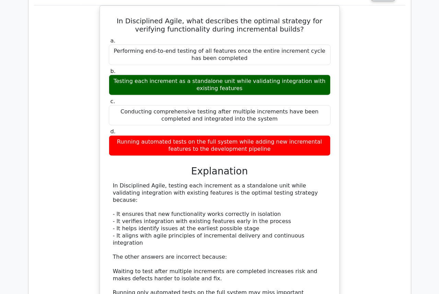
click at [377, 106] on div "In Disciplined Agile, what describes the optimal strategy for verifying functio…" at bounding box center [219, 186] width 371 height 363
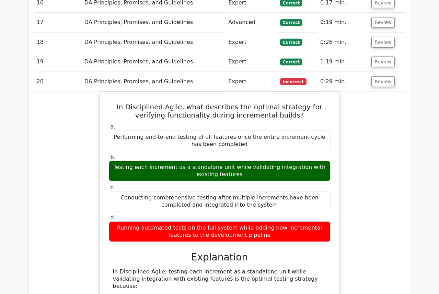
scroll to position [813, 0]
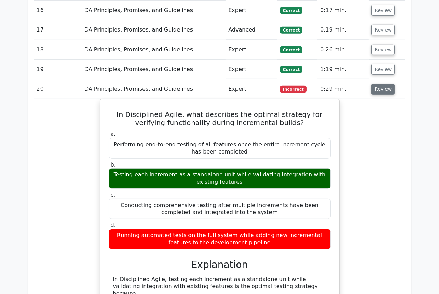
click at [380, 84] on button "Review" at bounding box center [382, 89] width 23 height 11
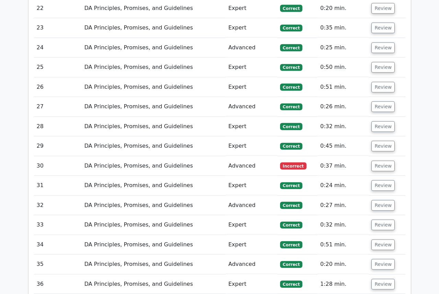
scroll to position [938, 0]
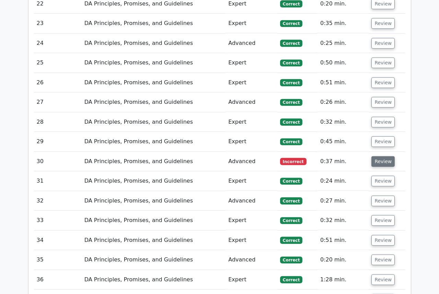
click at [384, 156] on button "Review" at bounding box center [382, 161] width 23 height 11
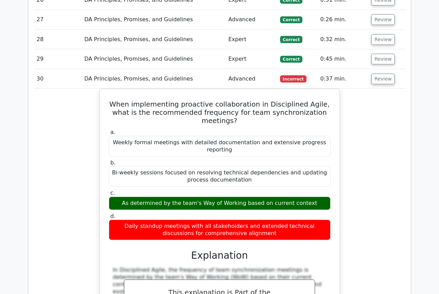
scroll to position [1032, 0]
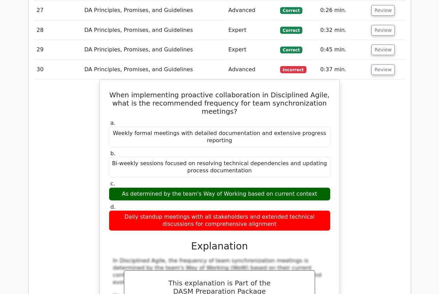
click at [386, 102] on main "Go Premium Disciplined Agile Scrum Master Preparation Package (2025) 2040 Super…" at bounding box center [219, 198] width 439 height 2416
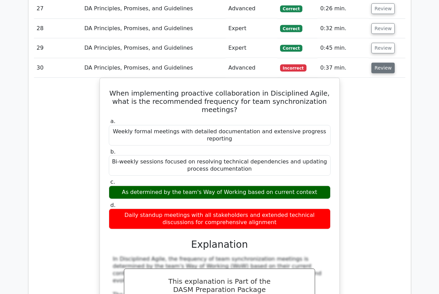
click at [382, 63] on button "Review" at bounding box center [382, 68] width 23 height 11
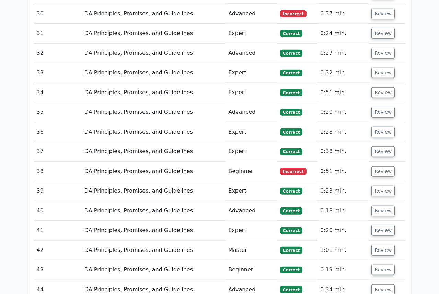
scroll to position [1094, 0]
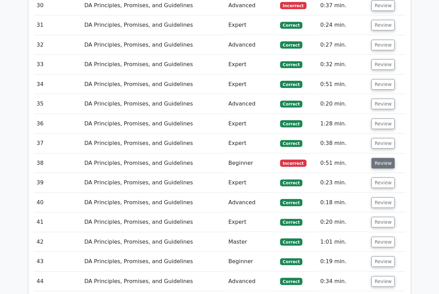
click at [378, 158] on button "Review" at bounding box center [382, 163] width 23 height 11
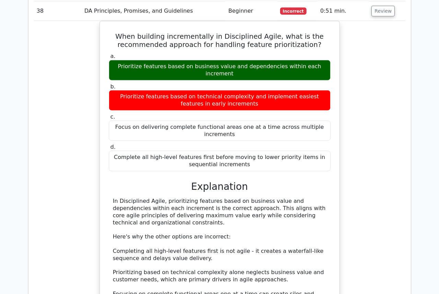
scroll to position [1250, 0]
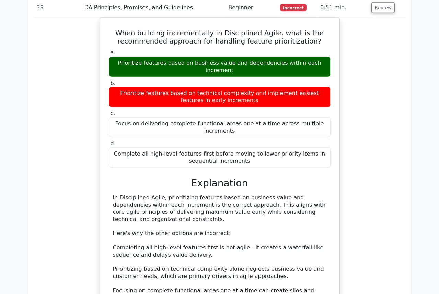
click at [386, 61] on div "When building incrementally in Disciplined Agile, what is the recommended appro…" at bounding box center [219, 181] width 371 height 328
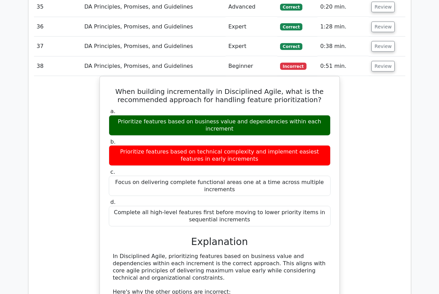
scroll to position [1188, 0]
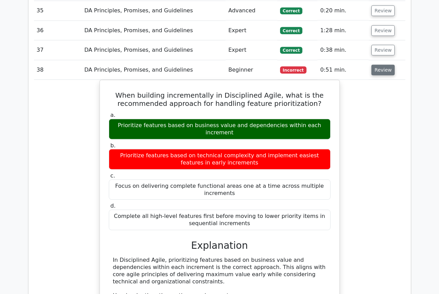
click at [378, 65] on button "Review" at bounding box center [382, 70] width 23 height 11
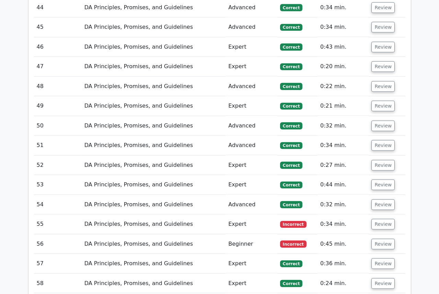
scroll to position [1437, 0]
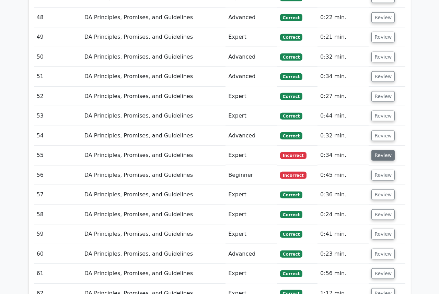
click at [381, 150] on button "Review" at bounding box center [382, 155] width 23 height 11
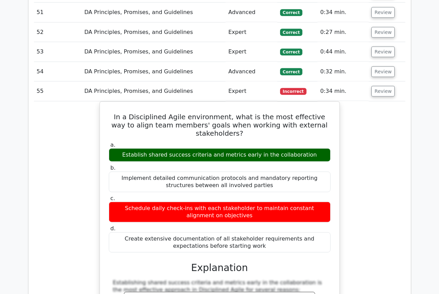
scroll to position [1531, 0]
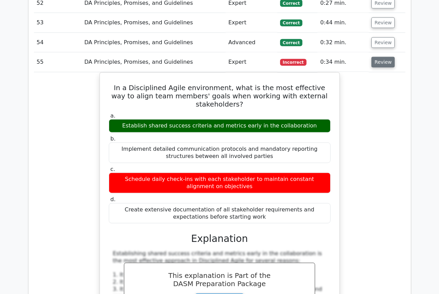
click at [378, 57] on button "Review" at bounding box center [382, 62] width 23 height 11
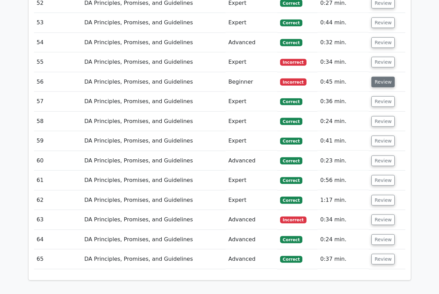
click at [384, 77] on button "Review" at bounding box center [382, 82] width 23 height 11
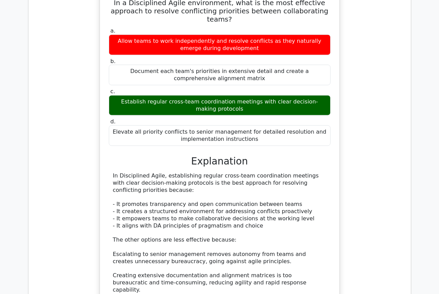
scroll to position [1646, 0]
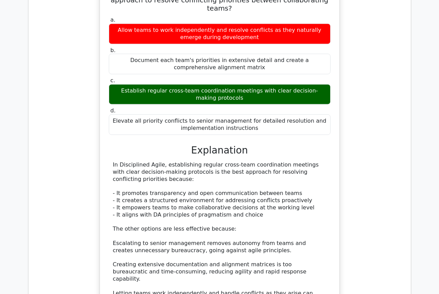
click at [374, 57] on div "In a Disciplined Agile environment, what is the most effective approach to reso…" at bounding box center [219, 162] width 371 height 372
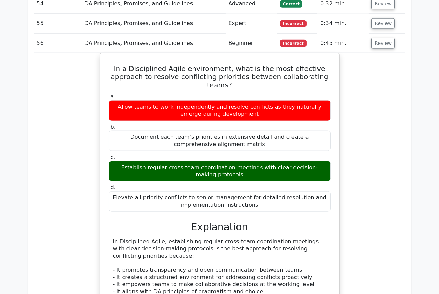
scroll to position [1553, 0]
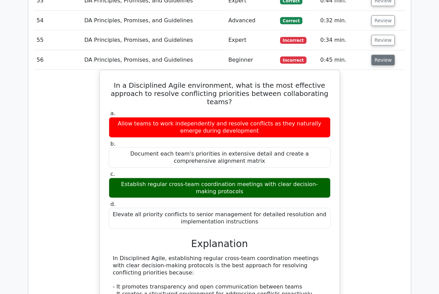
click at [375, 55] on button "Review" at bounding box center [382, 60] width 23 height 11
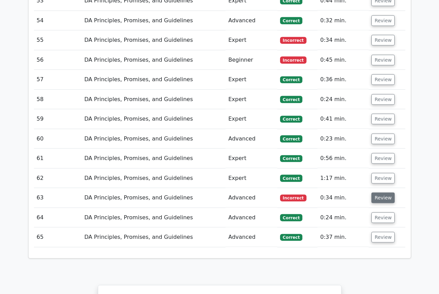
click at [384, 193] on button "Review" at bounding box center [382, 198] width 23 height 11
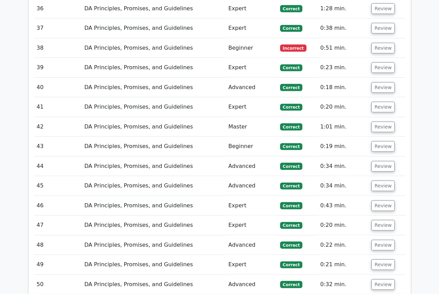
scroll to position [1178, 0]
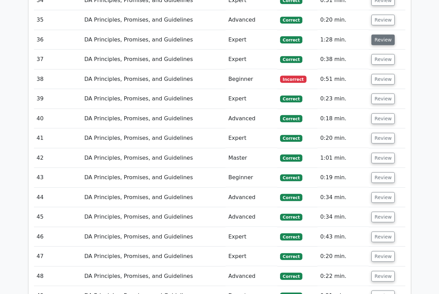
click at [385, 35] on button "Review" at bounding box center [382, 40] width 23 height 11
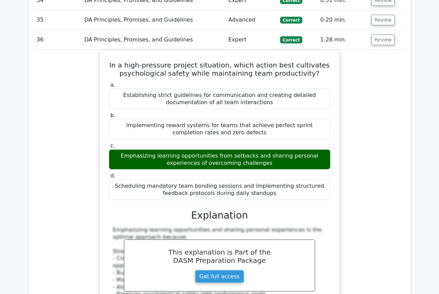
click at [382, 85] on div "In a high-pressure project situation, which action best cultivates psychologica…" at bounding box center [219, 256] width 371 height 413
click at [381, 35] on button "Review" at bounding box center [382, 40] width 23 height 11
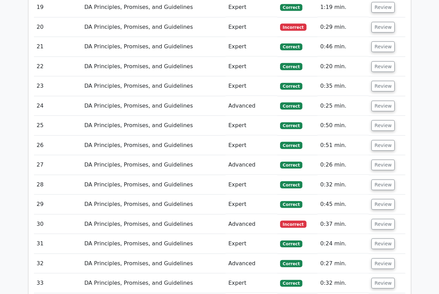
scroll to position [867, 0]
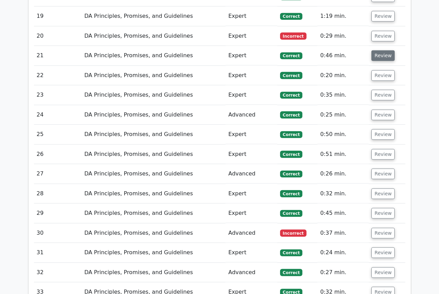
click at [381, 50] on button "Review" at bounding box center [382, 55] width 23 height 11
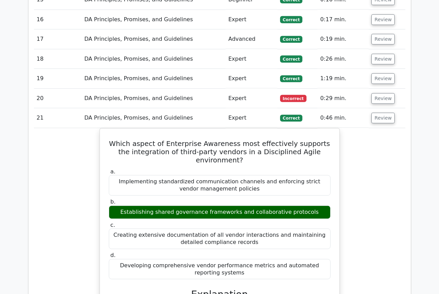
scroll to position [773, 0]
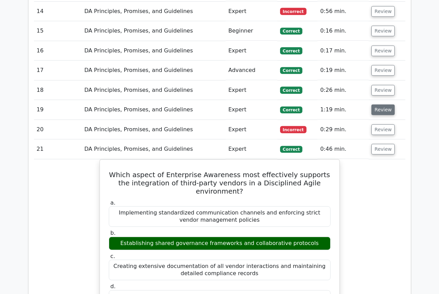
click at [377, 105] on button "Review" at bounding box center [382, 110] width 23 height 11
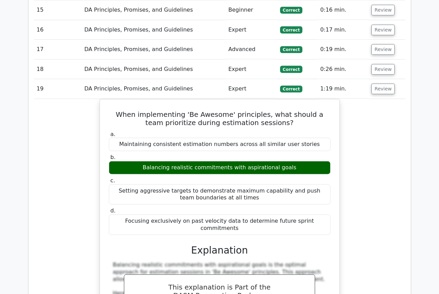
scroll to position [804, 0]
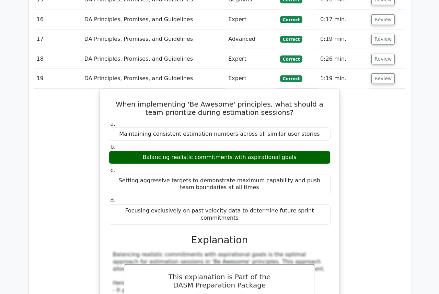
click at [53, 255] on div "When implementing 'Be Awesome' principles, what should a team prioritize during…" at bounding box center [219, 285] width 371 height 392
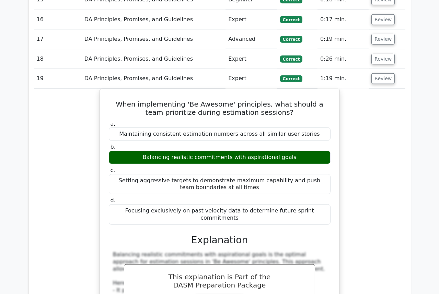
click at [377, 147] on div "When implementing 'Be Awesome' principles, what should a team prioritize during…" at bounding box center [219, 285] width 371 height 392
click at [381, 73] on button "Review" at bounding box center [382, 78] width 23 height 11
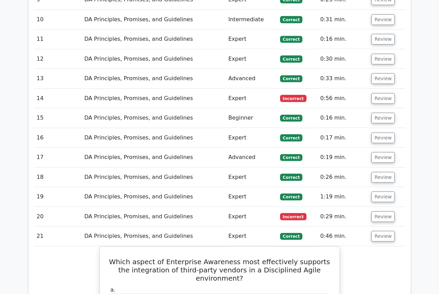
scroll to position [648, 0]
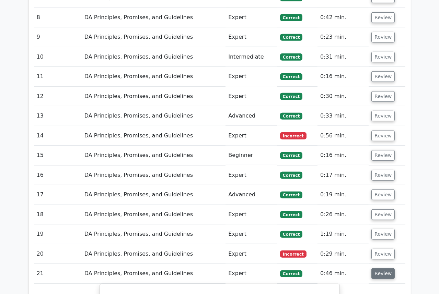
click at [380, 255] on button "Review" at bounding box center [382, 274] width 23 height 11
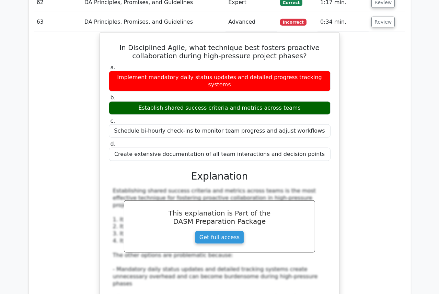
scroll to position [1625, 0]
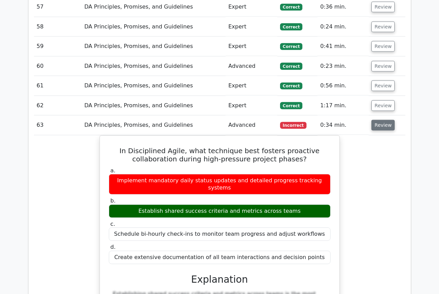
click at [379, 120] on button "Review" at bounding box center [382, 125] width 23 height 11
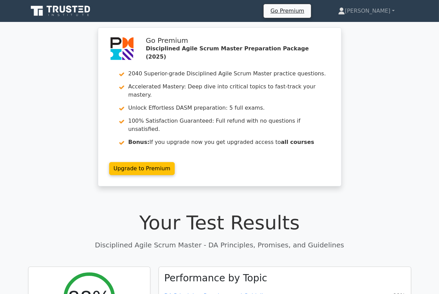
scroll to position [67, 0]
